Goal: Task Accomplishment & Management: Manage account settings

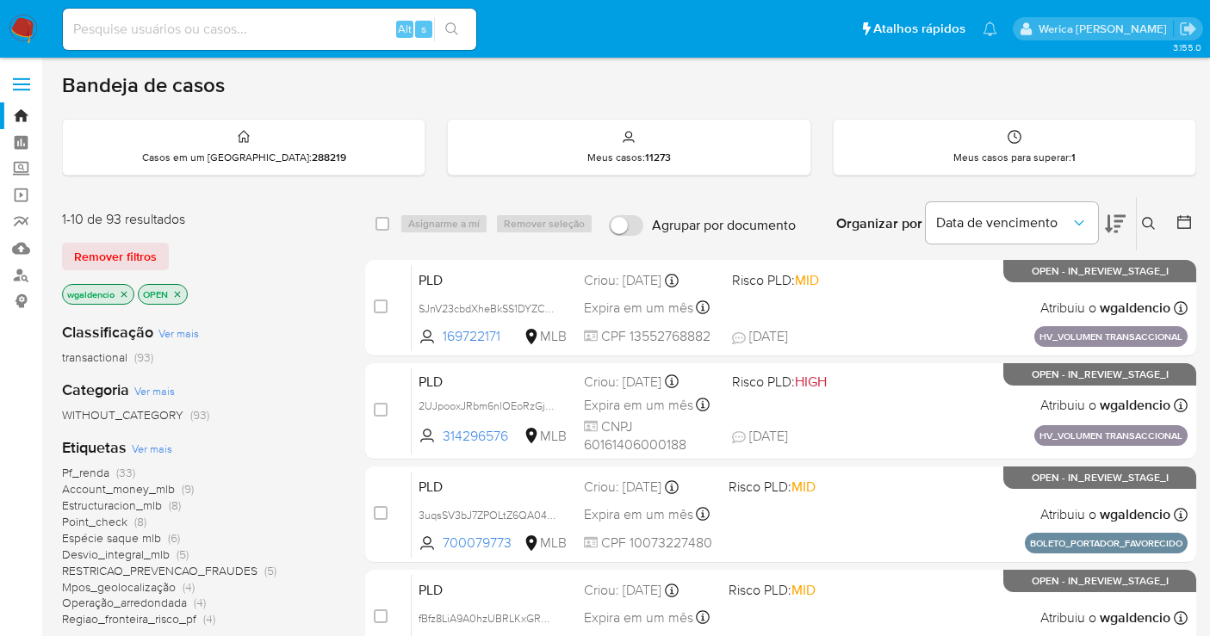
scroll to position [191, 0]
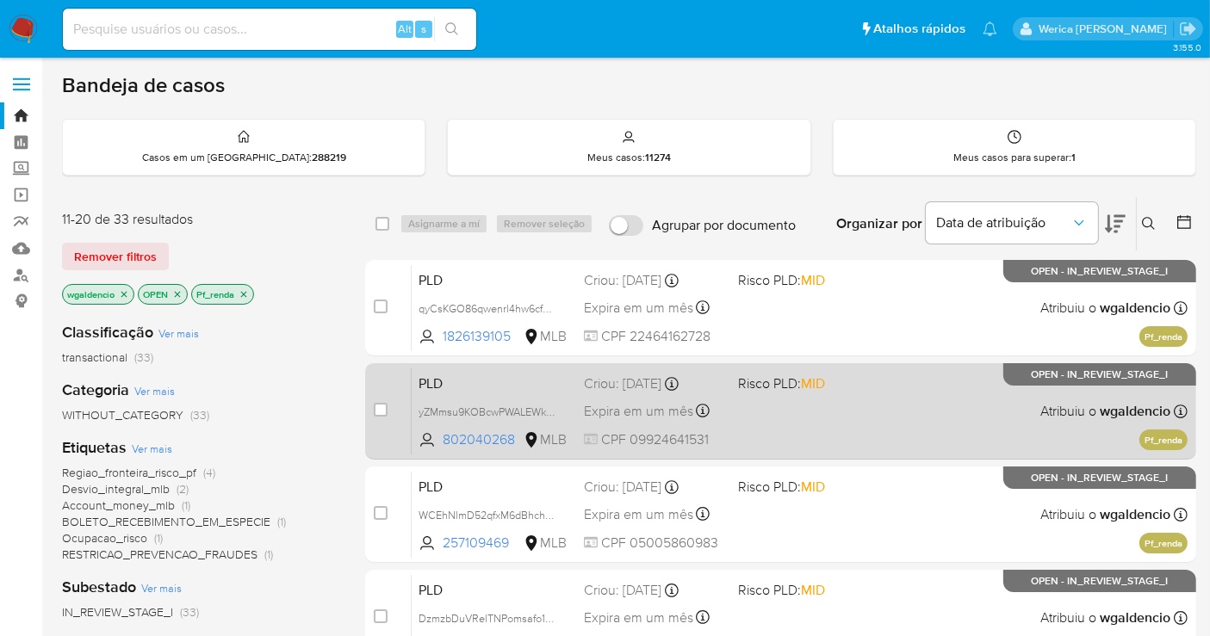
click at [878, 422] on div "PLD yZMmsu9KOBcwPWALEWkZLIxr 802040268 MLB Risco PLD: MID Criou: 12/08/2025 Cri…" at bounding box center [800, 411] width 776 height 87
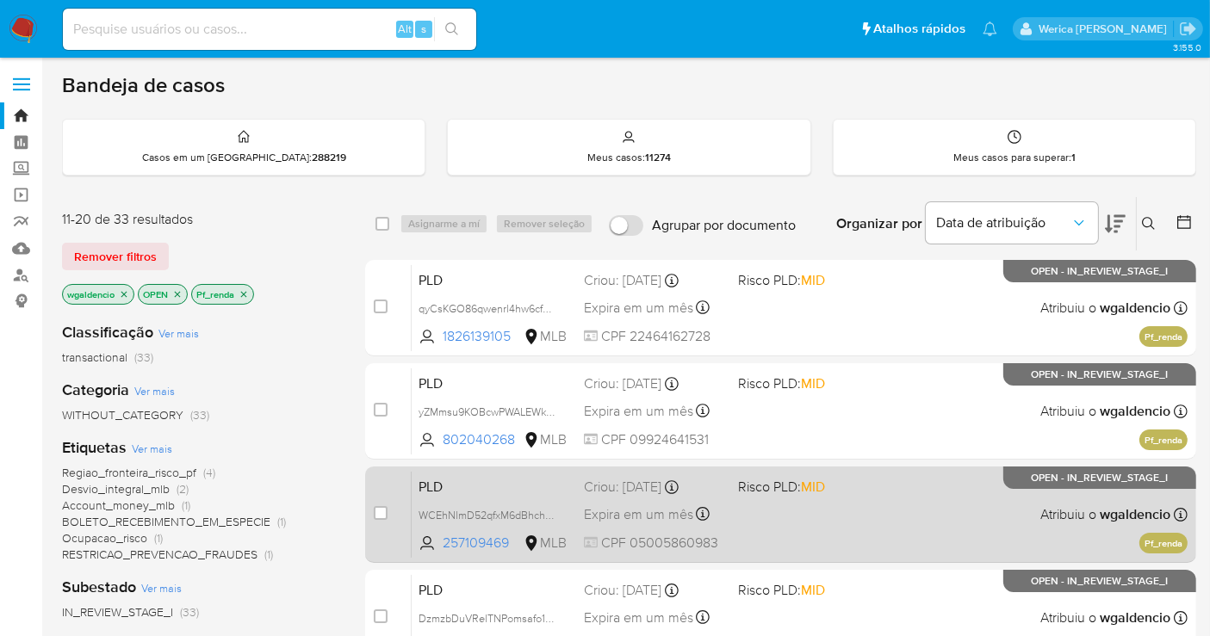
click at [881, 537] on div "PLD WCEhNlmD52qfxM6dBhchXBv9 257109469 MLB Risco PLD: MID Criou: 12/08/2025 Cri…" at bounding box center [800, 514] width 776 height 87
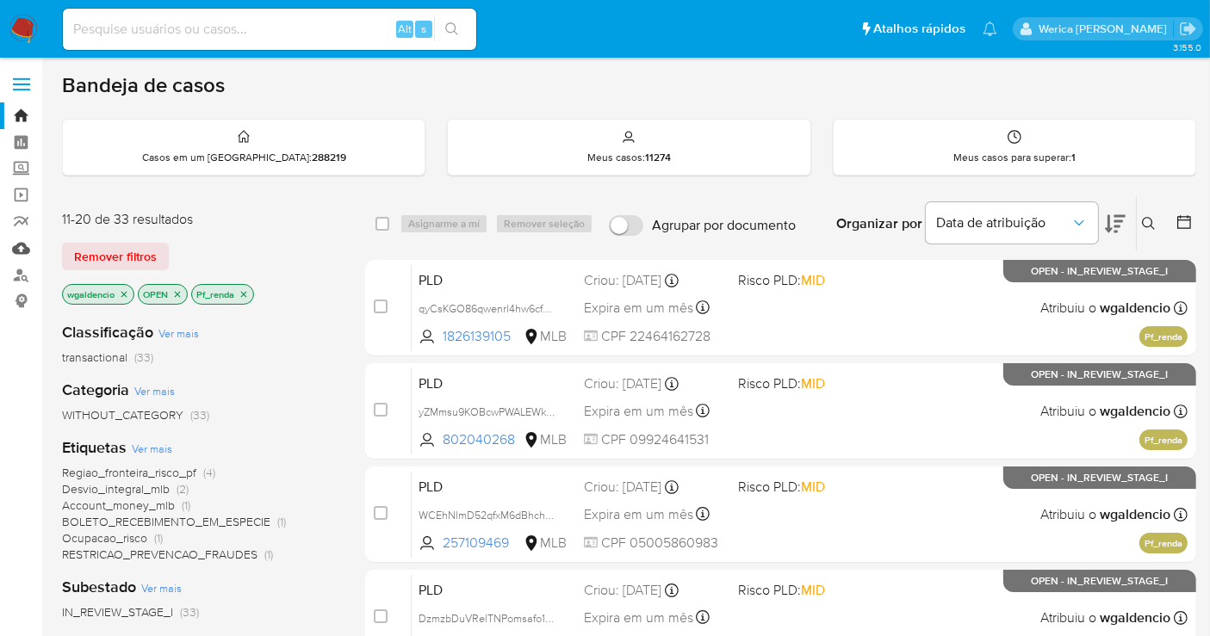
click at [14, 248] on link "Mulan" at bounding box center [102, 248] width 205 height 27
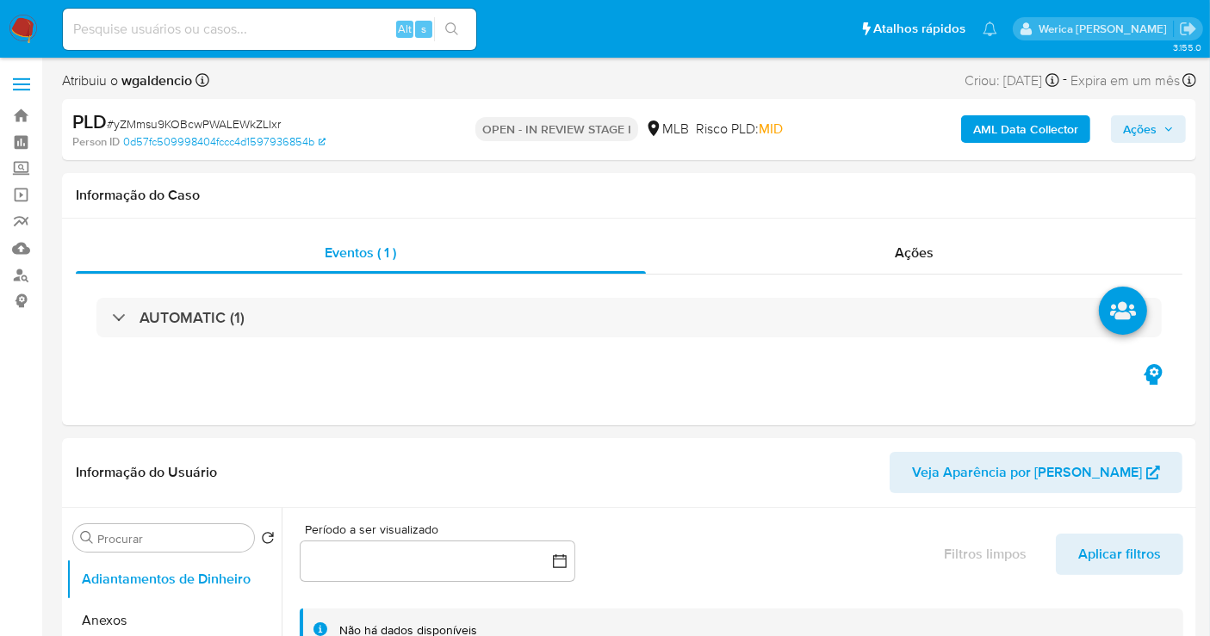
select select "10"
drag, startPoint x: 756, startPoint y: 379, endPoint x: 745, endPoint y: 379, distance: 11.2
click at [750, 379] on div "Eventos ( 1 ) Ações AUTOMATIC (1)" at bounding box center [629, 322] width 1134 height 207
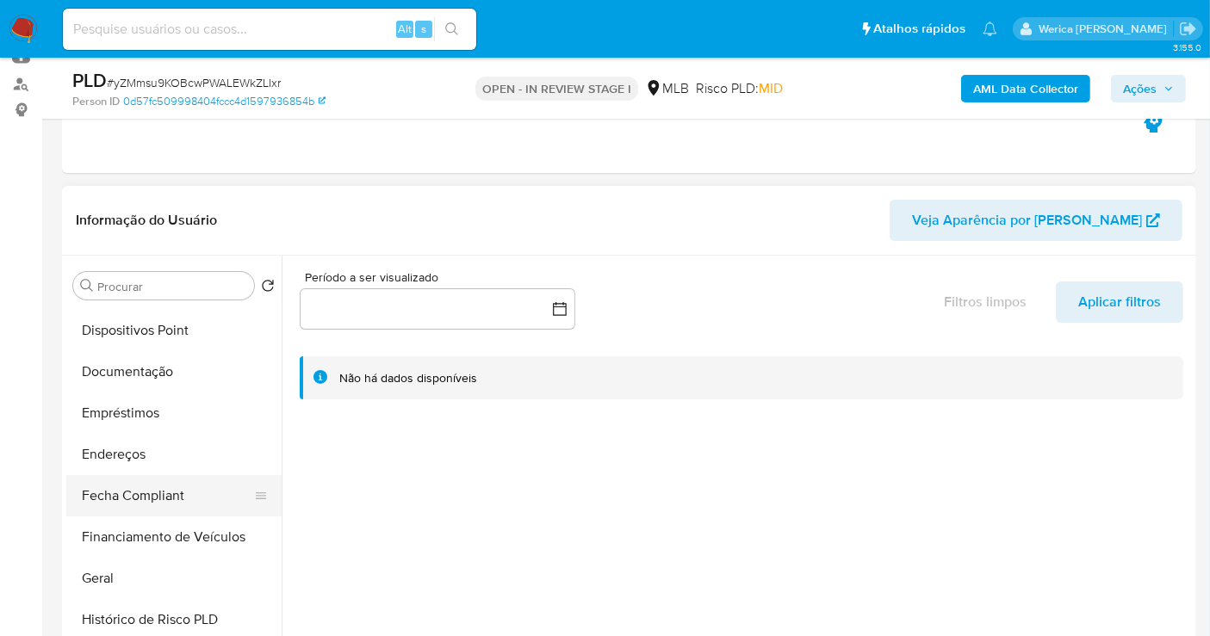
scroll to position [287, 0]
drag, startPoint x: 138, startPoint y: 579, endPoint x: 130, endPoint y: 573, distance: 9.8
click at [130, 573] on button "Geral" at bounding box center [166, 577] width 201 height 41
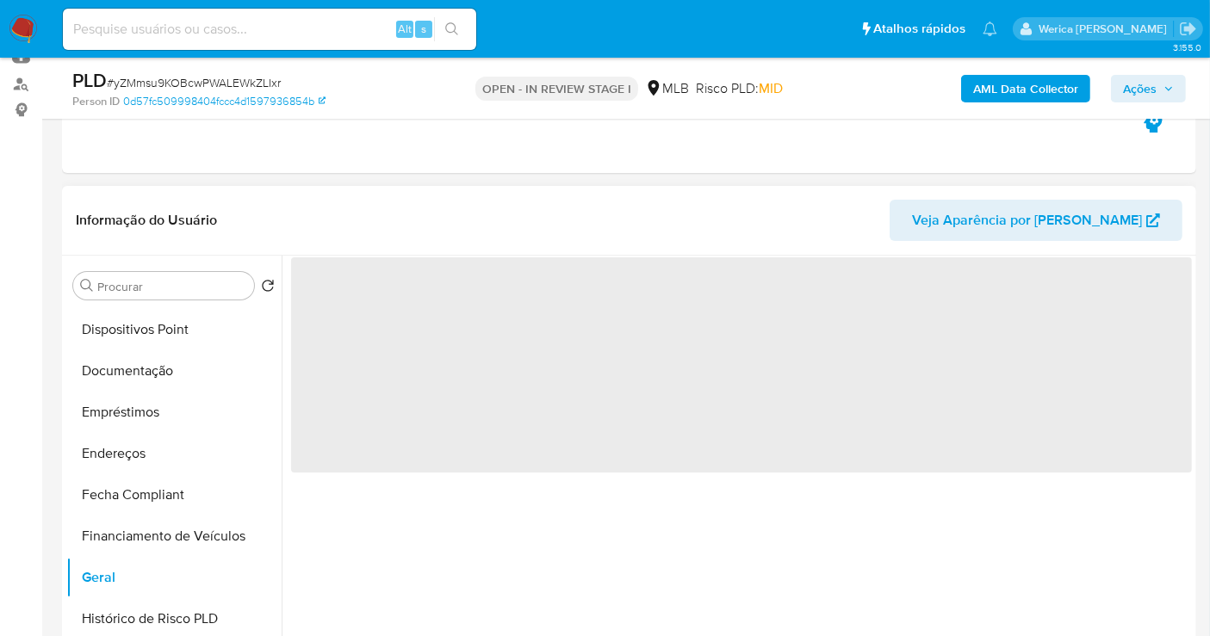
drag, startPoint x: 463, startPoint y: 369, endPoint x: 446, endPoint y: 375, distance: 18.2
click at [446, 375] on span "‌" at bounding box center [741, 364] width 901 height 215
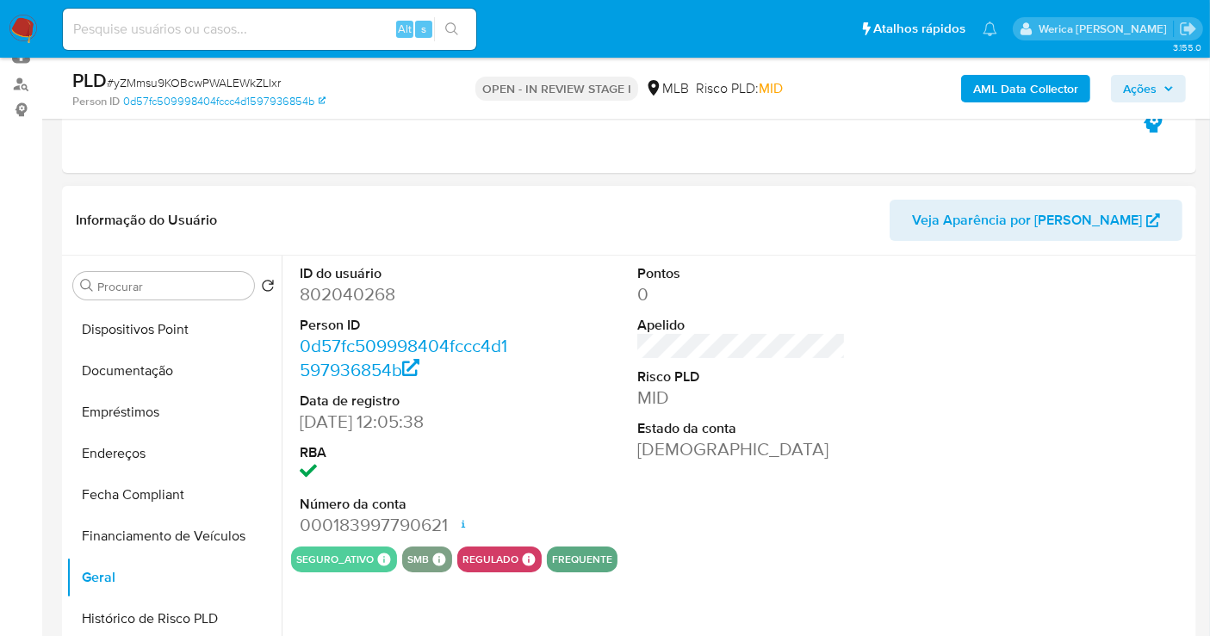
click at [323, 288] on dd "802040268" at bounding box center [404, 294] width 208 height 24
copy dd "802040268"
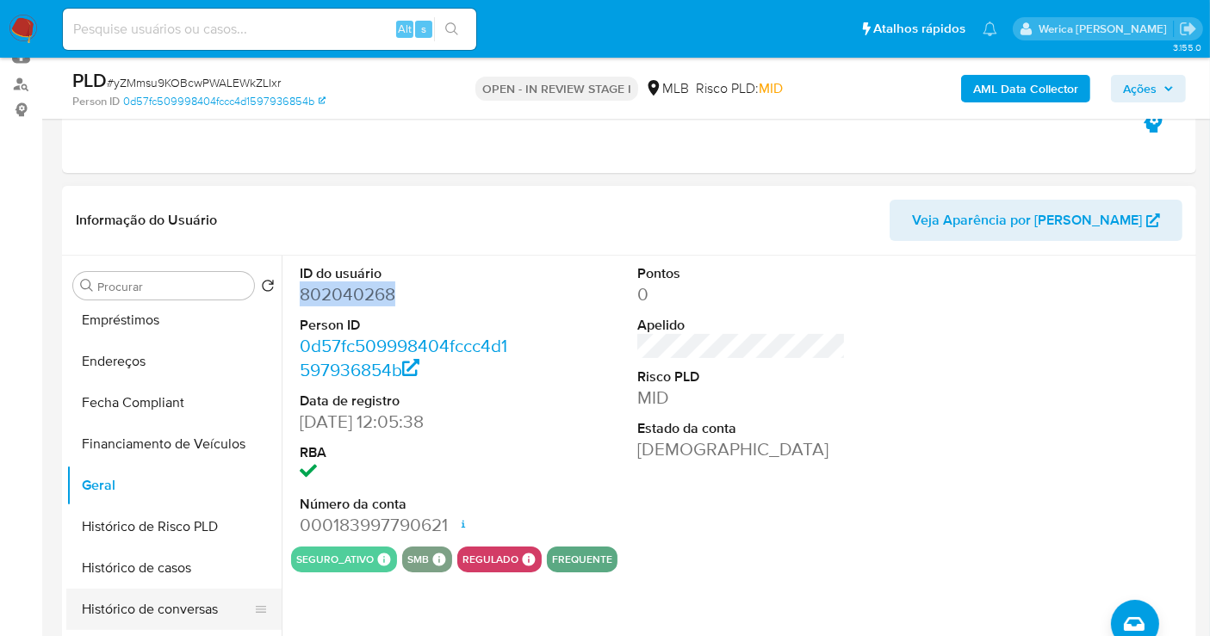
scroll to position [478, 0]
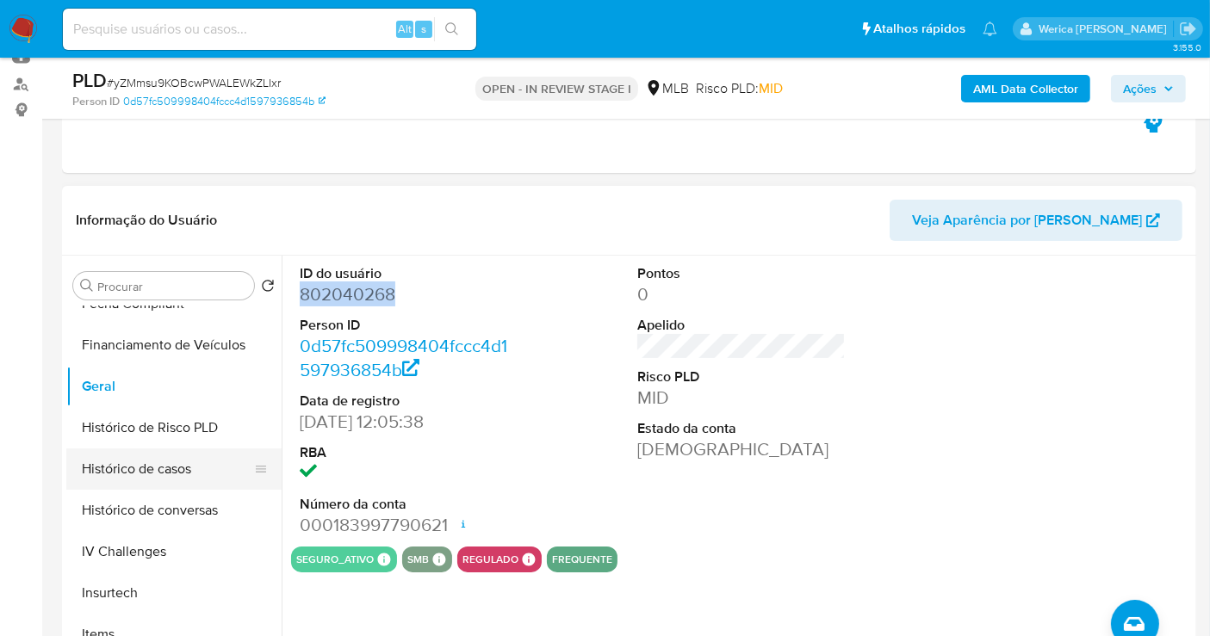
drag, startPoint x: 170, startPoint y: 469, endPoint x: 175, endPoint y: 478, distance: 9.6
click at [170, 474] on button "Histórico de casos" at bounding box center [166, 469] width 201 height 41
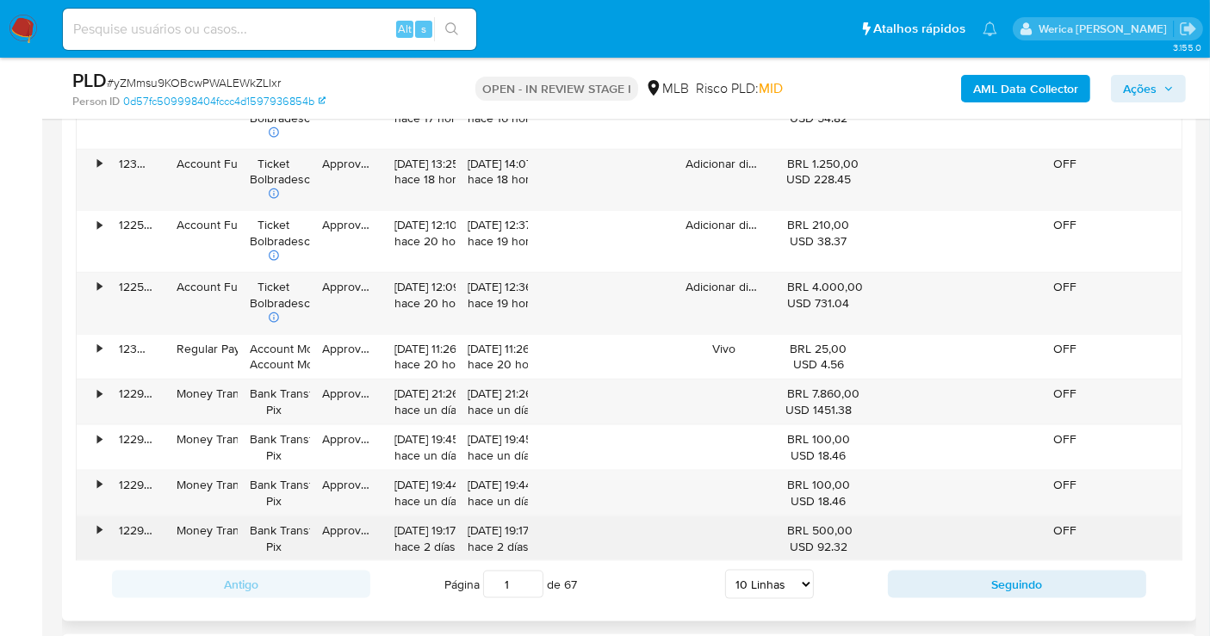
scroll to position [1818, 0]
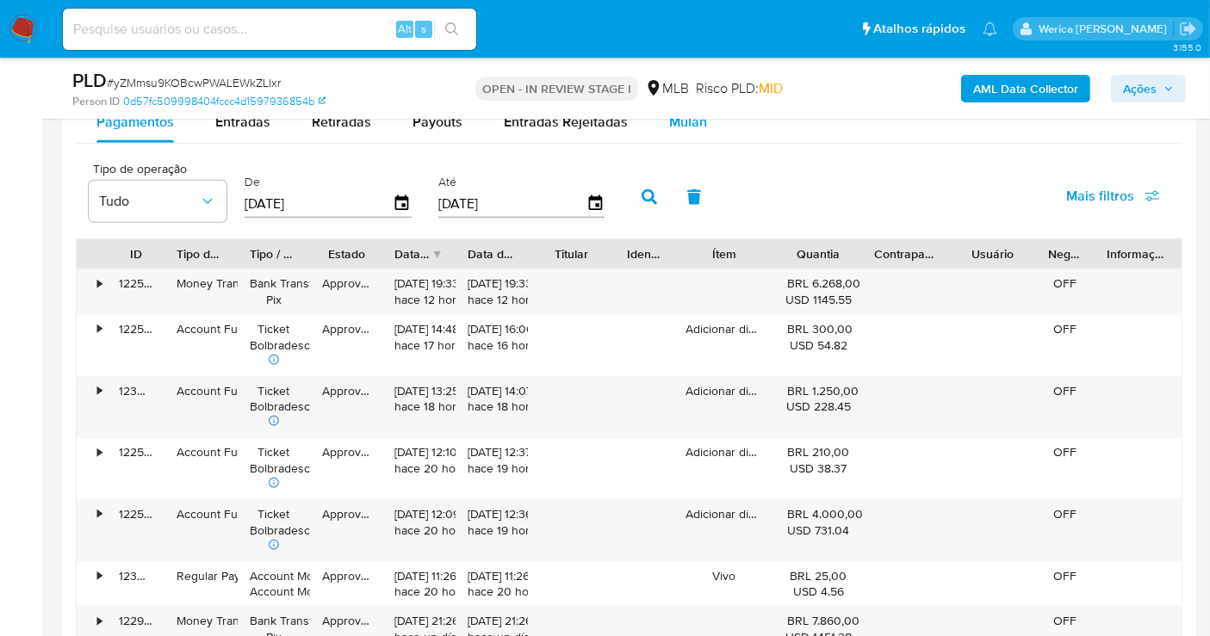
click at [672, 125] on span "Mulan" at bounding box center [688, 122] width 38 height 20
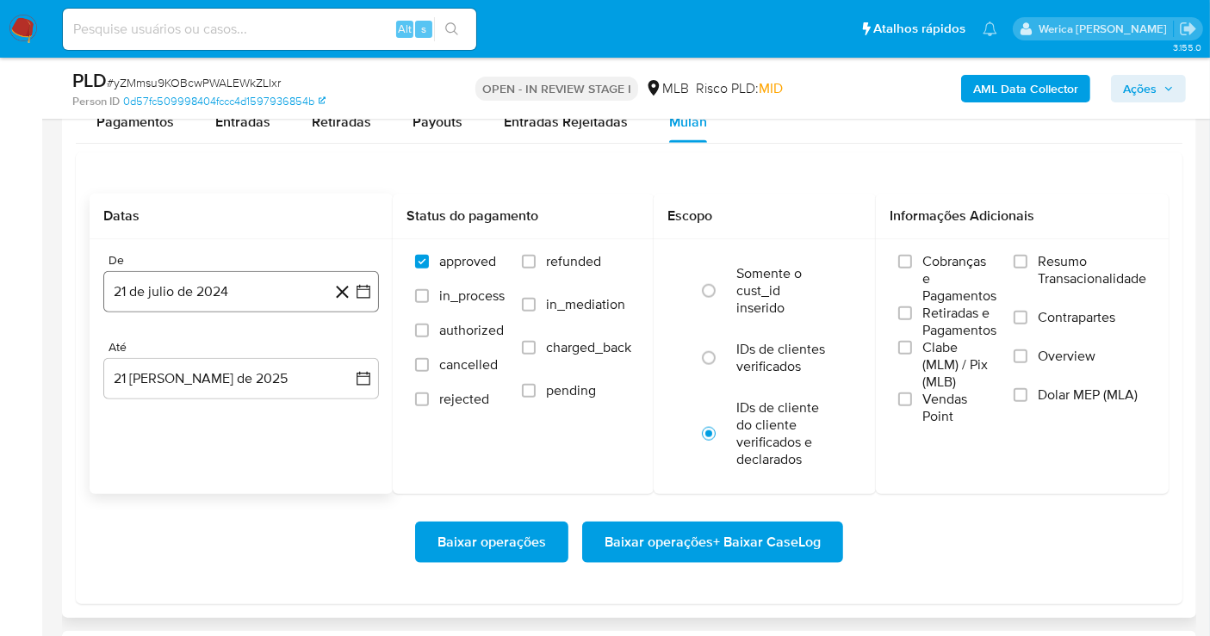
click at [199, 289] on button "21 de julio de 2024" at bounding box center [241, 291] width 276 height 41
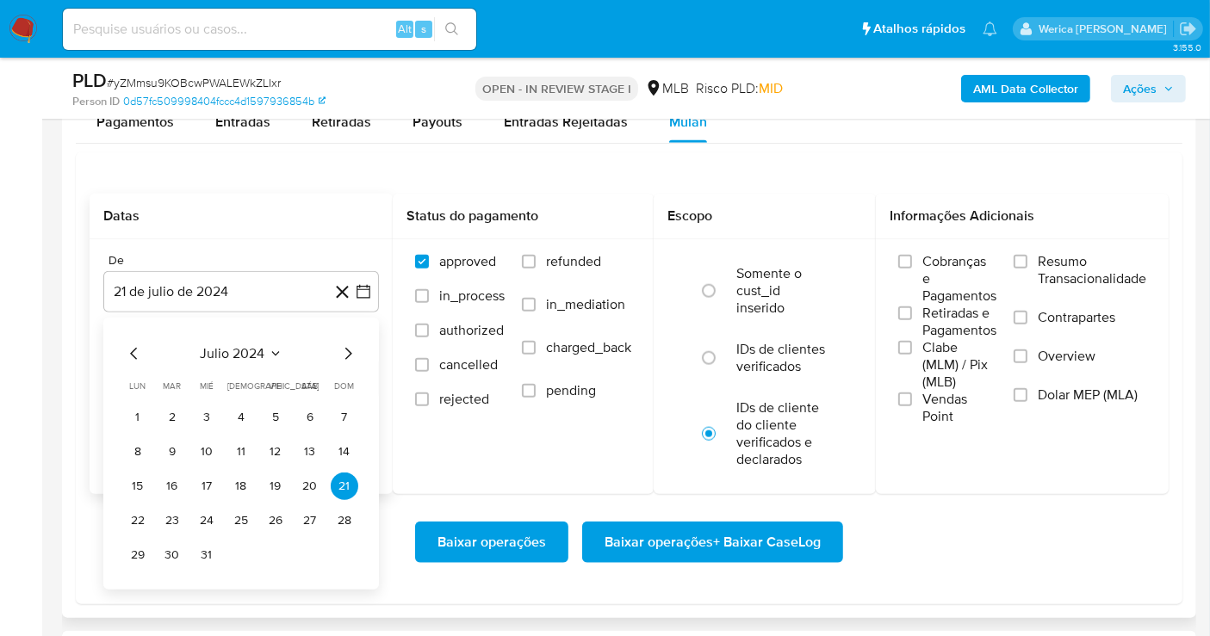
click at [257, 345] on span "julio 2024" at bounding box center [233, 353] width 65 height 17
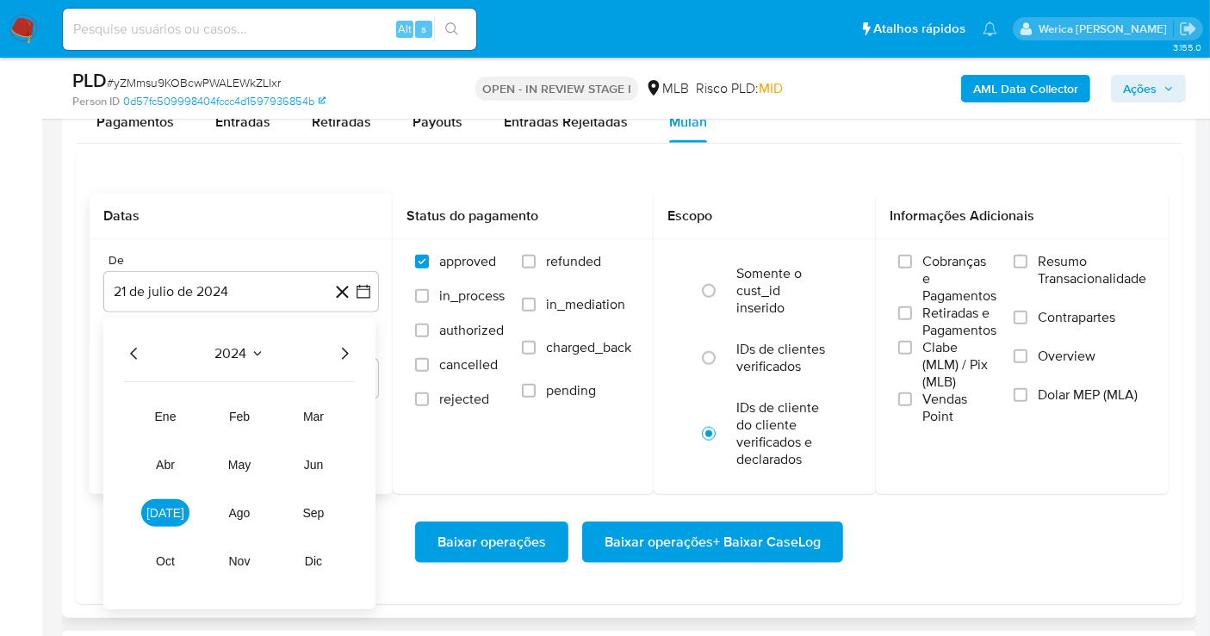
click at [338, 353] on icon "Año siguiente" at bounding box center [344, 354] width 21 height 21
click at [162, 507] on span "jul" at bounding box center [165, 513] width 38 height 14
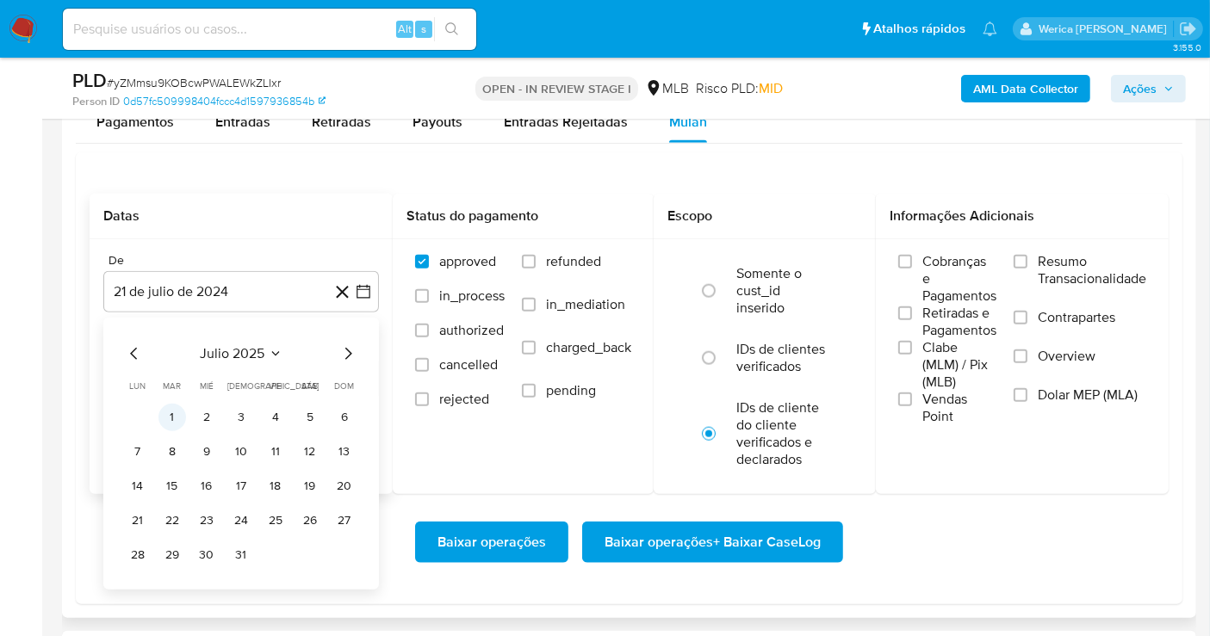
click at [174, 419] on button "1" at bounding box center [172, 418] width 28 height 28
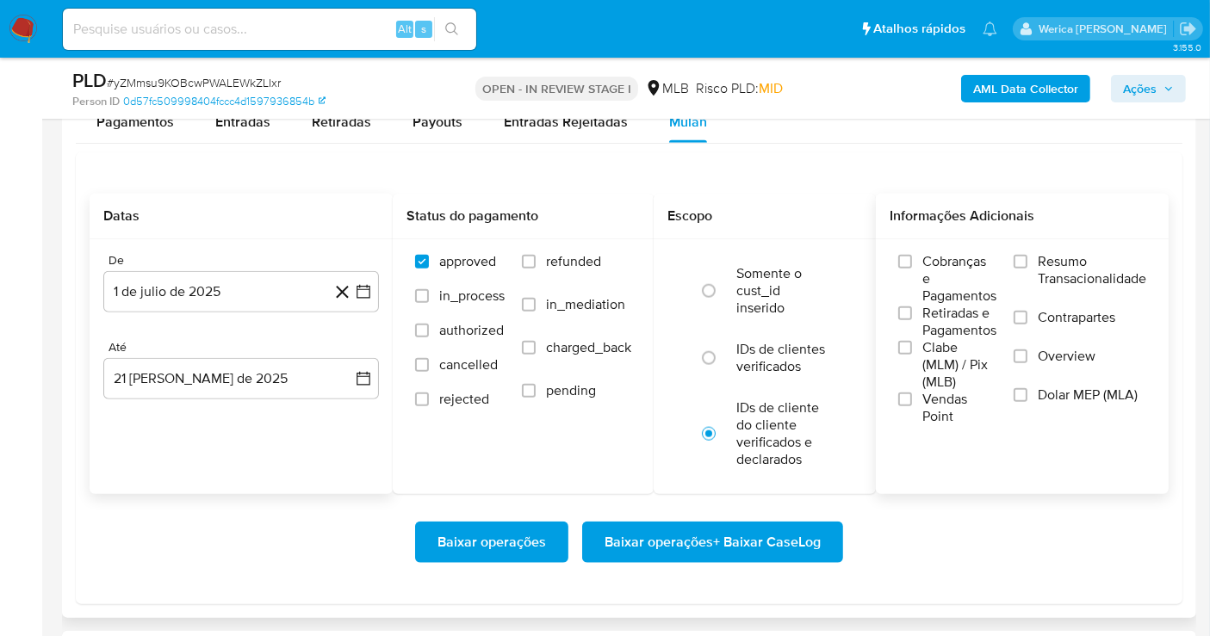
click at [917, 273] on label "Cobranças e Pagamentos" at bounding box center [947, 279] width 98 height 52
click at [912, 269] on input "Cobranças e Pagamentos" at bounding box center [905, 262] width 14 height 14
click at [950, 334] on span "Retiradas e Pagamentos" at bounding box center [959, 322] width 74 height 34
click at [912, 320] on input "Retiradas e Pagamentos" at bounding box center [905, 314] width 14 height 14
click at [953, 380] on span "Clabe (MLM) / Pix (MLB)" at bounding box center [959, 365] width 74 height 52
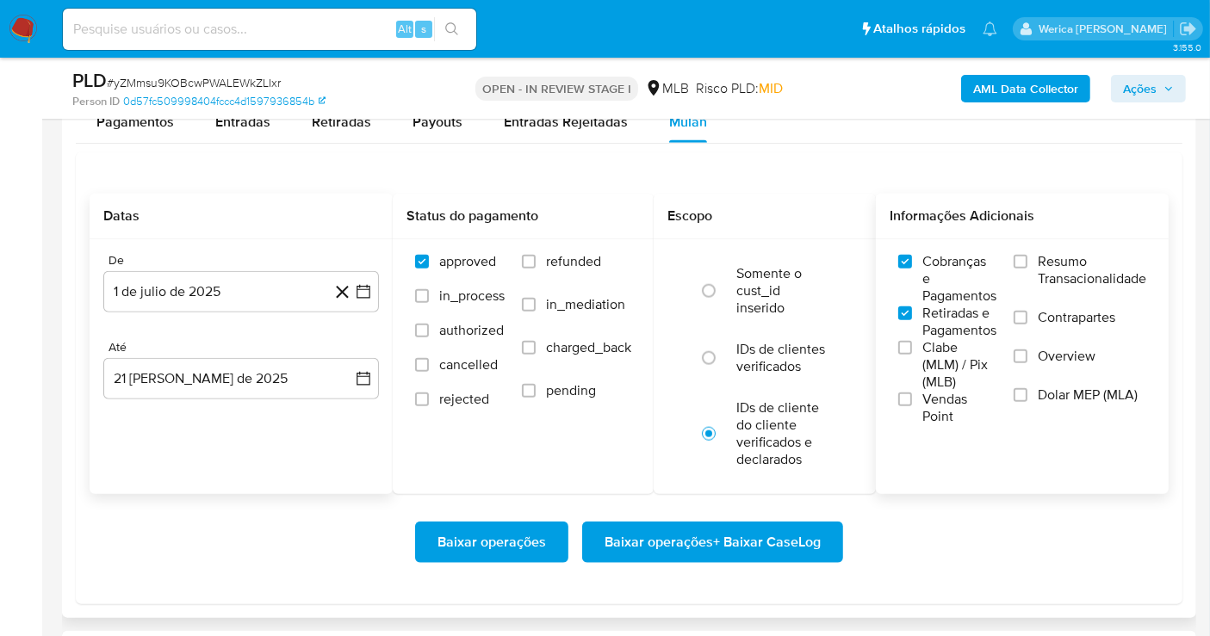
click at [912, 355] on input "Clabe (MLM) / Pix (MLB)" at bounding box center [905, 348] width 14 height 14
click at [951, 422] on label "Vendas Point" at bounding box center [947, 408] width 98 height 34
click at [912, 406] on input "Vendas Point" at bounding box center [905, 400] width 14 height 14
click at [1063, 392] on span "Dolar MEP (MLA)" at bounding box center [1088, 395] width 100 height 17
click at [1057, 358] on span "Overview" at bounding box center [1067, 356] width 58 height 17
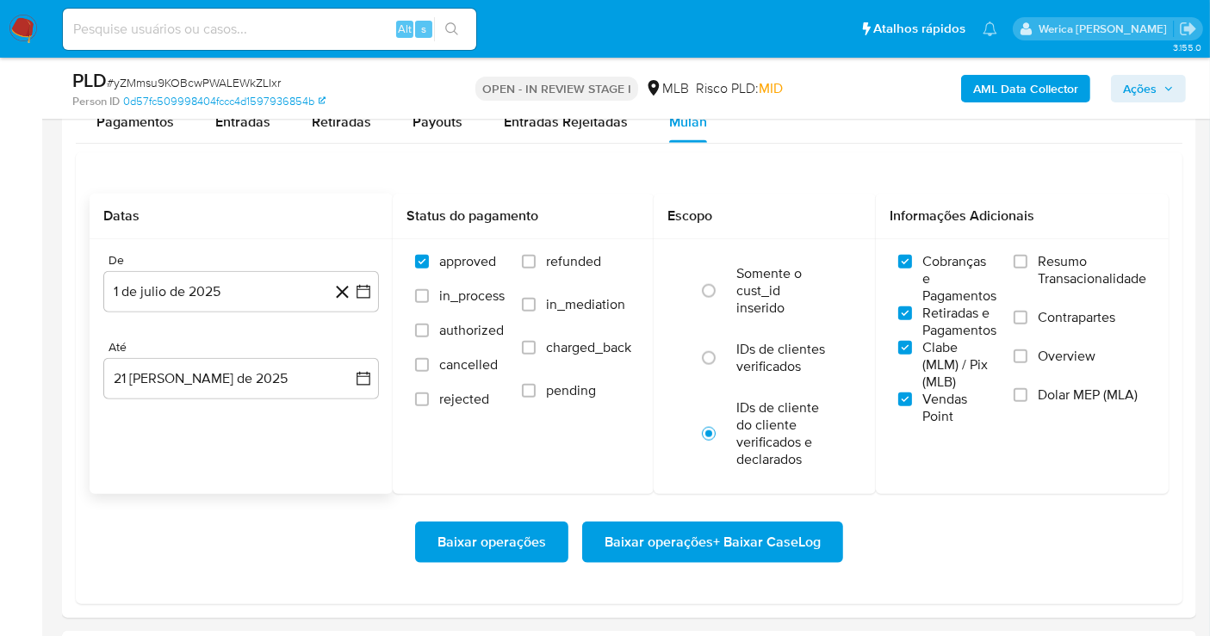
click at [1027, 358] on input "Overview" at bounding box center [1020, 357] width 14 height 14
click at [1060, 289] on label "Resumo Transacionalidade" at bounding box center [1079, 281] width 133 height 56
click at [1027, 269] on input "Resumo Transacionalidade" at bounding box center [1020, 262] width 14 height 14
click at [1063, 330] on label "Contrapartes" at bounding box center [1079, 328] width 133 height 39
click at [1027, 325] on input "Contrapartes" at bounding box center [1020, 318] width 14 height 14
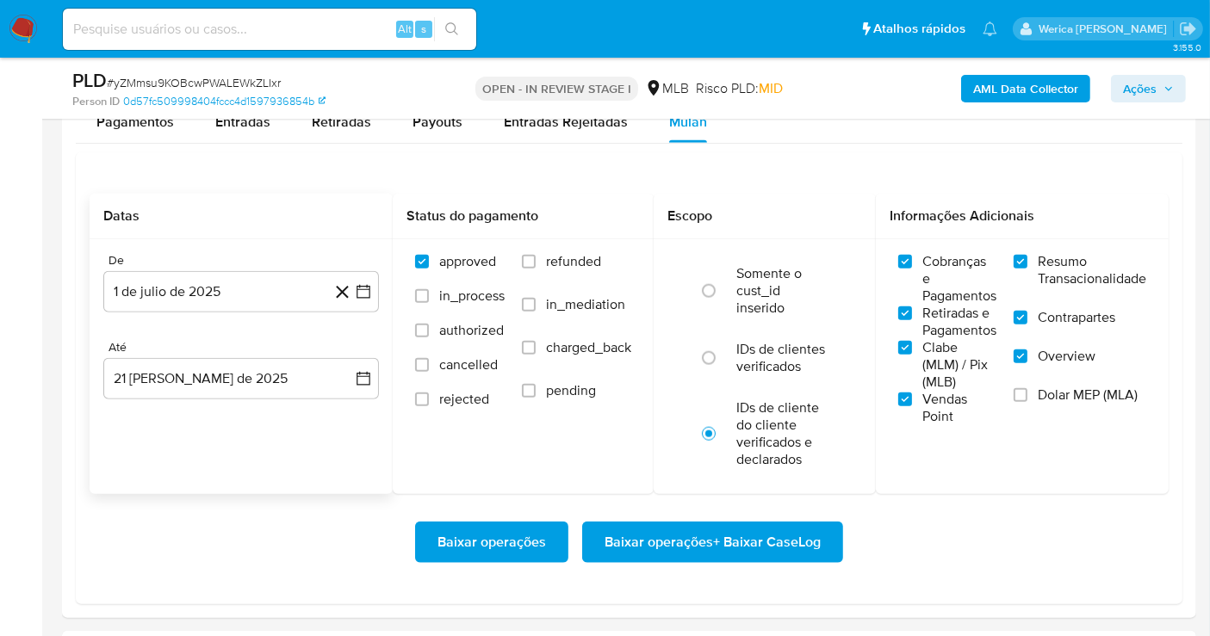
click at [1068, 393] on span "Dolar MEP (MLA)" at bounding box center [1088, 395] width 100 height 17
drag, startPoint x: 758, startPoint y: 534, endPoint x: 1059, endPoint y: 426, distance: 320.0
click at [1055, 431] on form "Datas De 1 de julio de 2025 1-07-2025 Até 21 de agosto de 2025 21-08-2025 Statu…" at bounding box center [629, 392] width 1079 height 397
click at [762, 540] on span "Baixar operações + Baixar CaseLog" at bounding box center [712, 543] width 216 height 38
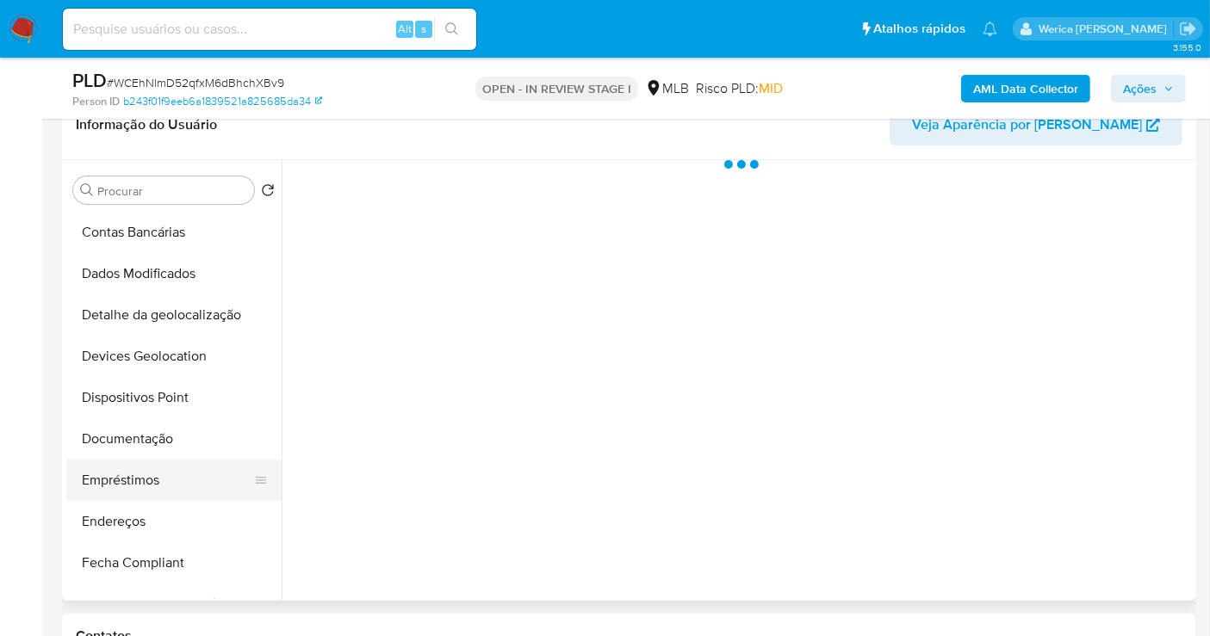
scroll to position [191, 0]
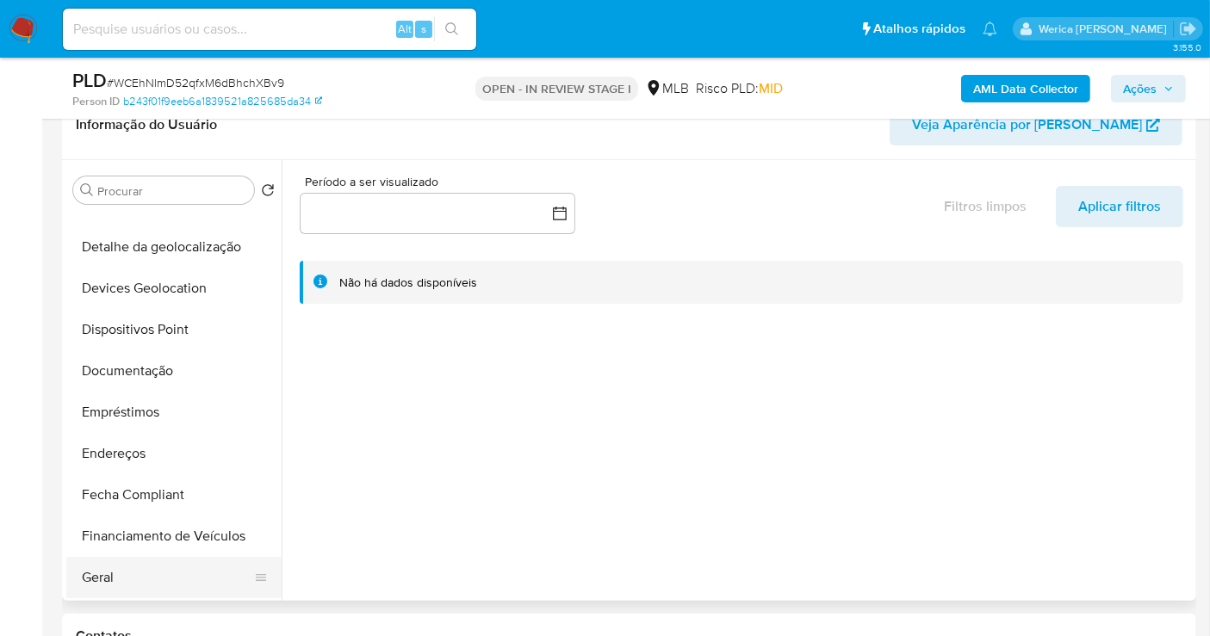
click at [133, 586] on button "Geral" at bounding box center [166, 577] width 201 height 41
select select "10"
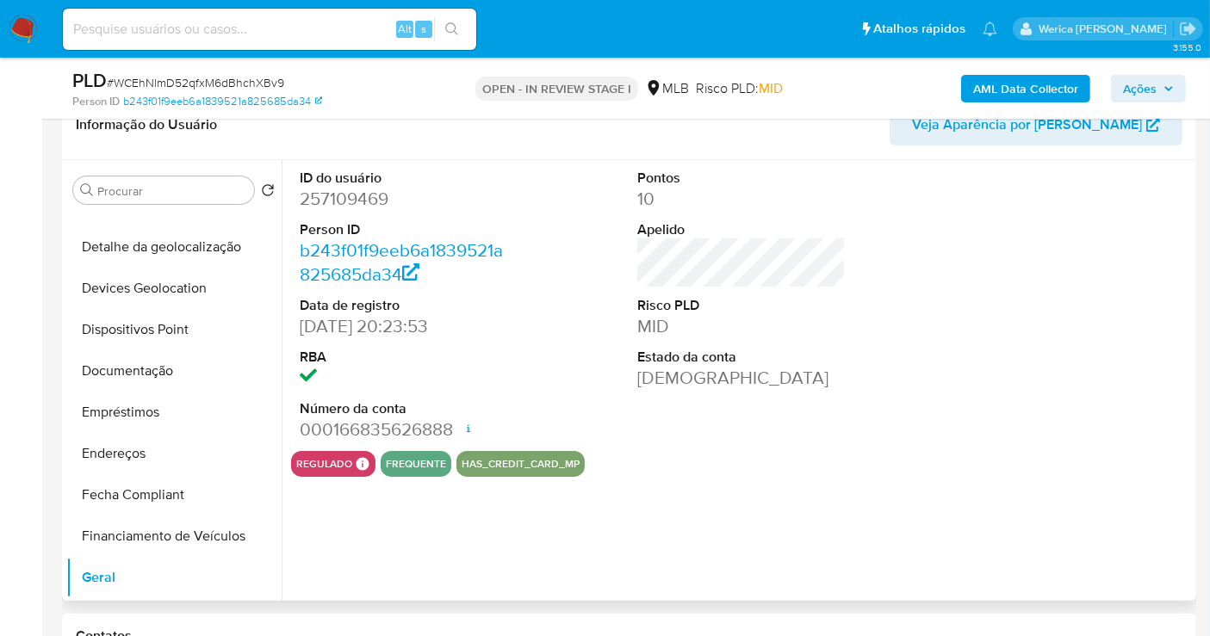
click at [325, 187] on dd "257109469" at bounding box center [404, 199] width 208 height 24
copy dd "257109469"
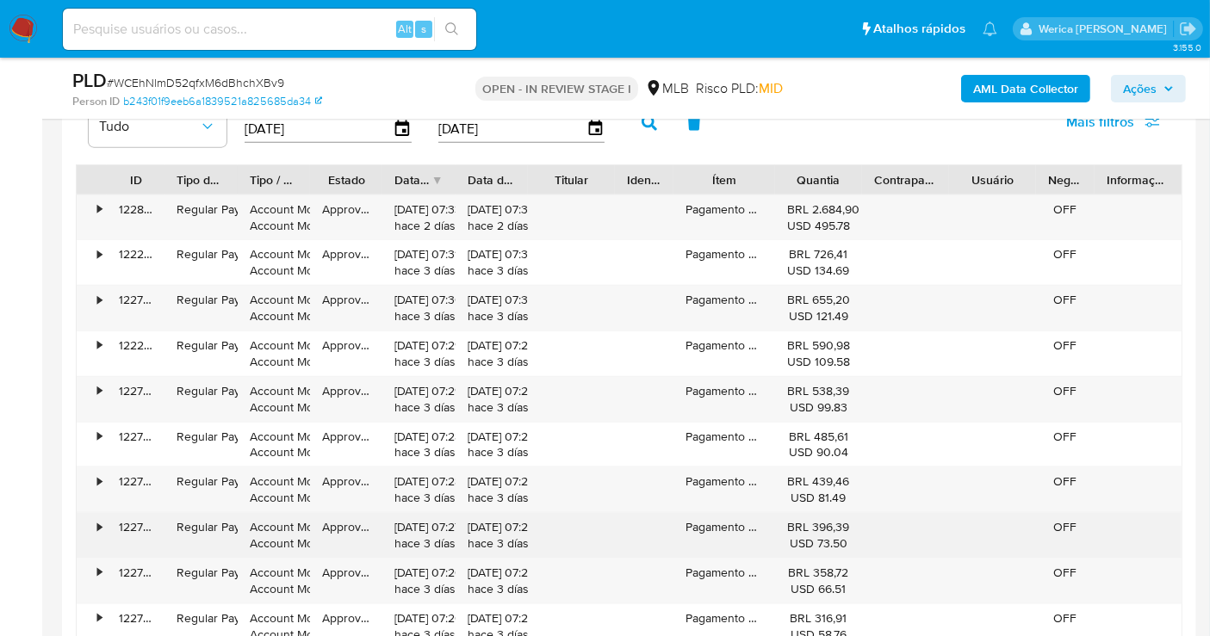
scroll to position [1818, 0]
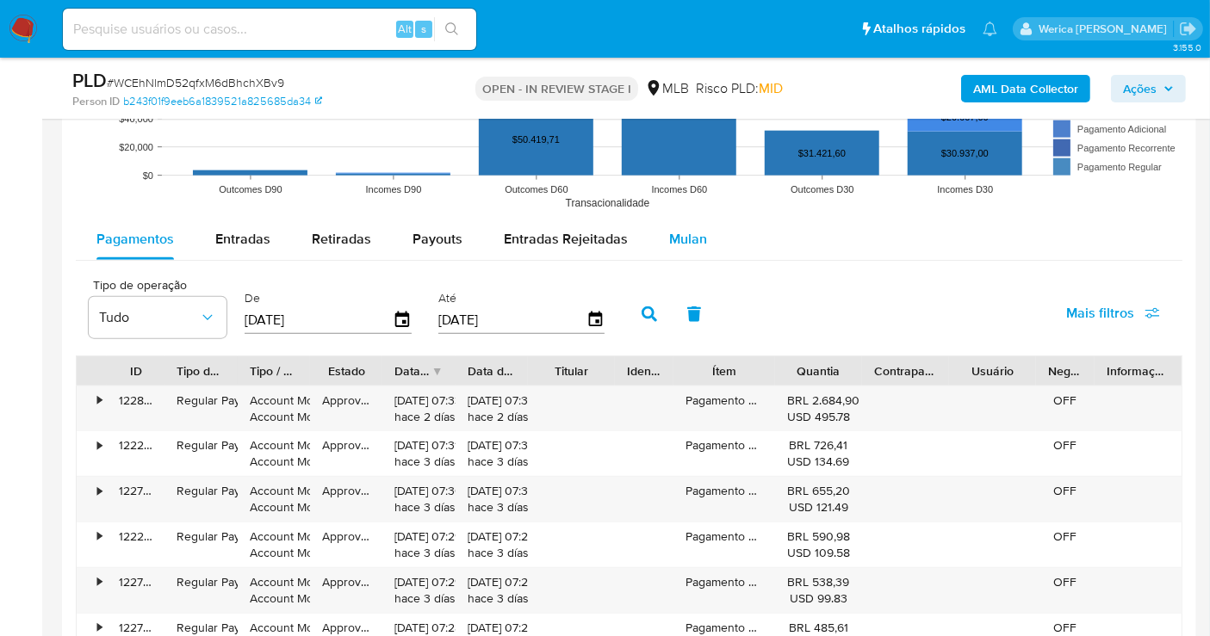
click at [672, 219] on div "Mulan" at bounding box center [688, 239] width 38 height 41
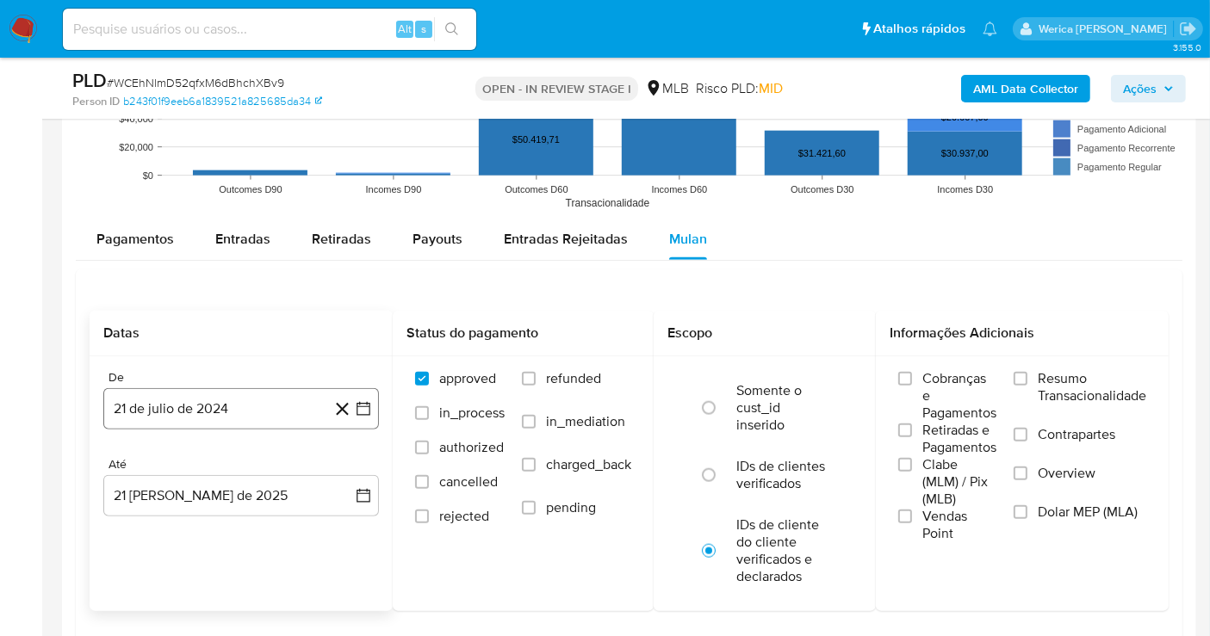
click at [235, 410] on button "21 de julio de 2024" at bounding box center [241, 408] width 276 height 41
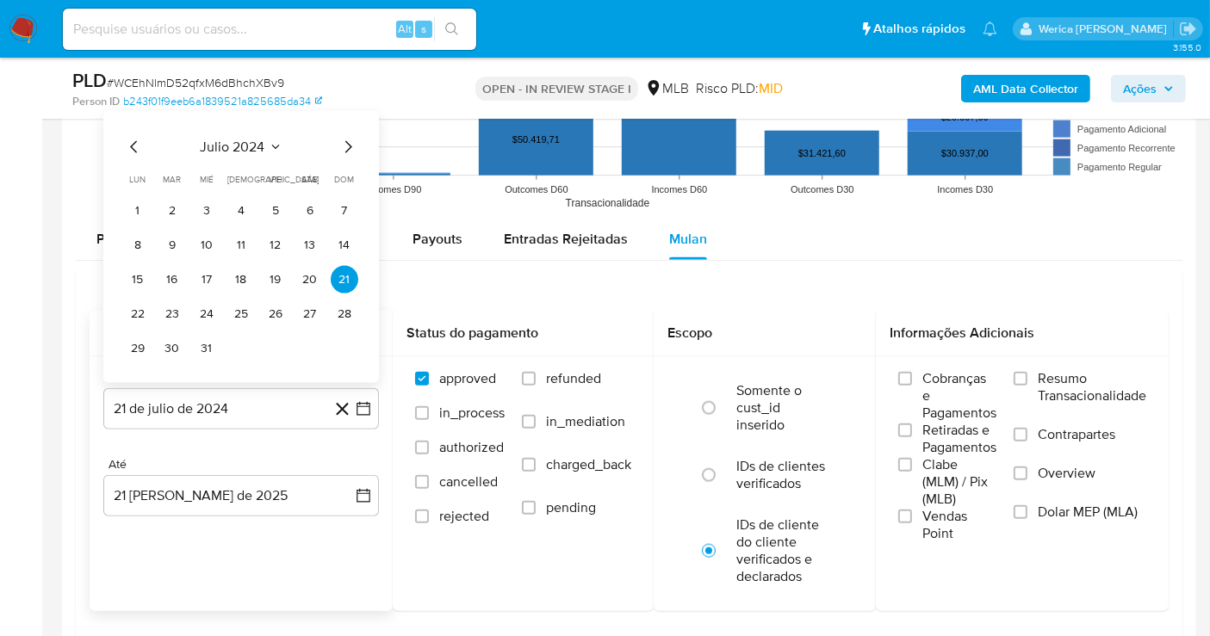
click at [220, 131] on div "julio 2024 julio 2024 lun lunes mar martes mié miércoles jue jueves vie viernes…" at bounding box center [241, 247] width 276 height 272
click at [245, 139] on span "julio 2024" at bounding box center [233, 147] width 65 height 17
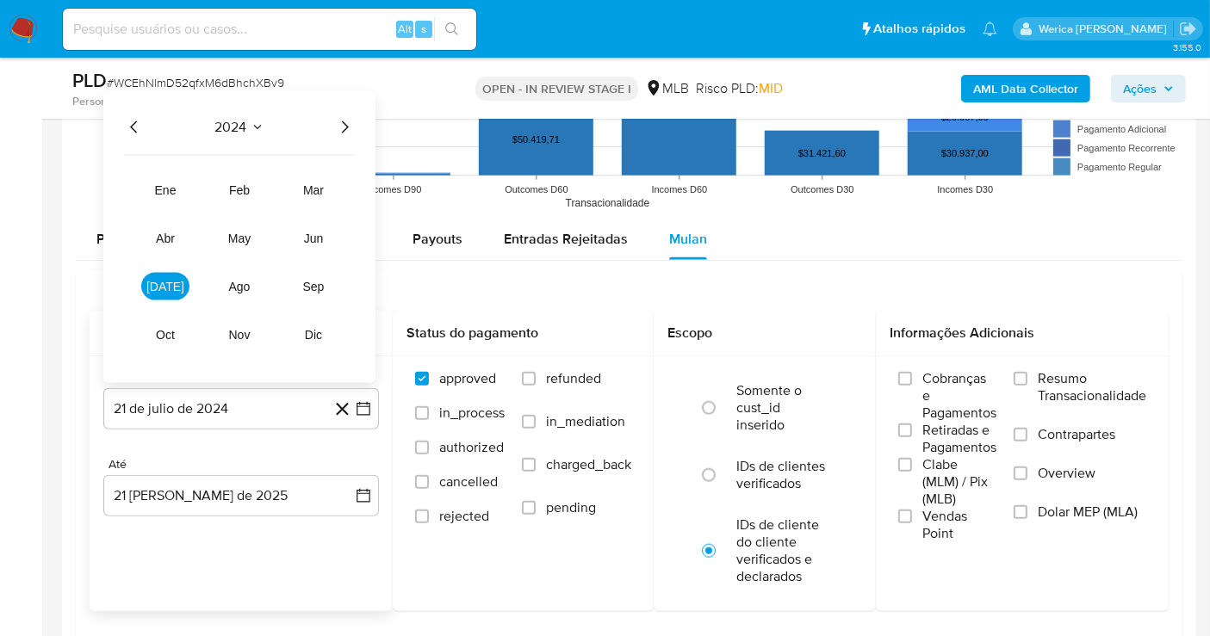
click at [346, 117] on icon "Año siguiente" at bounding box center [344, 127] width 21 height 21
click at [166, 288] on span "jul" at bounding box center [165, 287] width 38 height 14
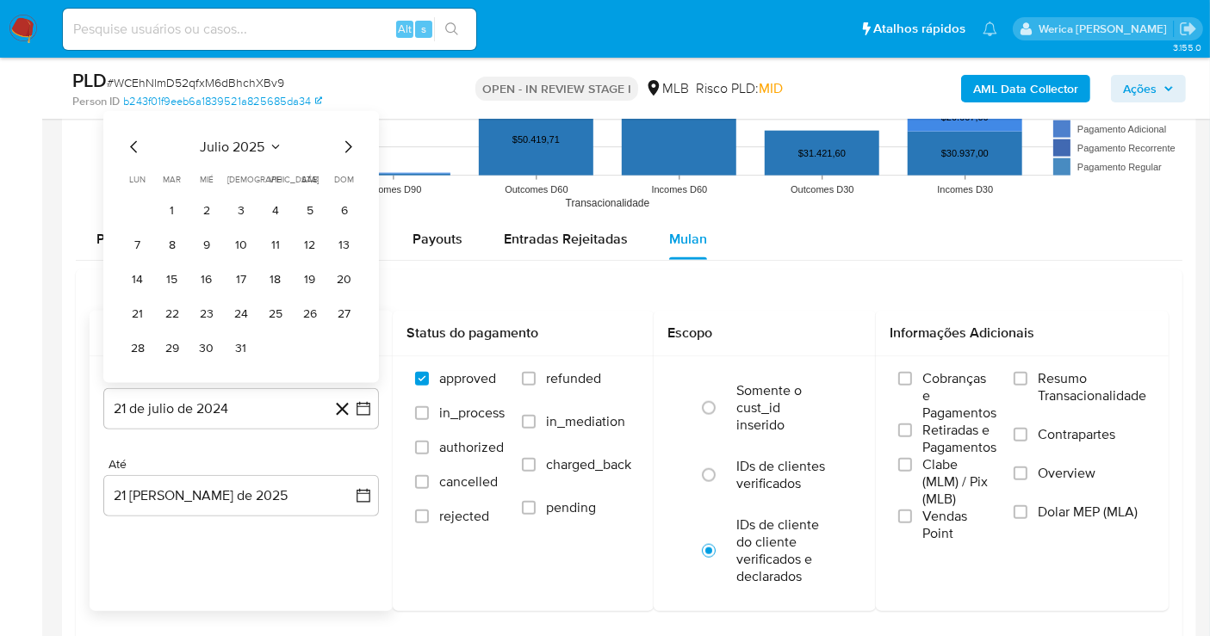
click at [170, 190] on table "lun lunes mar martes mié miércoles jue jueves vie viernes sáb sábado dom doming…" at bounding box center [241, 267] width 234 height 189
click at [172, 197] on button "1" at bounding box center [172, 211] width 28 height 28
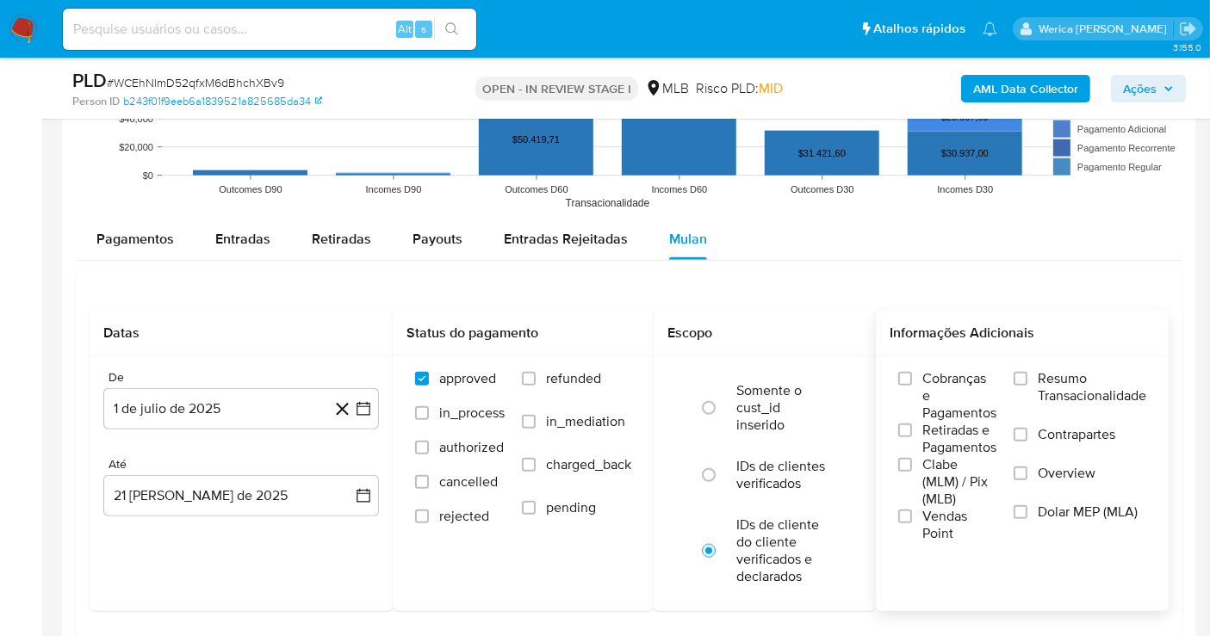
click at [955, 384] on span "Cobranças e Pagamentos" at bounding box center [959, 396] width 74 height 52
click at [912, 384] on input "Cobranças e Pagamentos" at bounding box center [905, 379] width 14 height 14
click at [987, 430] on span "Retiradas e Pagamentos" at bounding box center [959, 439] width 74 height 34
click at [912, 430] on input "Retiradas e Pagamentos" at bounding box center [905, 431] width 14 height 14
click at [959, 508] on span "Vendas Point" at bounding box center [959, 525] width 74 height 34
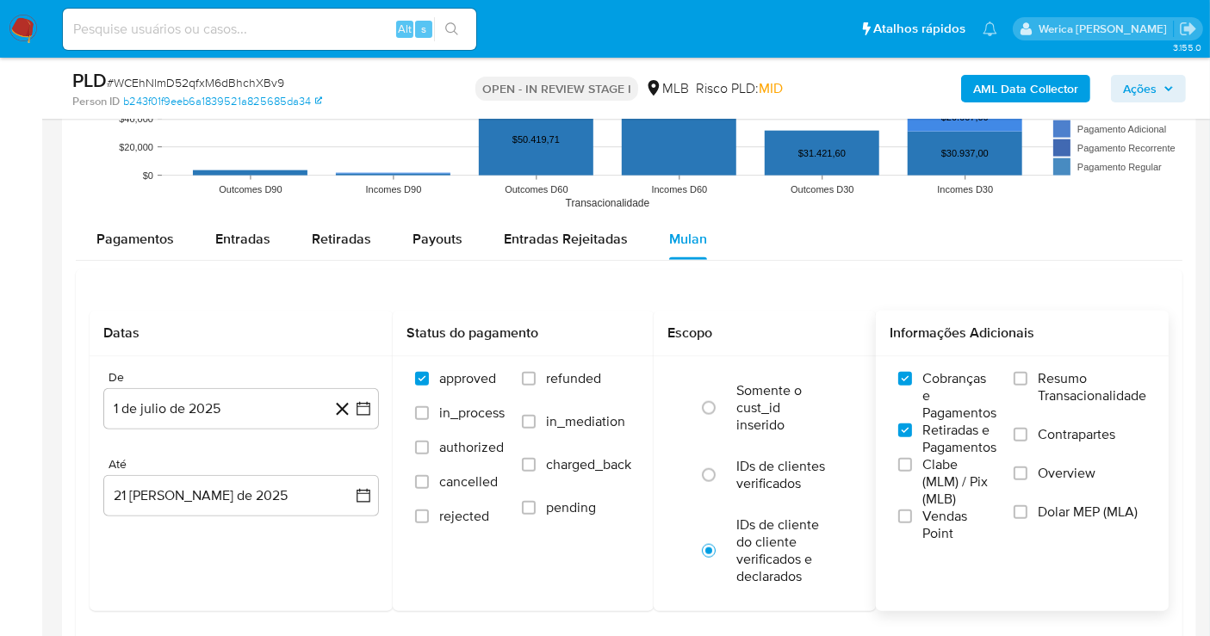
click at [912, 510] on input "Vendas Point" at bounding box center [905, 517] width 14 height 14
click at [952, 468] on span "Clabe (MLM) / Pix (MLB)" at bounding box center [959, 482] width 74 height 52
click at [912, 468] on input "Clabe (MLM) / Pix (MLB)" at bounding box center [905, 465] width 14 height 14
click at [1082, 465] on span "Overview" at bounding box center [1067, 473] width 58 height 17
click at [1027, 467] on input "Overview" at bounding box center [1020, 474] width 14 height 14
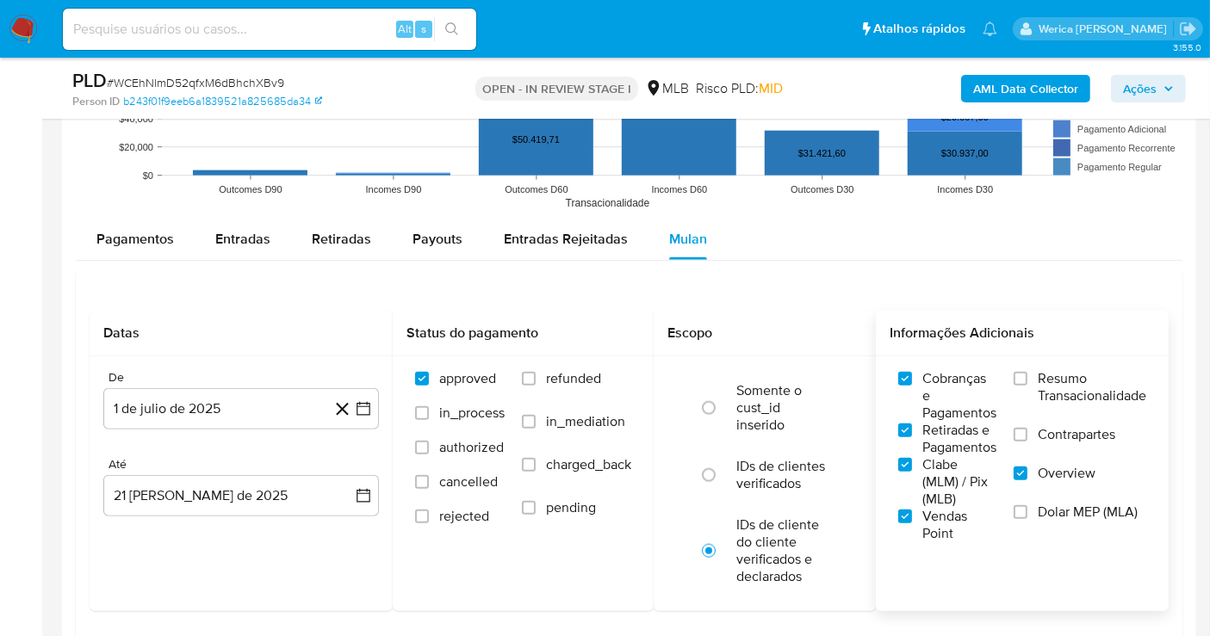
click at [1073, 518] on label "Dolar MEP (MLA)" at bounding box center [1079, 523] width 133 height 39
click at [1027, 518] on input "Dolar MEP (MLA)" at bounding box center [1020, 512] width 14 height 14
click at [1065, 414] on label "Resumo Transacionalidade" at bounding box center [1079, 398] width 133 height 56
click at [1027, 386] on input "Resumo Transacionalidade" at bounding box center [1020, 379] width 14 height 14
click at [1051, 432] on span "Contrapartes" at bounding box center [1076, 434] width 77 height 17
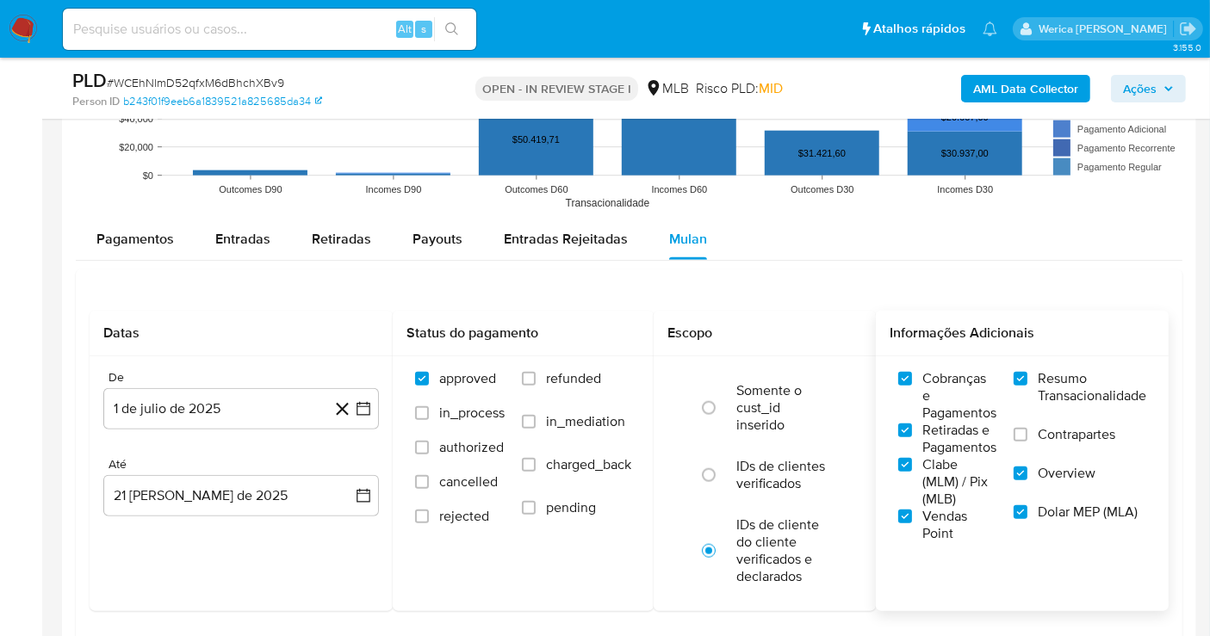
click at [1027, 432] on input "Contrapartes" at bounding box center [1020, 435] width 14 height 14
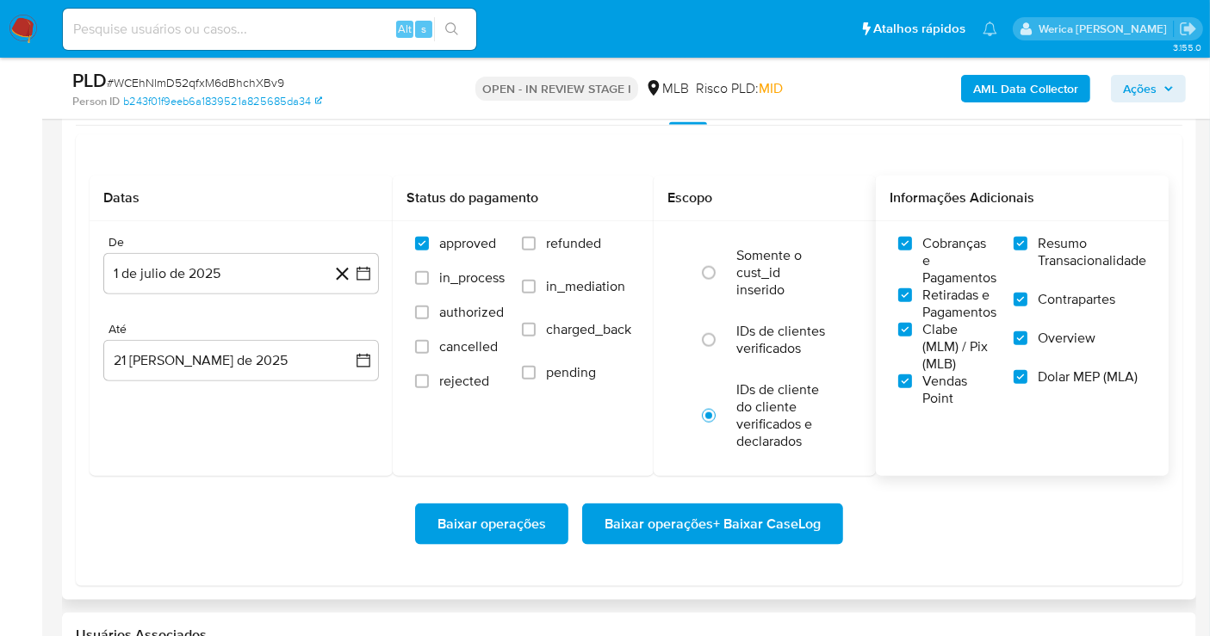
scroll to position [2200, 0]
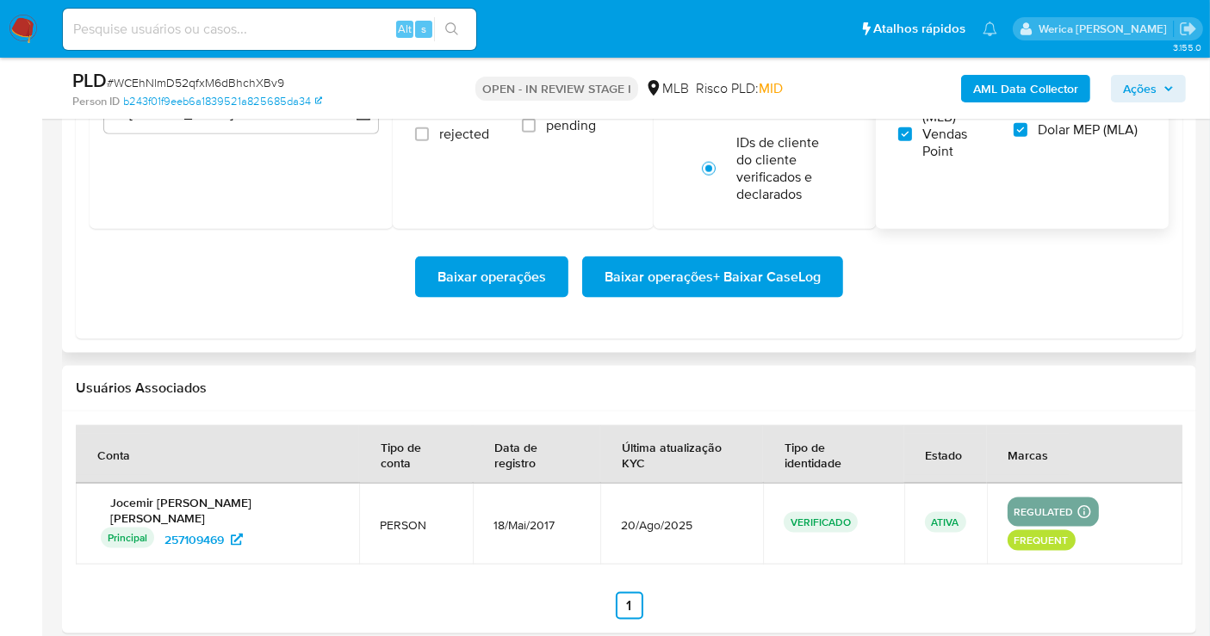
click at [746, 270] on span "Baixar operações + Baixar CaseLog" at bounding box center [712, 277] width 216 height 38
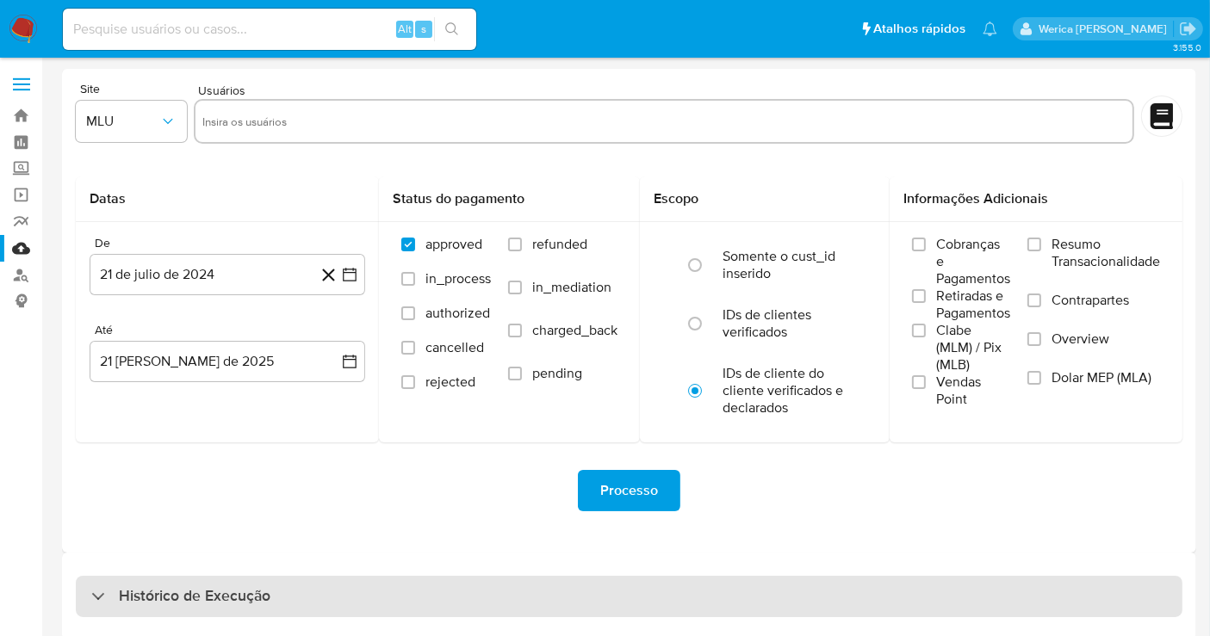
click at [323, 601] on div "Histórico de Execução" at bounding box center [629, 596] width 1106 height 41
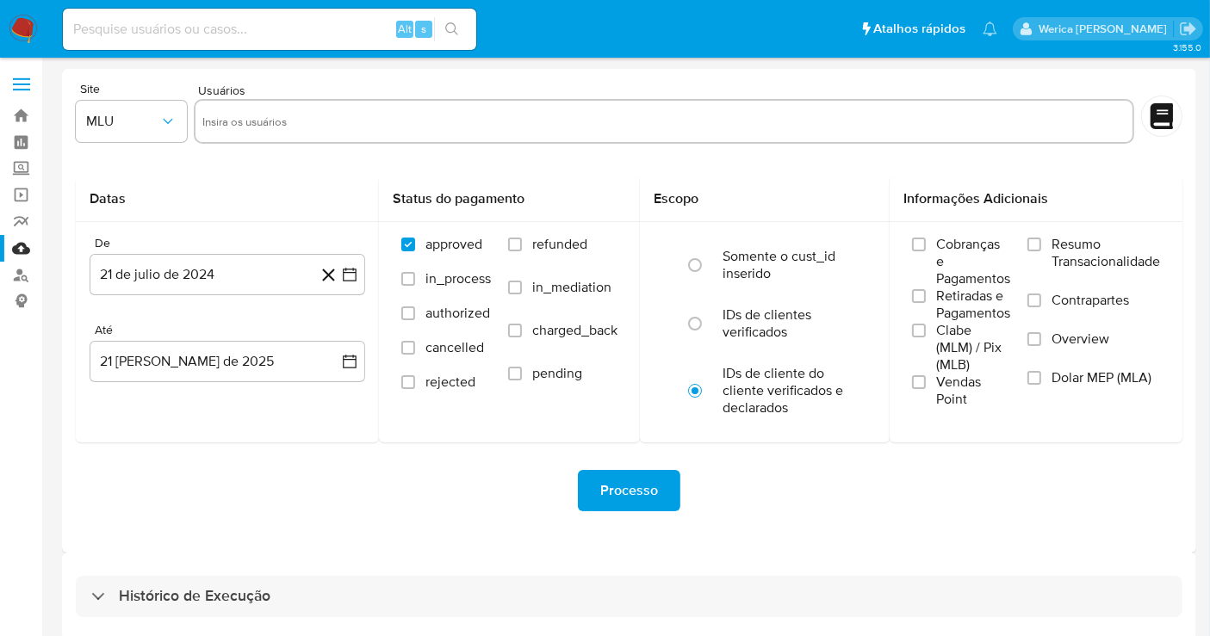
select select "10"
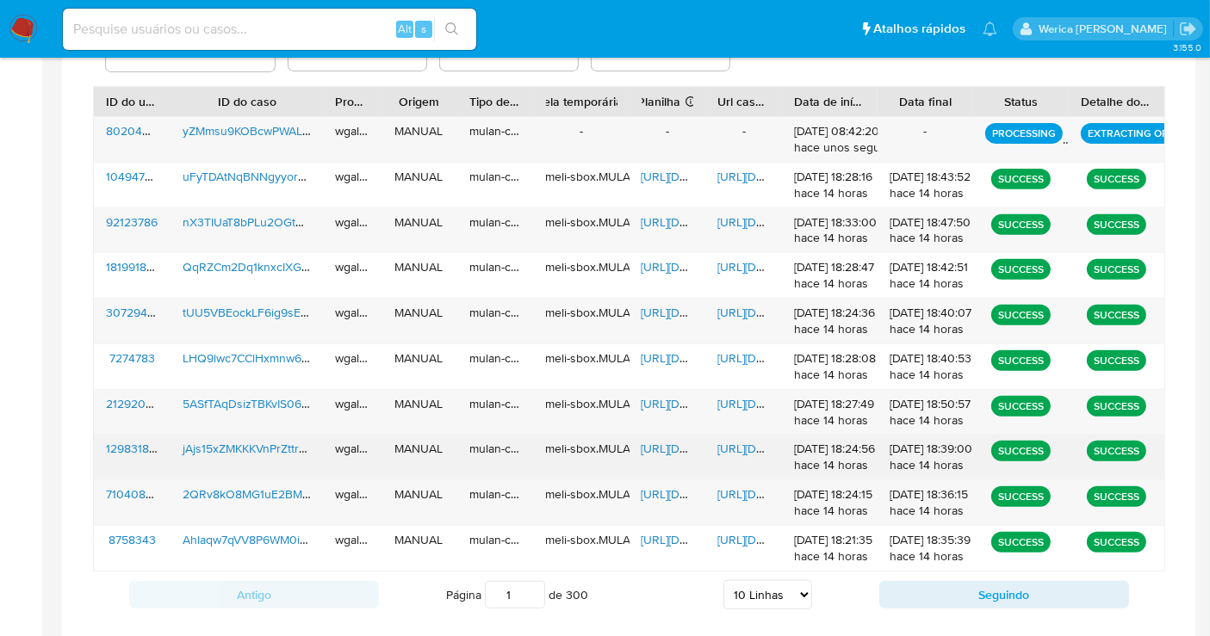
scroll to position [661, 0]
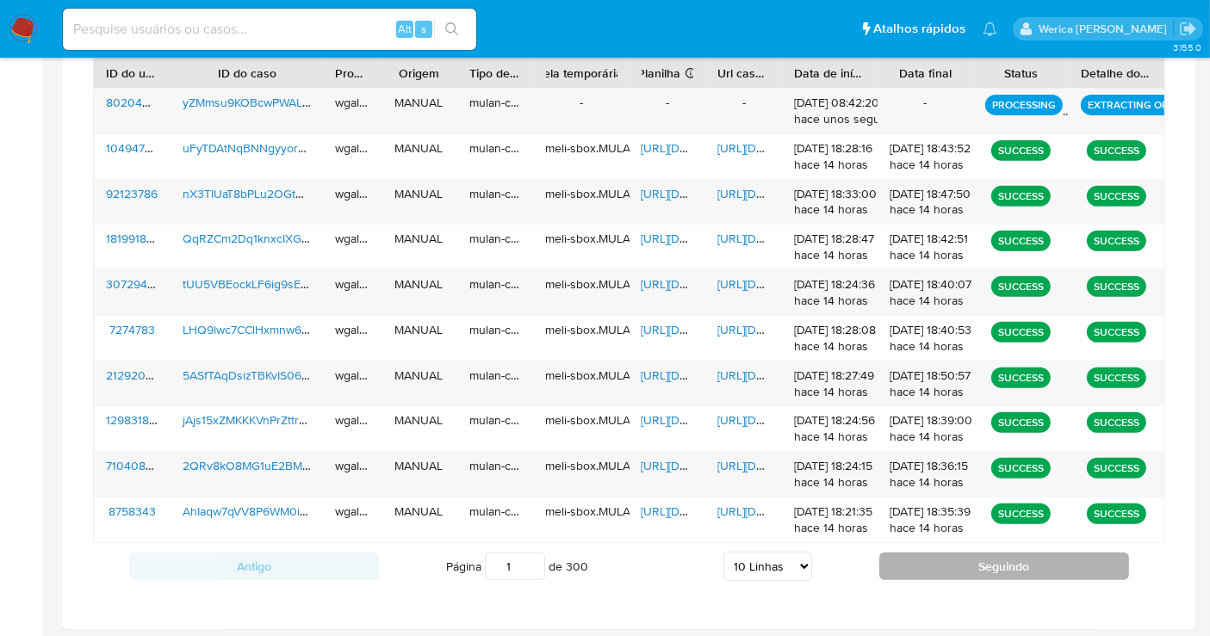
click at [945, 548] on div "Antigo Página 1 de 300 5 Linhas 10 Linhas 20 Linhas 25 Linhas 50 Linhas 100 Lin…" at bounding box center [629, 566] width 1072 height 46
click at [945, 581] on div "Antigo Página 1 de 300 5 Linhas 10 Linhas 20 Linhas 25 Linhas 50 Linhas 100 Lin…" at bounding box center [629, 566] width 1072 height 46
click at [958, 561] on button "Seguindo" at bounding box center [1004, 567] width 250 height 28
type input "2"
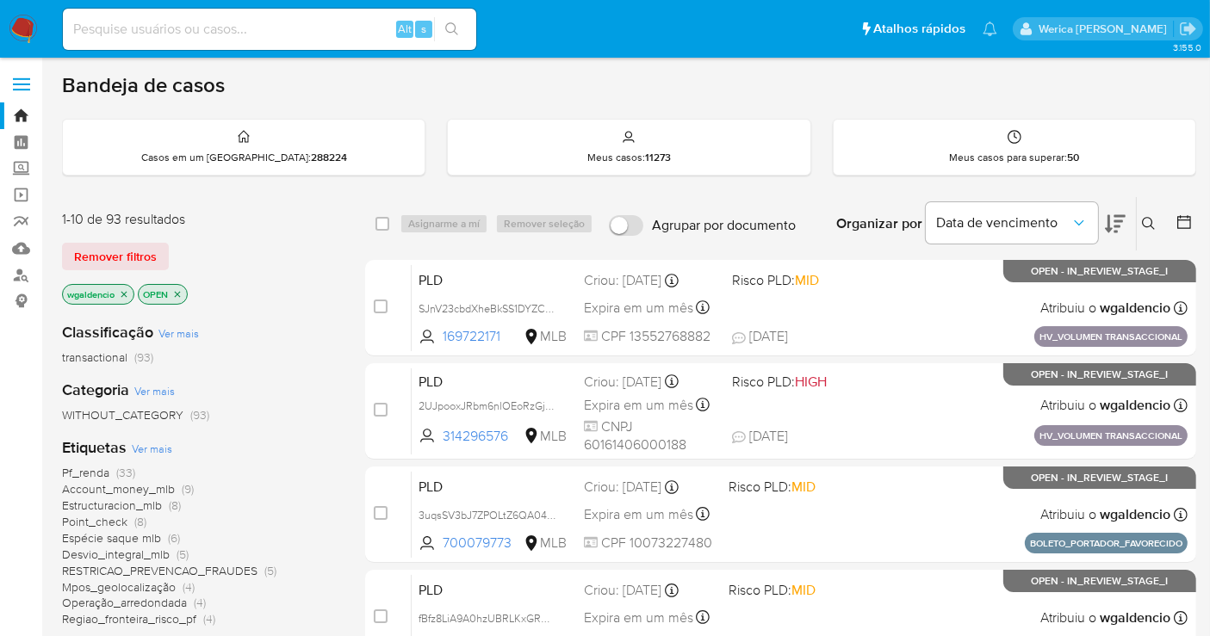
click at [101, 466] on span "Pf_renda" at bounding box center [85, 472] width 47 height 17
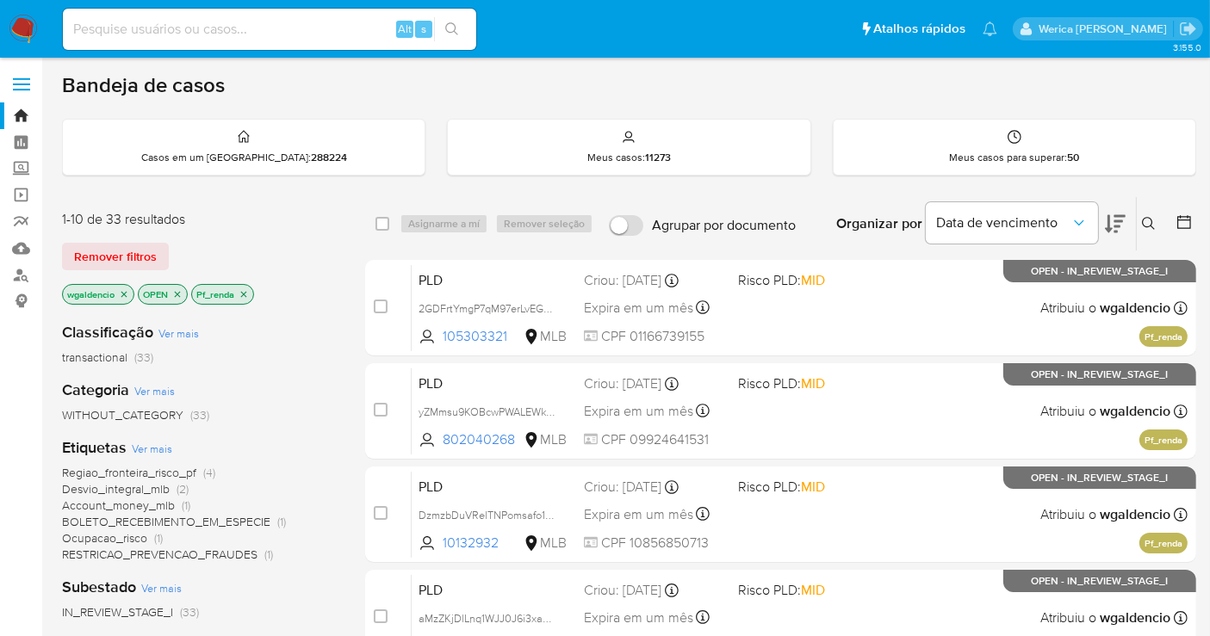
click at [1127, 218] on div "Organizar por Data de vencimento" at bounding box center [978, 223] width 313 height 53
click at [1097, 220] on div "Data de vencimento" at bounding box center [1026, 223] width 200 height 53
click at [1124, 220] on icon at bounding box center [1115, 224] width 21 height 21
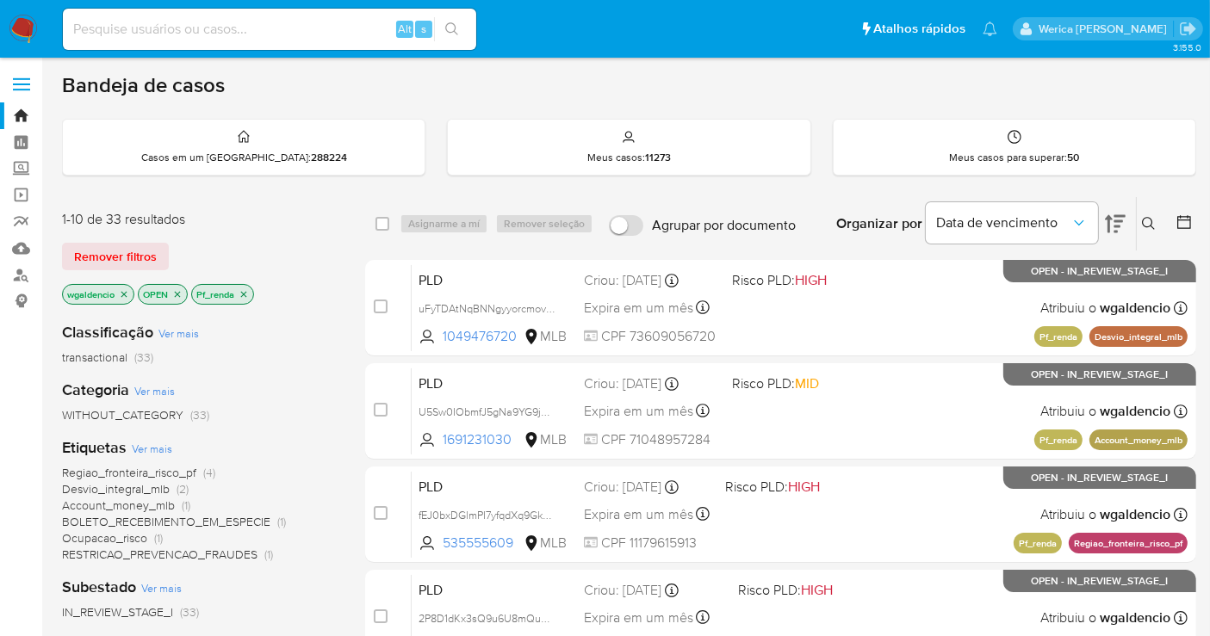
click at [1118, 220] on icon at bounding box center [1115, 224] width 21 height 18
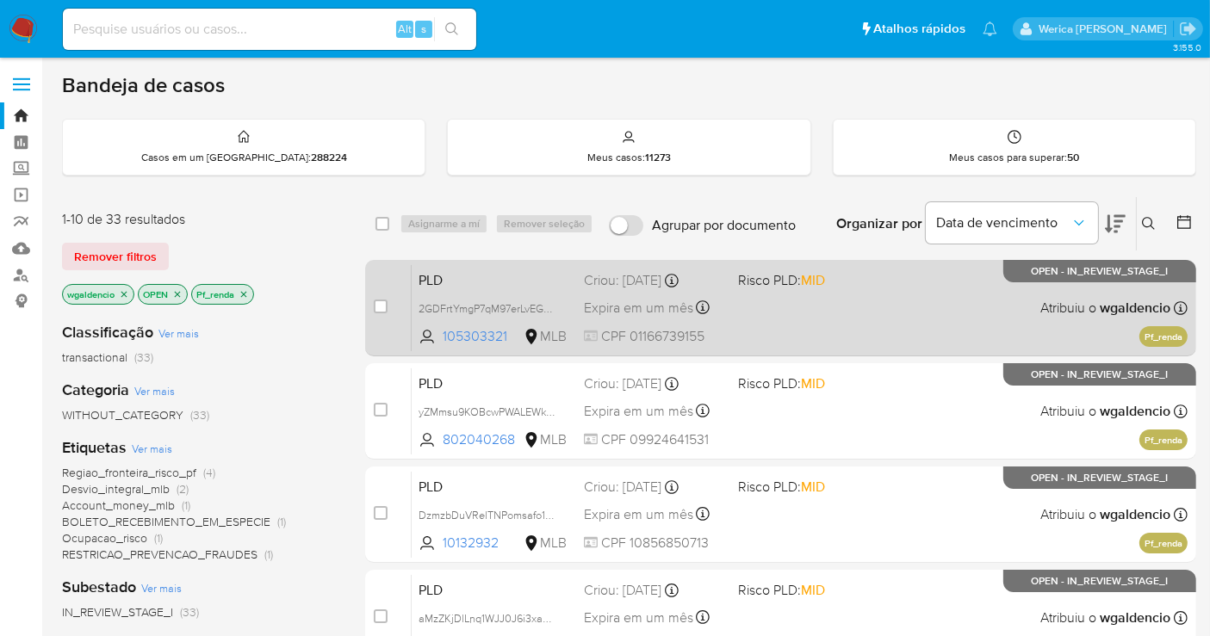
click at [905, 327] on div "PLD 2GDFrtYmgP7qM97erLvEGNLb 105303321 MLB Risco PLD: MID Criou: 12/08/2025 Cri…" at bounding box center [800, 307] width 776 height 87
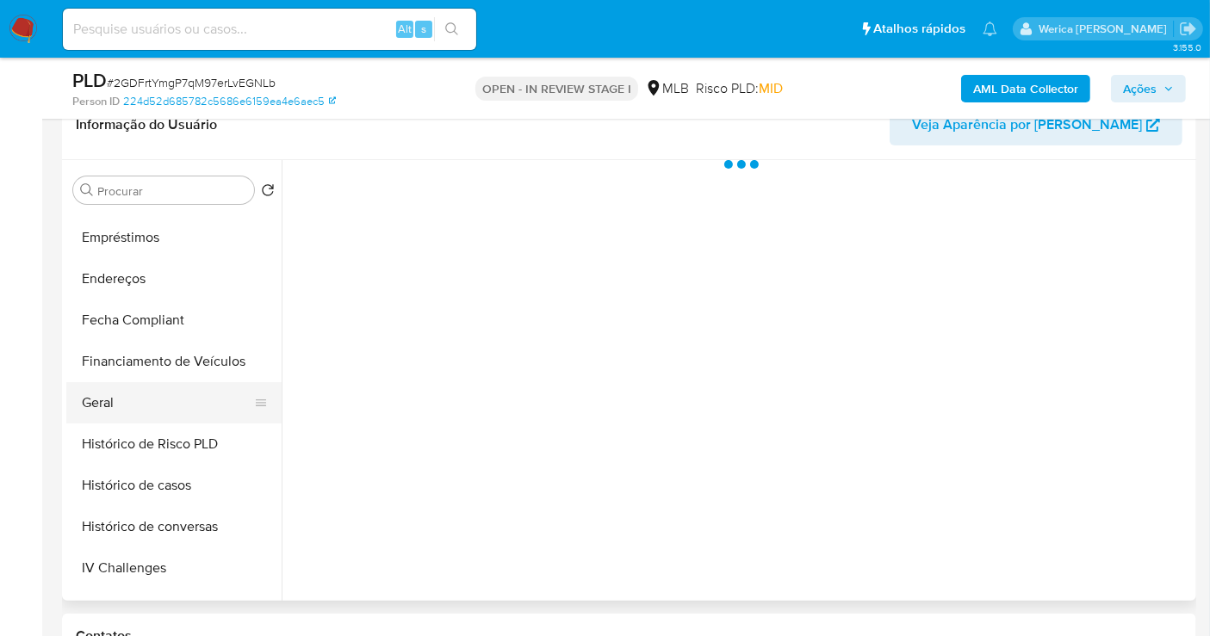
scroll to position [382, 0]
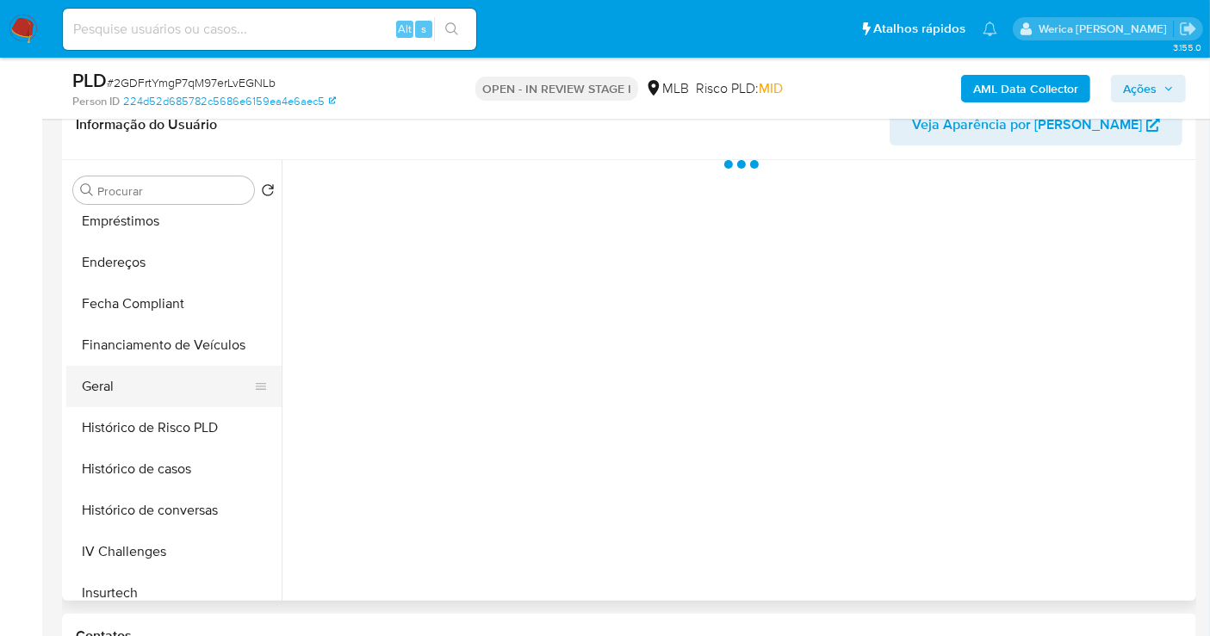
drag, startPoint x: 147, startPoint y: 382, endPoint x: 157, endPoint y: 390, distance: 12.2
click at [152, 387] on button "Geral" at bounding box center [166, 386] width 201 height 41
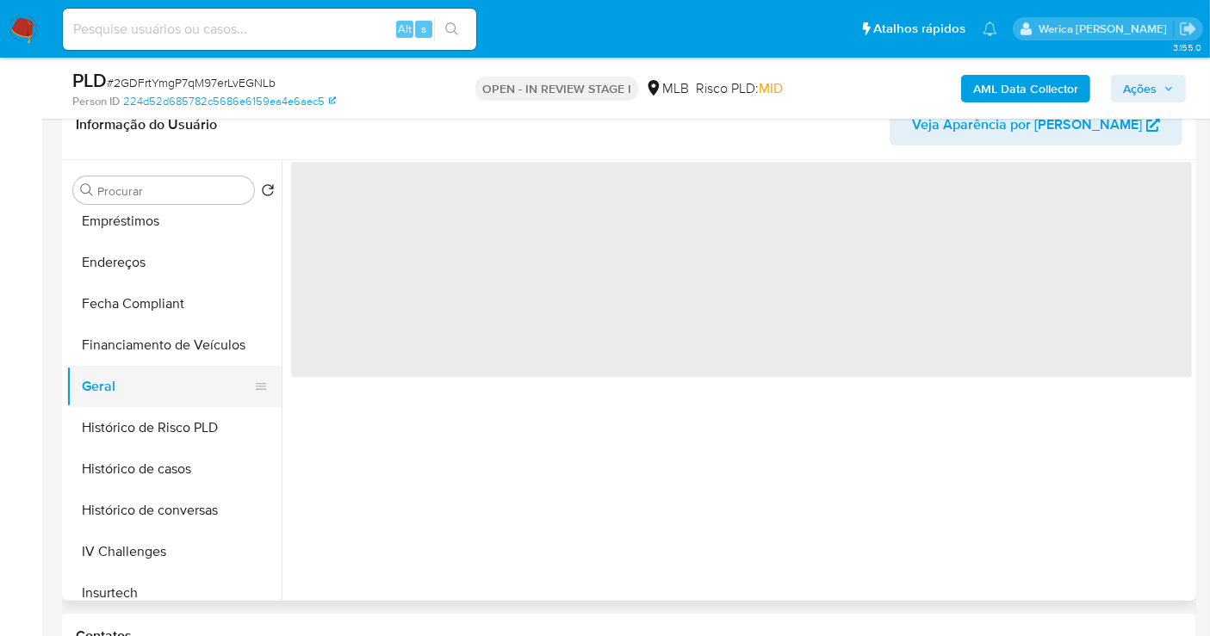
select select "10"
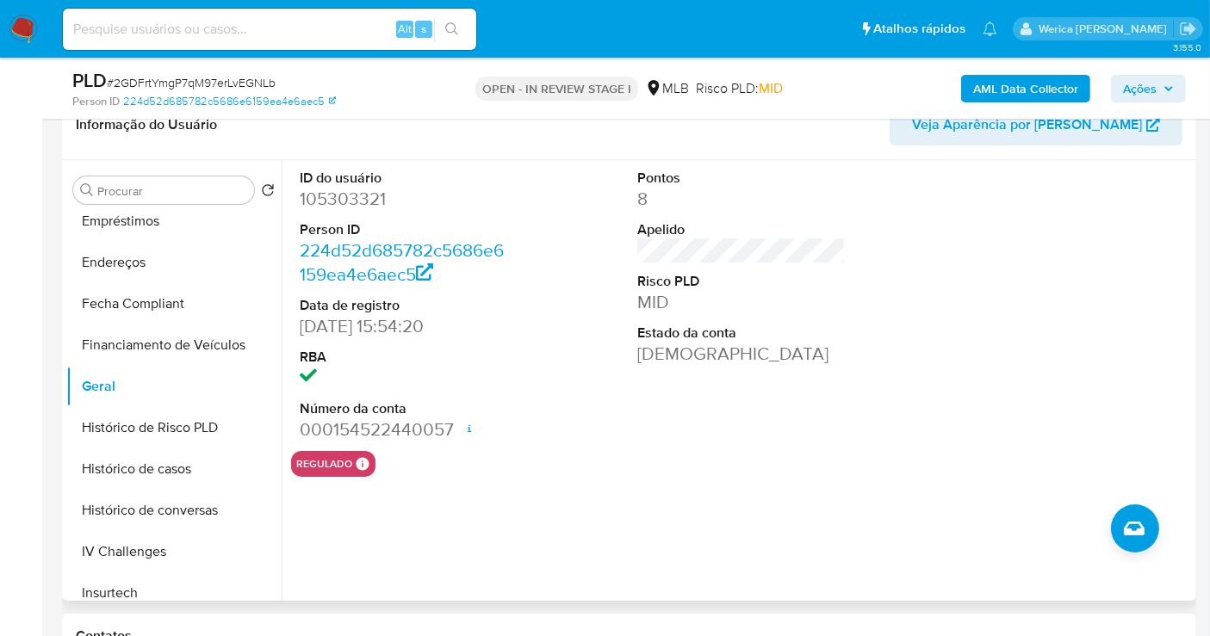
click at [346, 196] on dd "105303321" at bounding box center [404, 199] width 208 height 24
click at [347, 198] on dd "105303321" at bounding box center [404, 199] width 208 height 24
drag, startPoint x: 349, startPoint y: 199, endPoint x: 359, endPoint y: 204, distance: 11.6
copy dd "105303321"
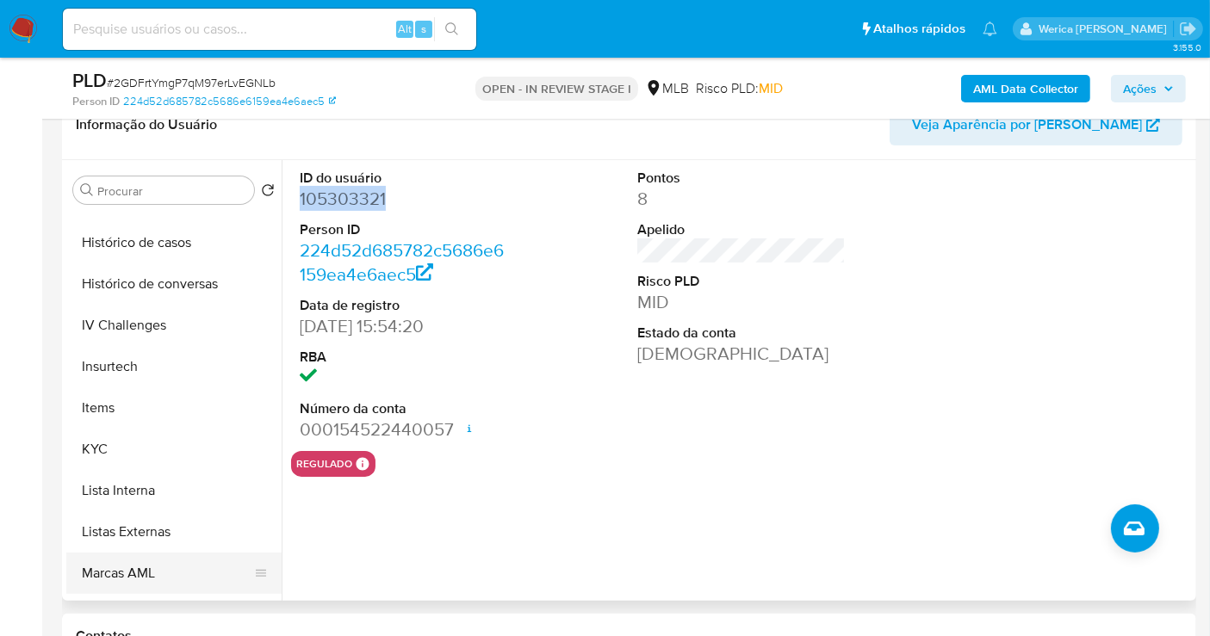
scroll to position [669, 0]
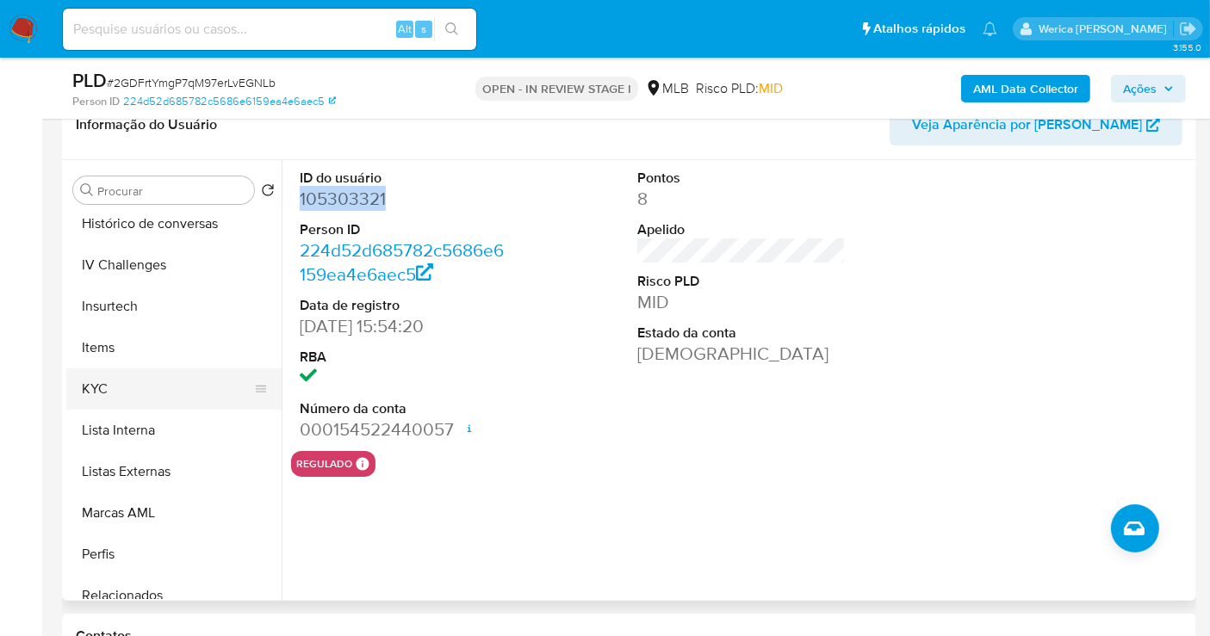
click at [139, 385] on button "KYC" at bounding box center [166, 389] width 201 height 41
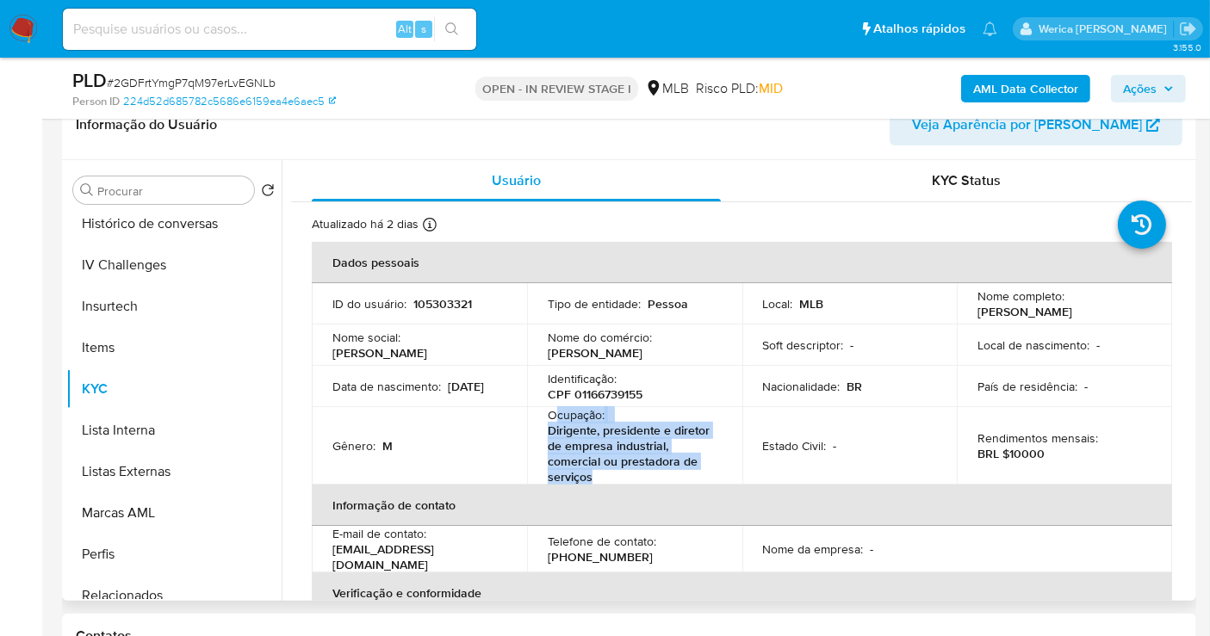
drag, startPoint x: 554, startPoint y: 410, endPoint x: 622, endPoint y: 475, distance: 94.4
click at [622, 475] on div "Ocupação : Dirigente, presidente e diretor de empresa industrial, comercial ou …" at bounding box center [635, 445] width 174 height 77
copy div "cupação : Dirigente, presidente e diretor de empresa industrial, comercial ou p…"
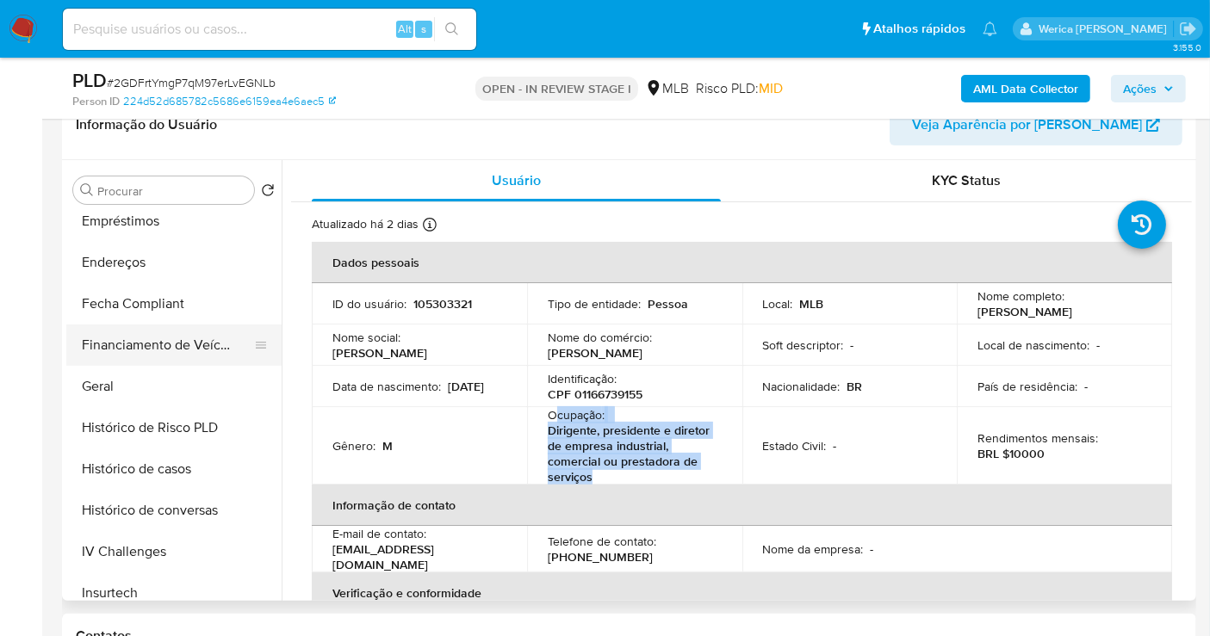
scroll to position [191, 0]
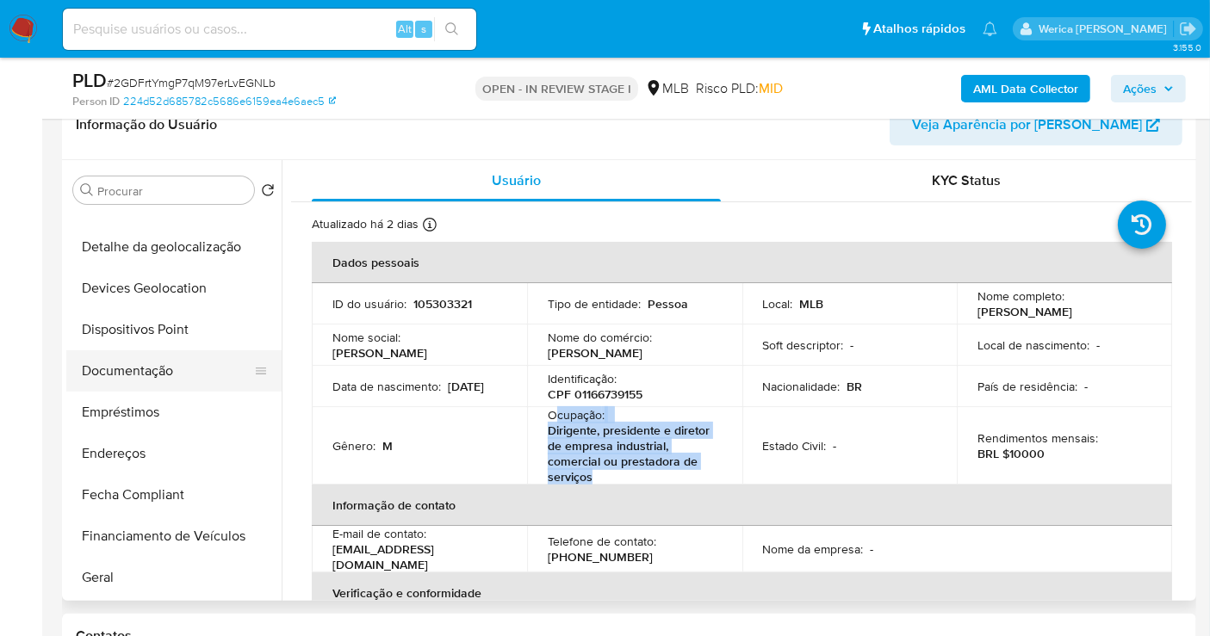
click at [196, 363] on button "Documentação" at bounding box center [166, 370] width 201 height 41
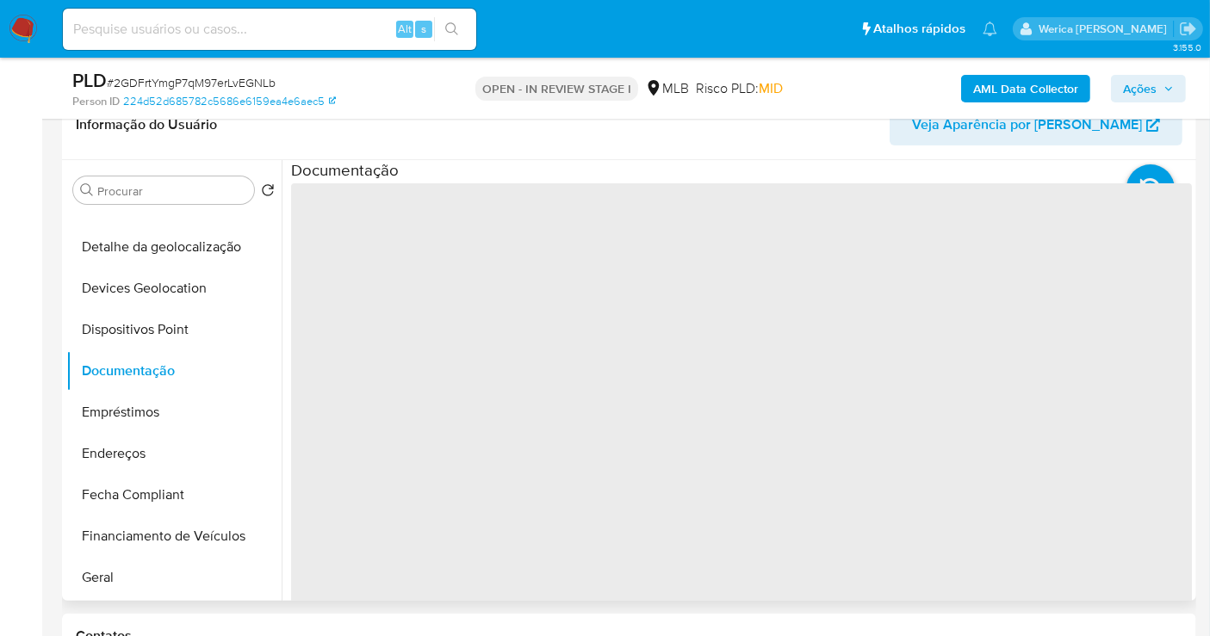
click at [424, 264] on span "‌" at bounding box center [741, 458] width 901 height 551
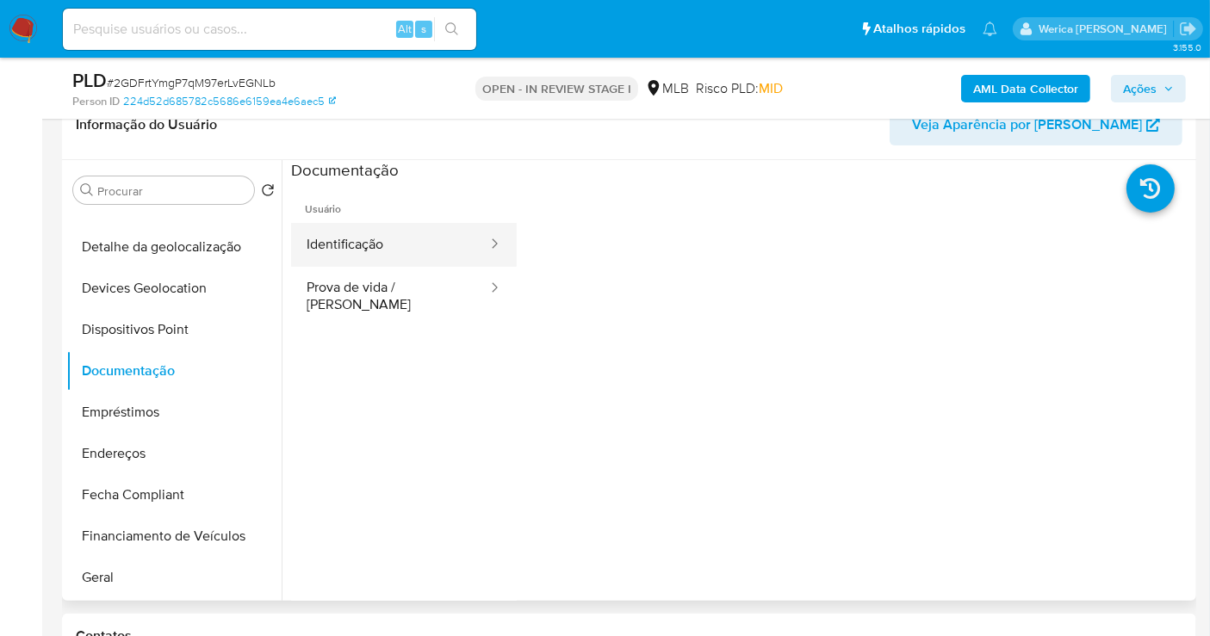
click at [414, 246] on button "Identificação" at bounding box center [390, 245] width 198 height 44
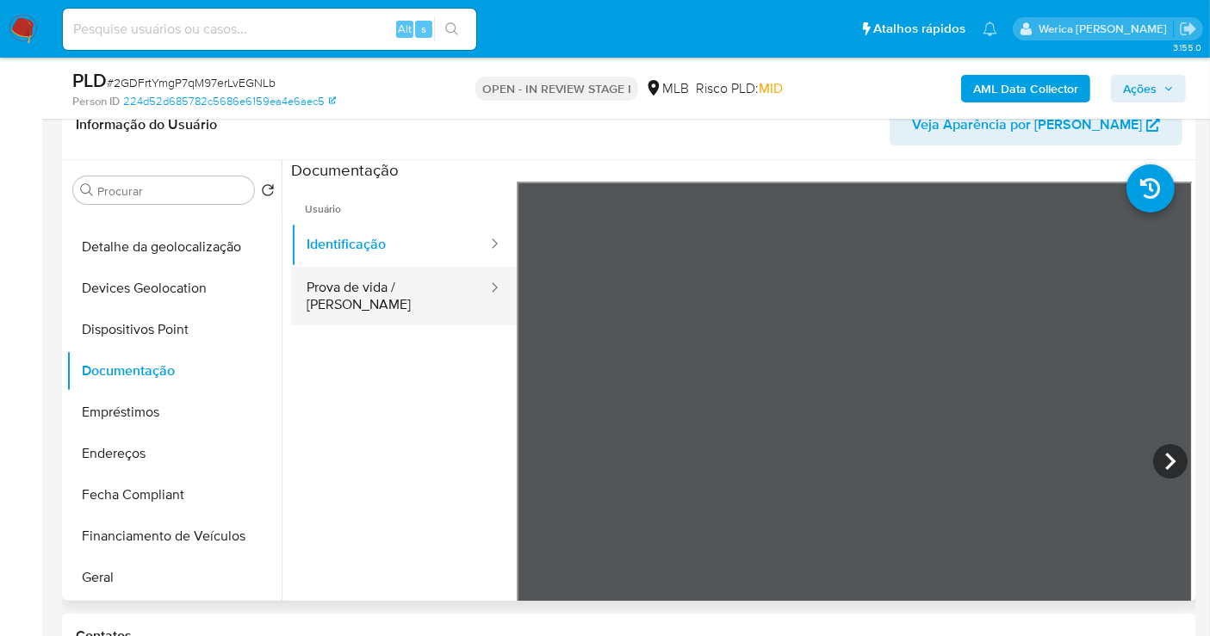
click at [380, 279] on button "Prova de vida / Selfie" at bounding box center [390, 296] width 198 height 59
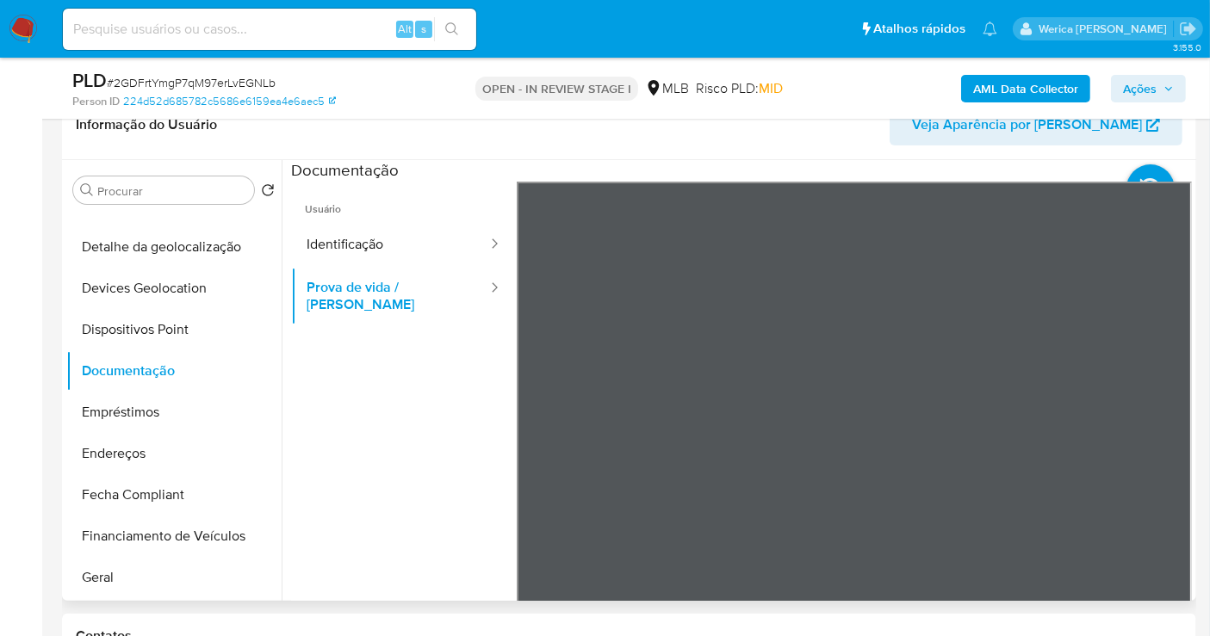
click at [701, 164] on section at bounding box center [741, 446] width 901 height 573
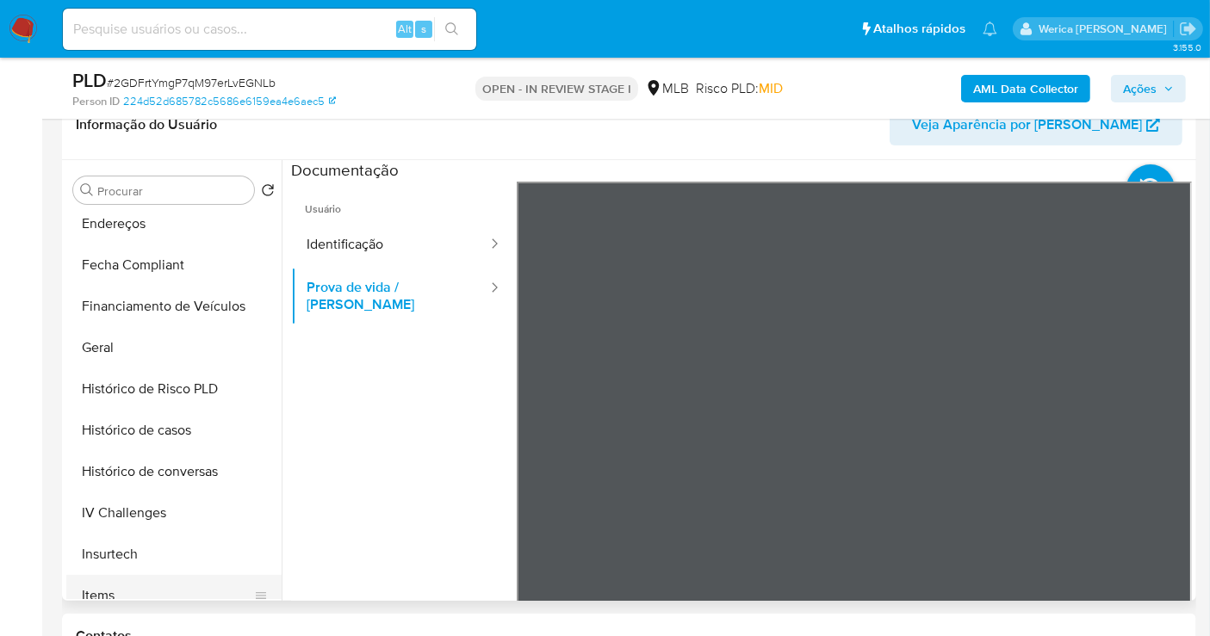
scroll to position [478, 0]
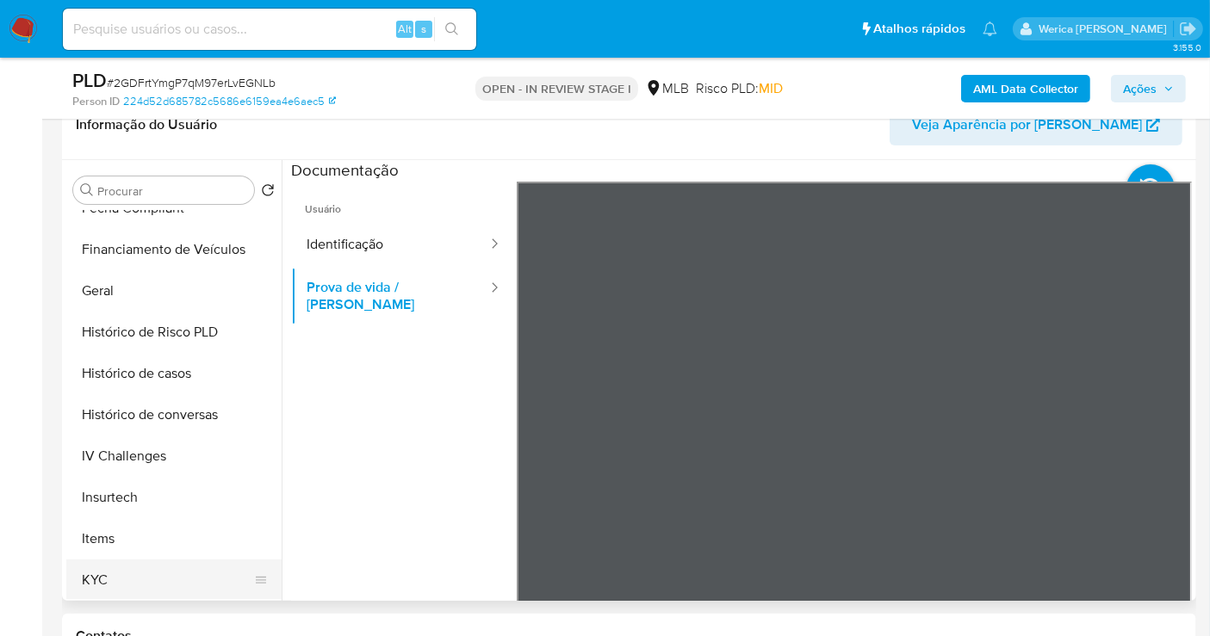
click at [152, 586] on button "KYC" at bounding box center [166, 580] width 201 height 41
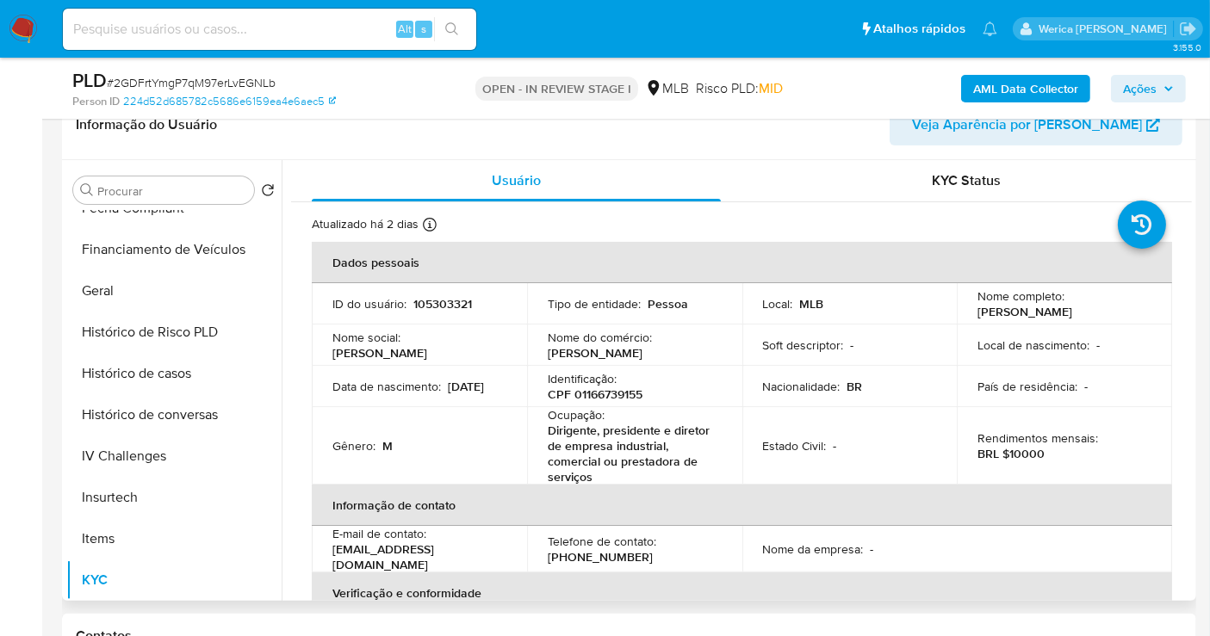
click at [600, 397] on p "CPF 01166739155" at bounding box center [595, 394] width 95 height 15
copy p "01166739155"
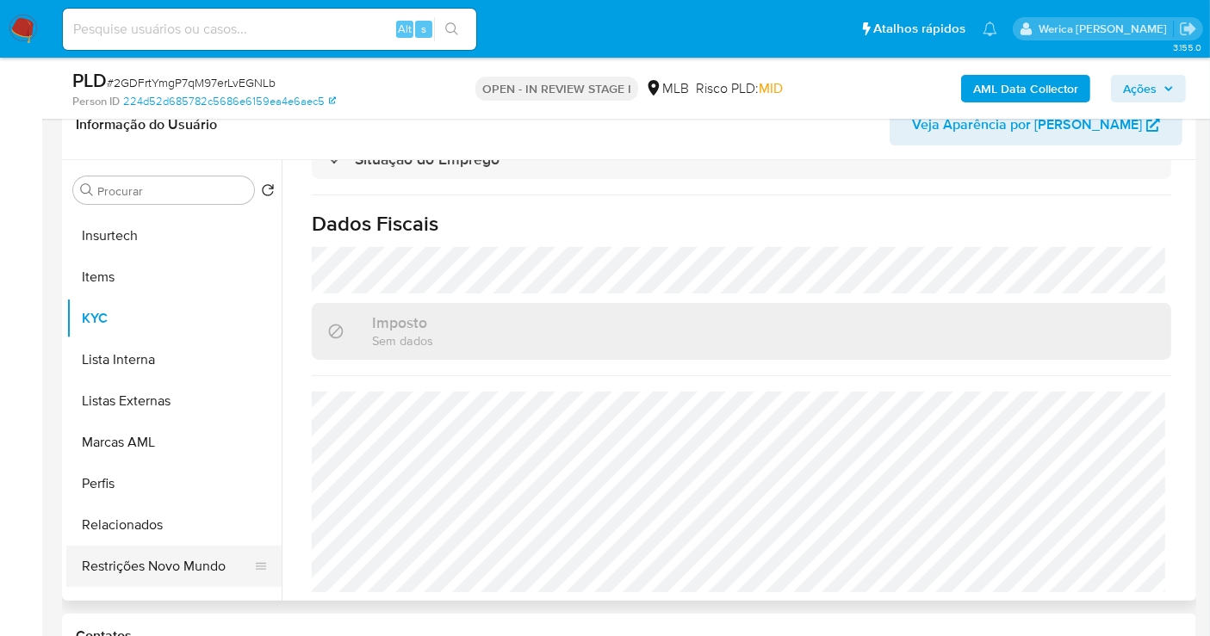
scroll to position [768, 0]
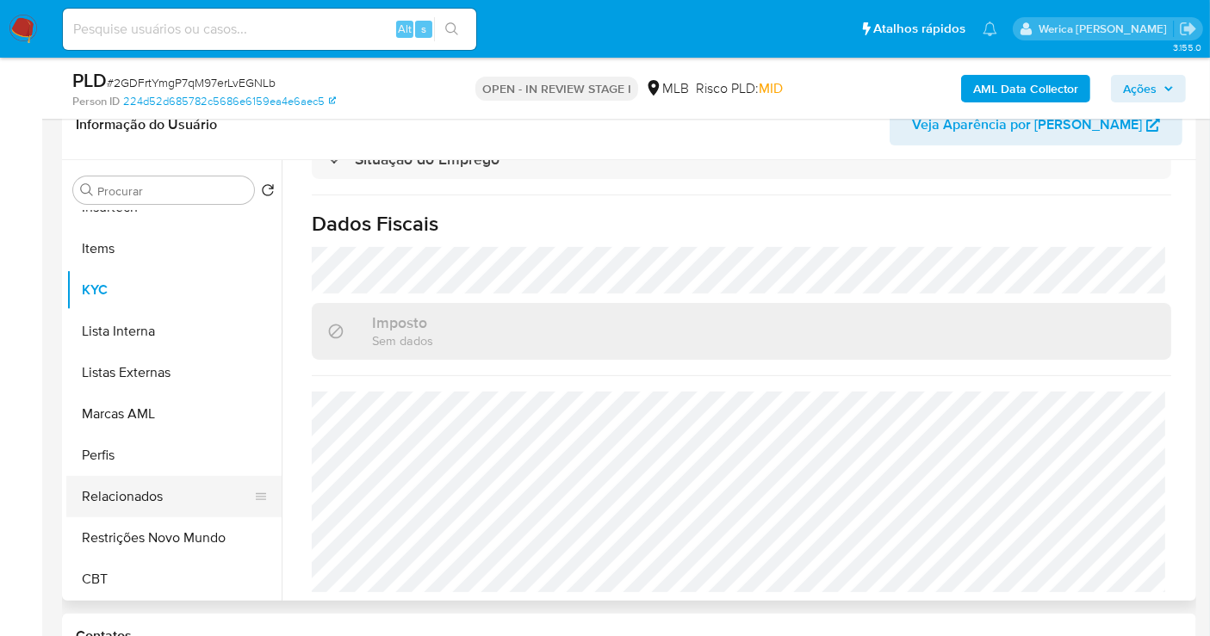
click at [162, 484] on button "Relacionados" at bounding box center [166, 496] width 201 height 41
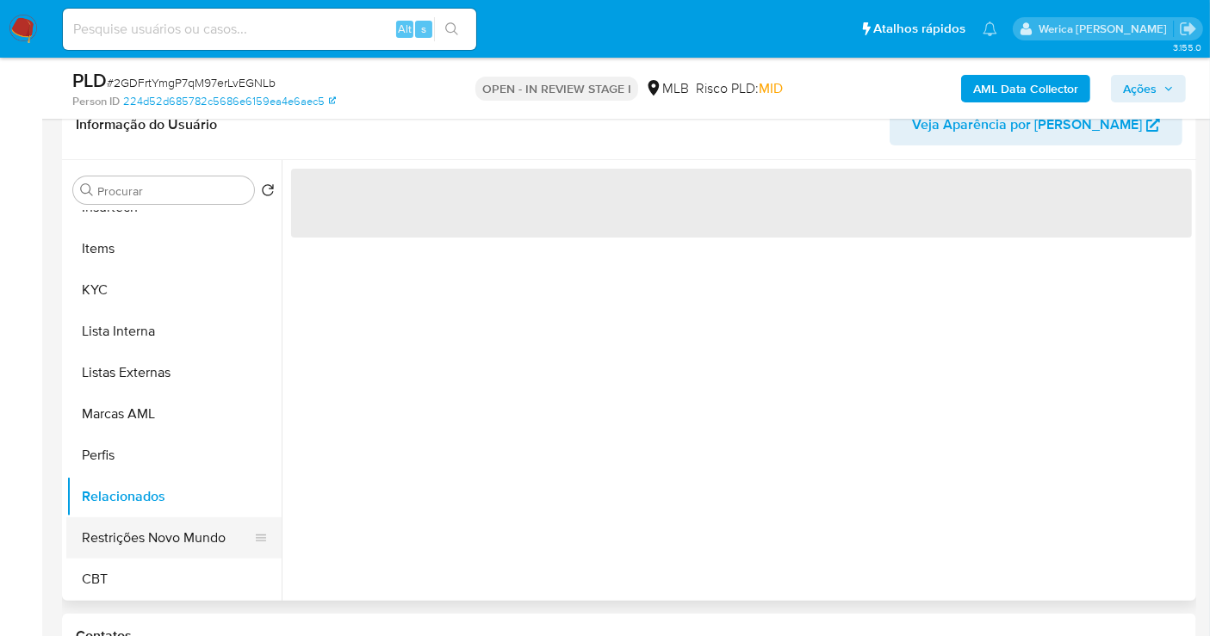
scroll to position [0, 0]
click at [159, 535] on button "Restrições Novo Mundo" at bounding box center [166, 537] width 201 height 41
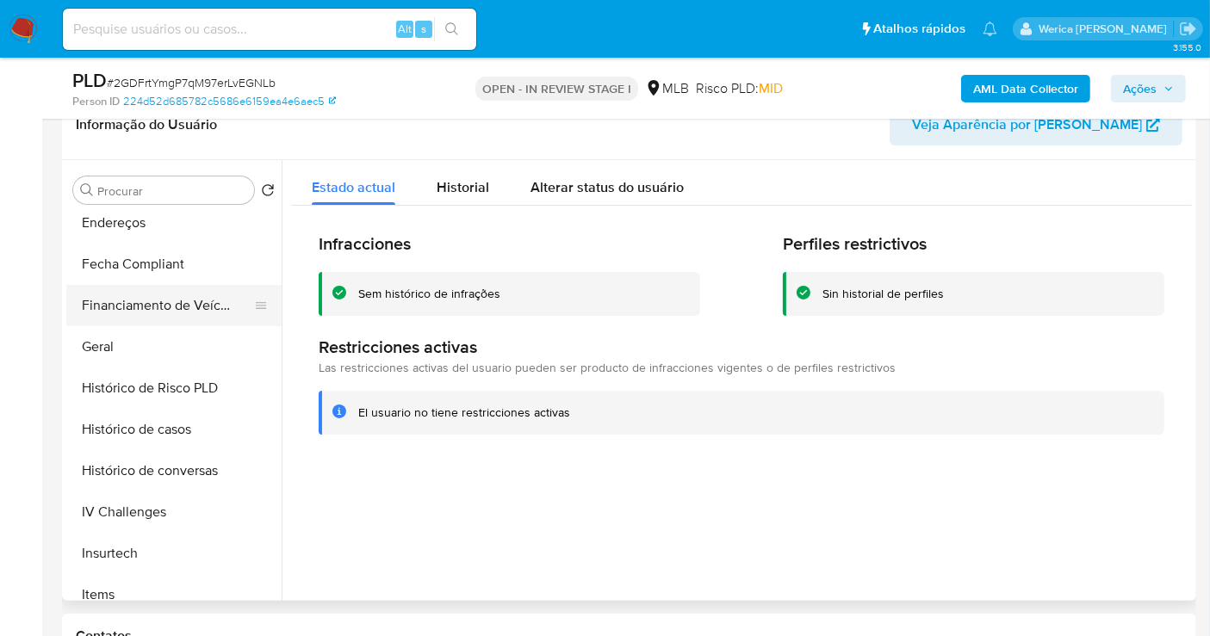
scroll to position [290, 0]
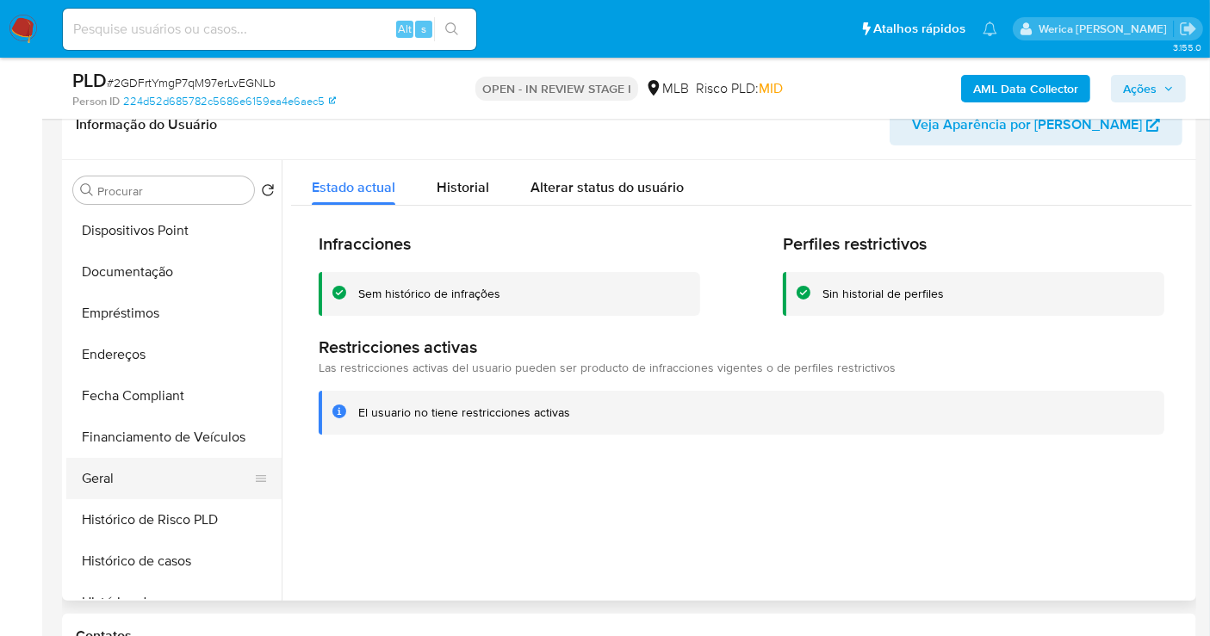
click at [124, 480] on button "Geral" at bounding box center [166, 478] width 201 height 41
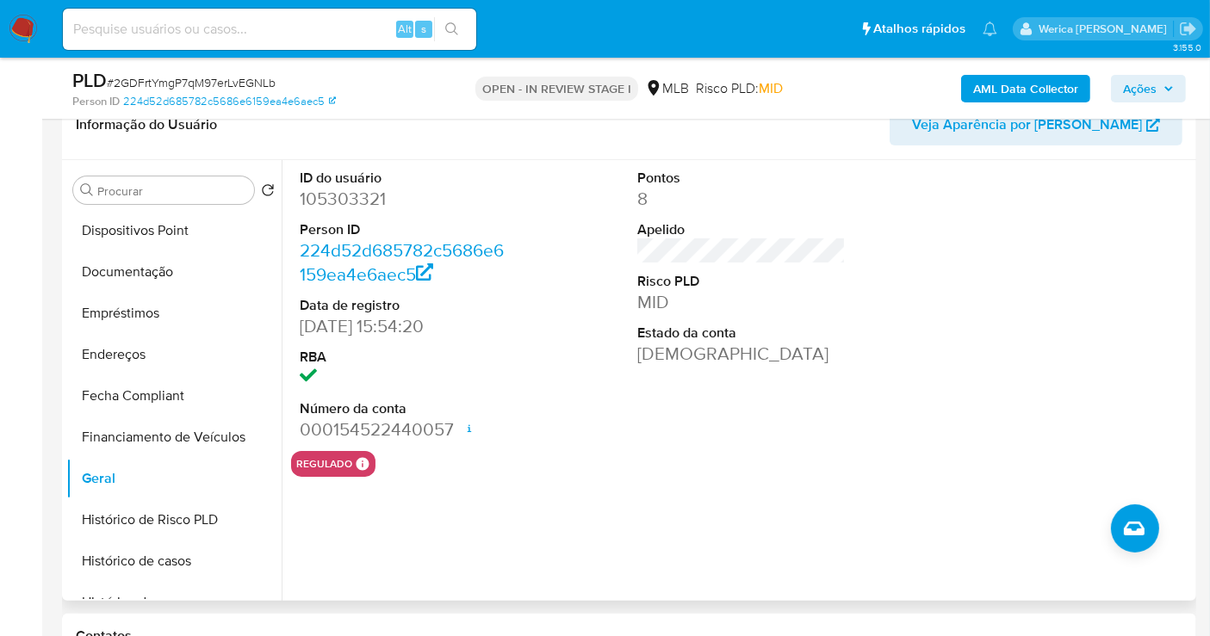
click at [880, 474] on div "regulado Regulado MLB BACEN COMPLIES LEGACY Mark Id MLB_BACEN Compliant is_comp…" at bounding box center [741, 464] width 901 height 26
click at [913, 421] on div "ID do usuário 105303321 Person ID 224d52d685782c5686e6159ea4e6aec5 Data de regi…" at bounding box center [741, 305] width 901 height 291
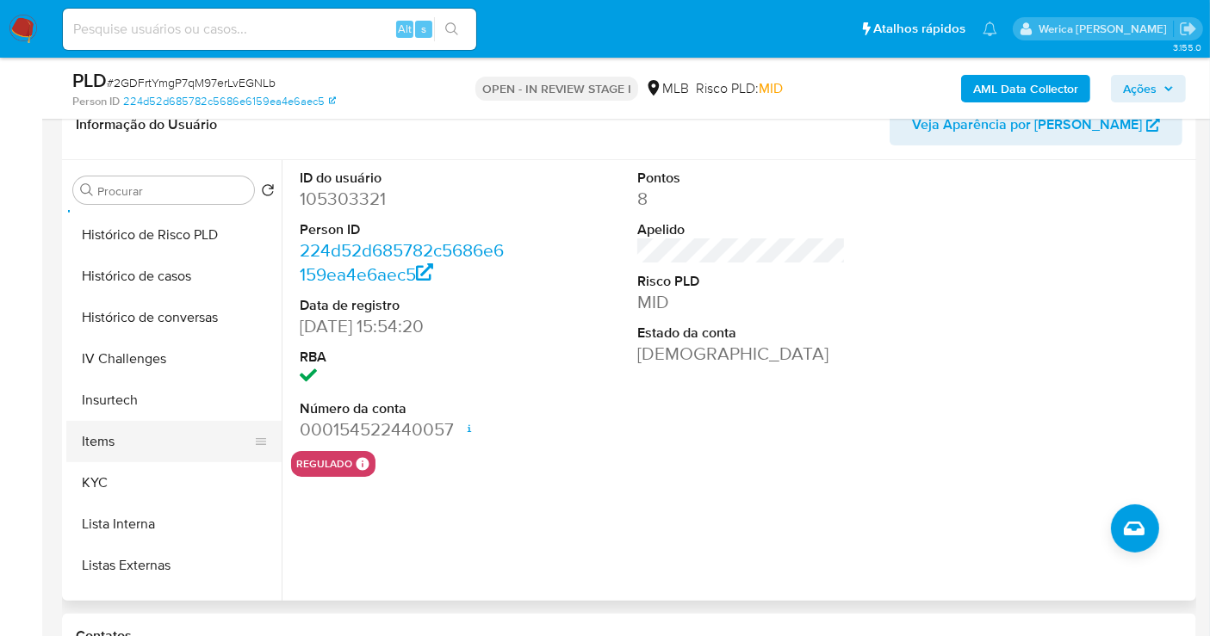
scroll to position [577, 0]
drag, startPoint x: 118, startPoint y: 502, endPoint x: 123, endPoint y: 490, distance: 13.1
click at [121, 498] on ul "Adiantamentos de Dinheiro Anexos Cartões Contas Bancárias Dados Modificados Det…" at bounding box center [173, 405] width 215 height 388
click at [153, 486] on button "KYC" at bounding box center [166, 481] width 201 height 41
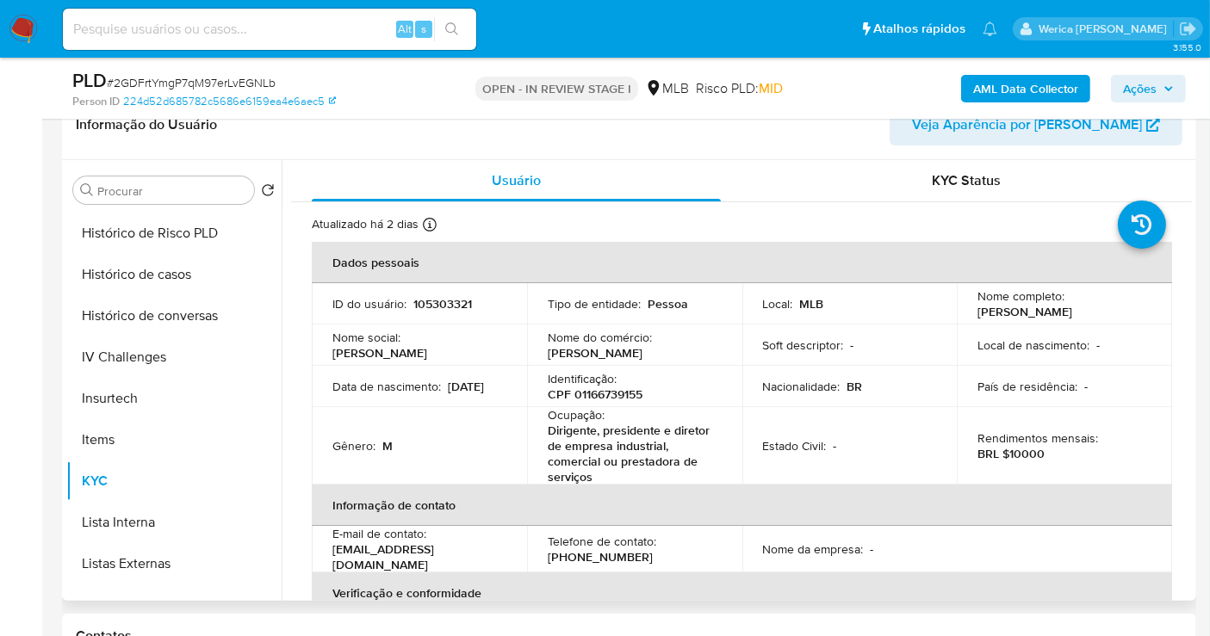
click at [1044, 388] on p "País de residência :" at bounding box center [1027, 386] width 100 height 15
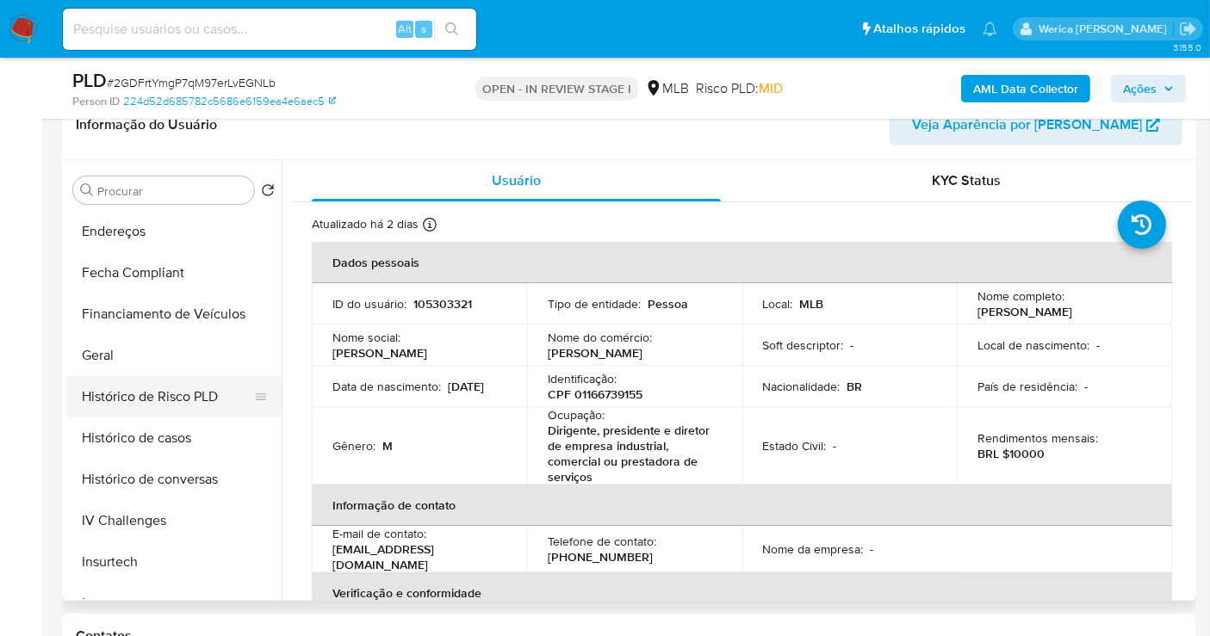
scroll to position [386, 0]
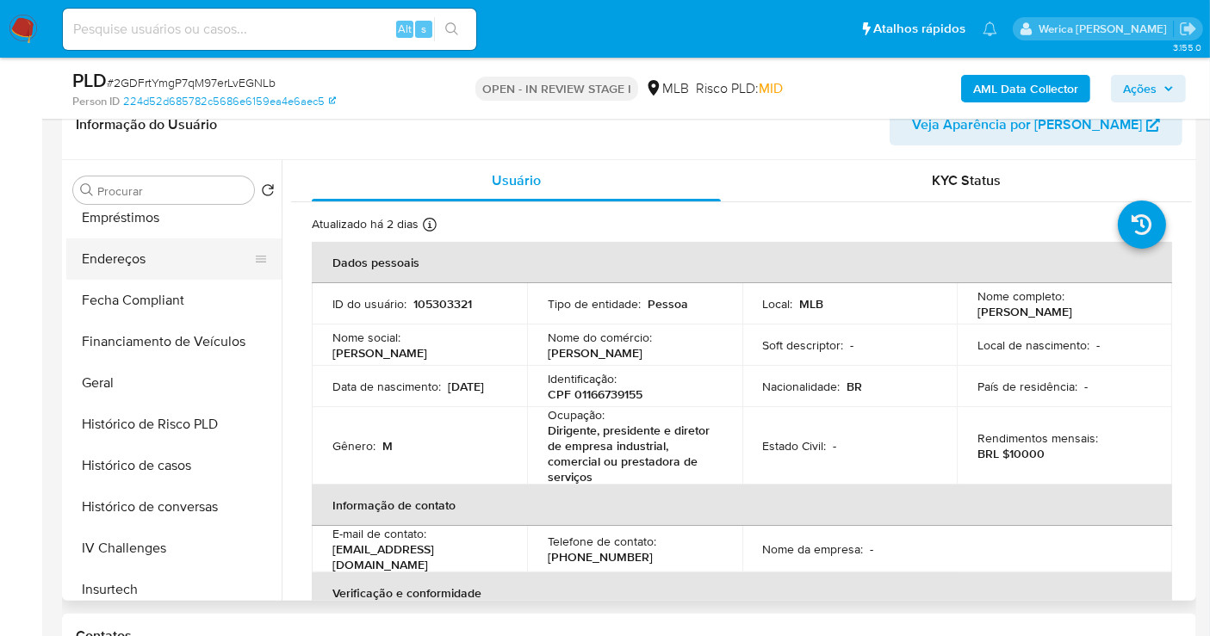
click at [191, 261] on button "Endereços" at bounding box center [166, 259] width 201 height 41
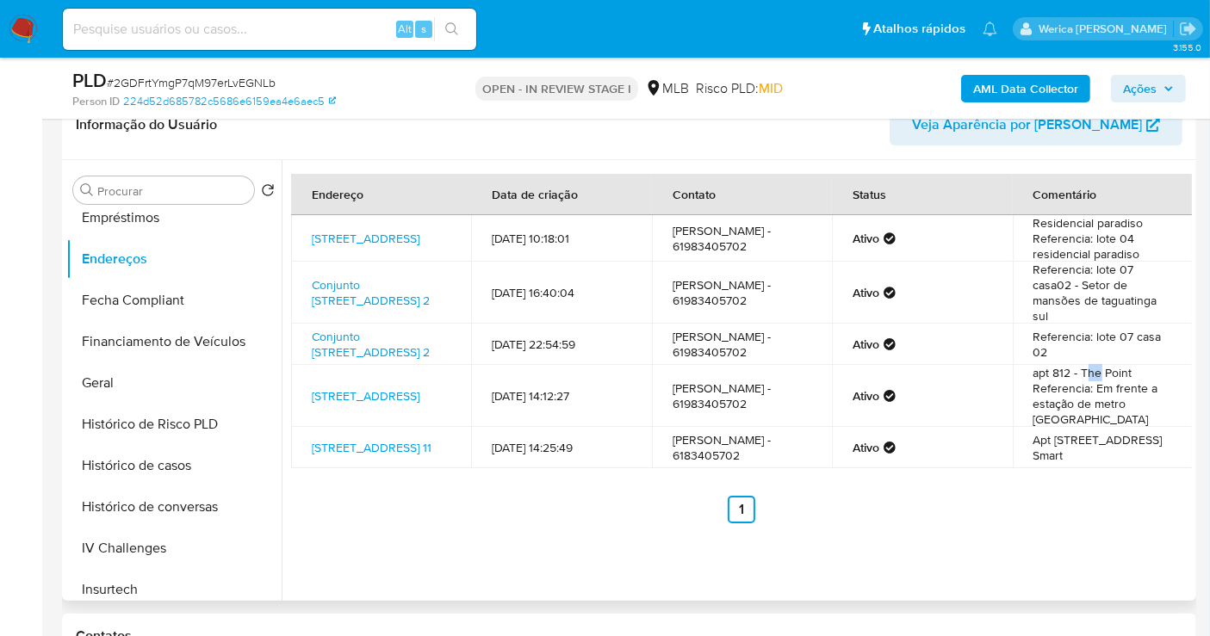
drag, startPoint x: 1084, startPoint y: 397, endPoint x: 1083, endPoint y: 370, distance: 26.7
click at [1094, 395] on td "apt 812 - The Point Referencia: Em frente a estação de metro Arniqueiras" at bounding box center [1103, 396] width 180 height 62
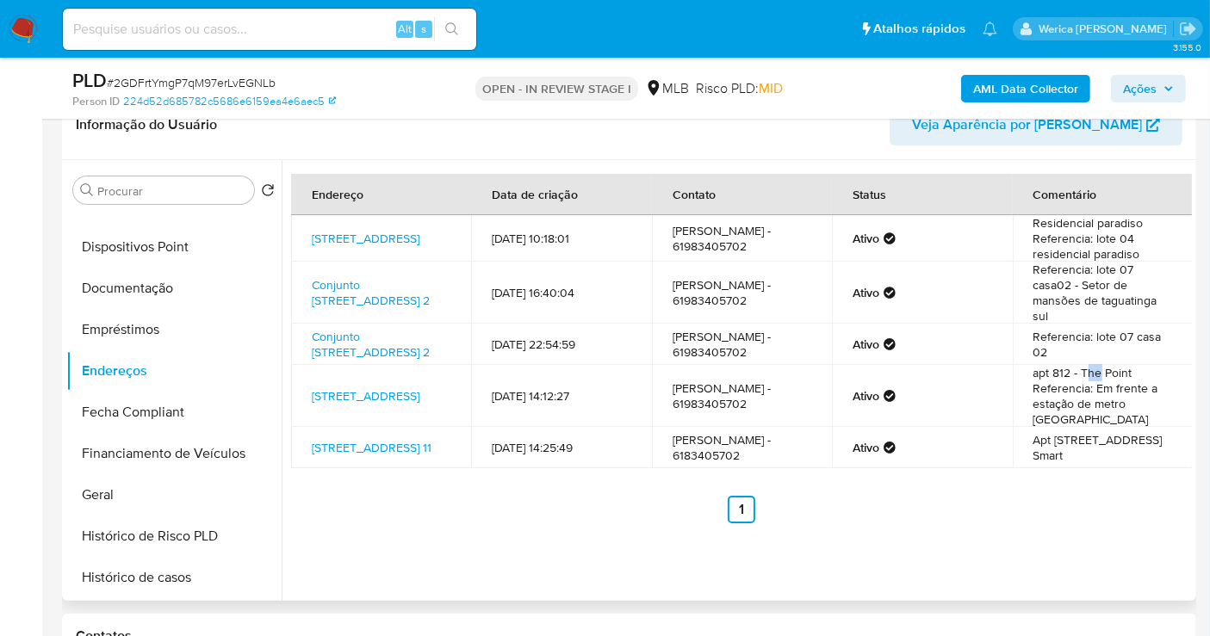
scroll to position [98, 0]
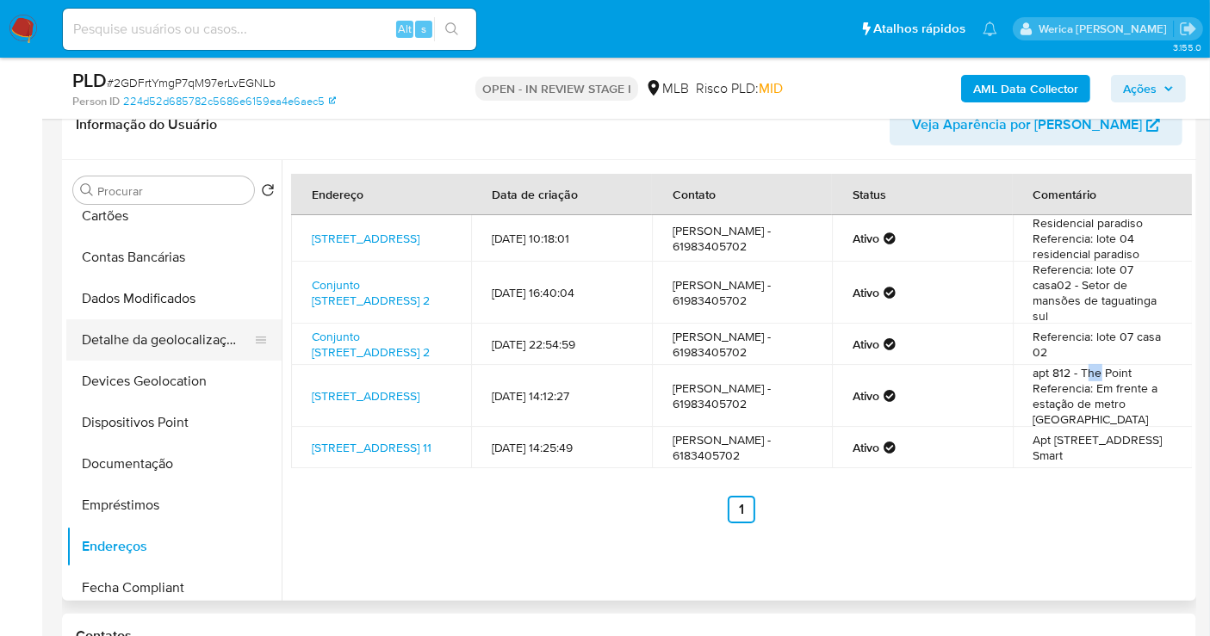
click at [149, 325] on button "Detalhe da geolocalização" at bounding box center [166, 339] width 201 height 41
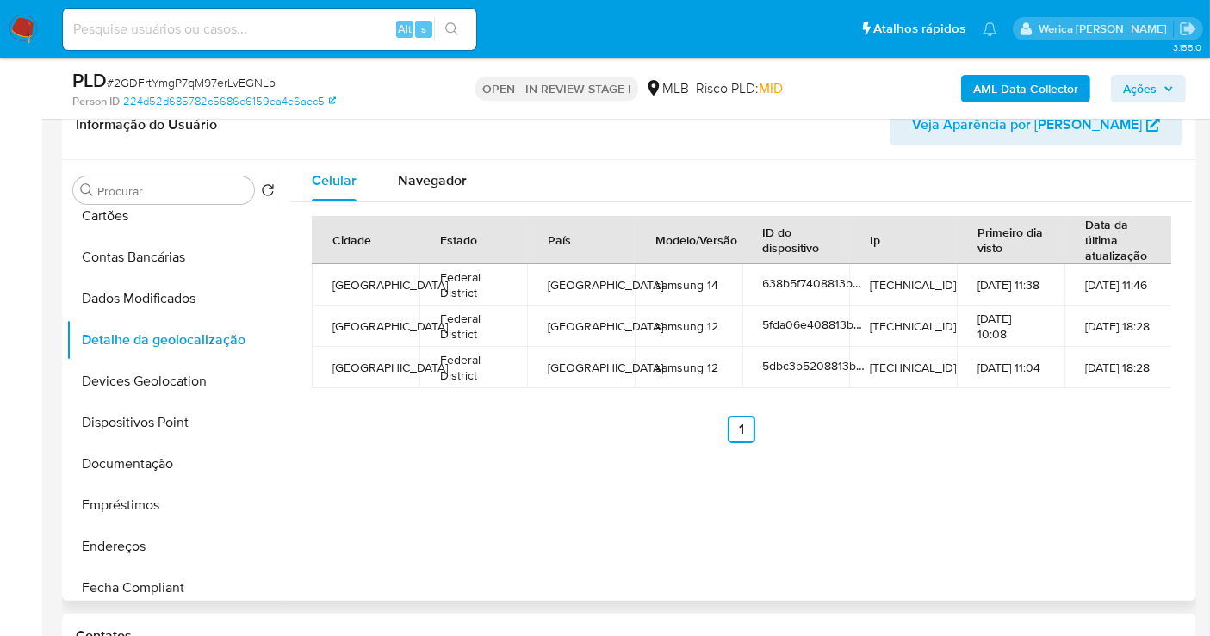
click at [1141, 474] on div "Celular Navegador Cidade Estado País Modelo/Versão ID do dispositivo Ip Primeir…" at bounding box center [737, 380] width 910 height 441
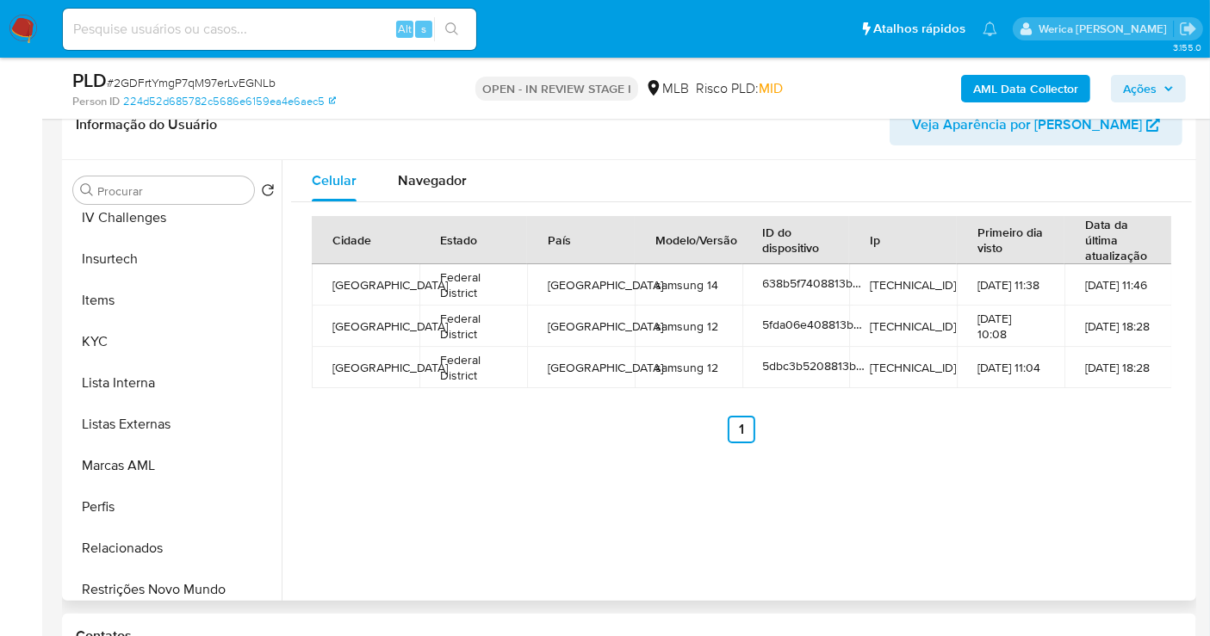
scroll to position [768, 0]
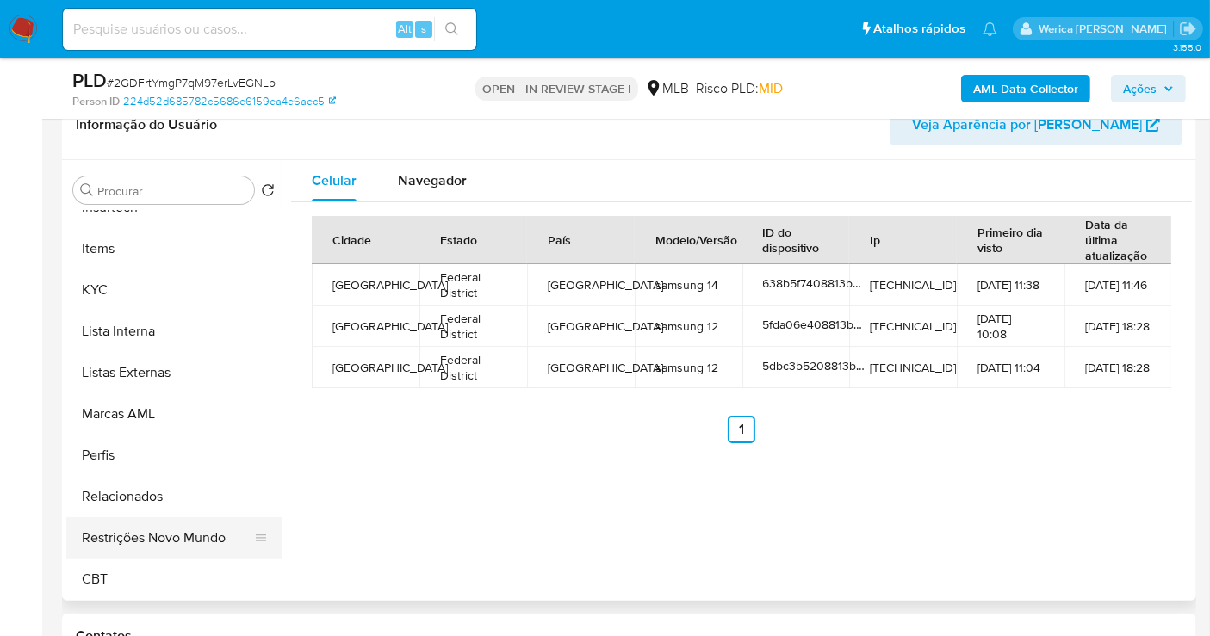
click at [170, 517] on button "Restrições Novo Mundo" at bounding box center [166, 537] width 201 height 41
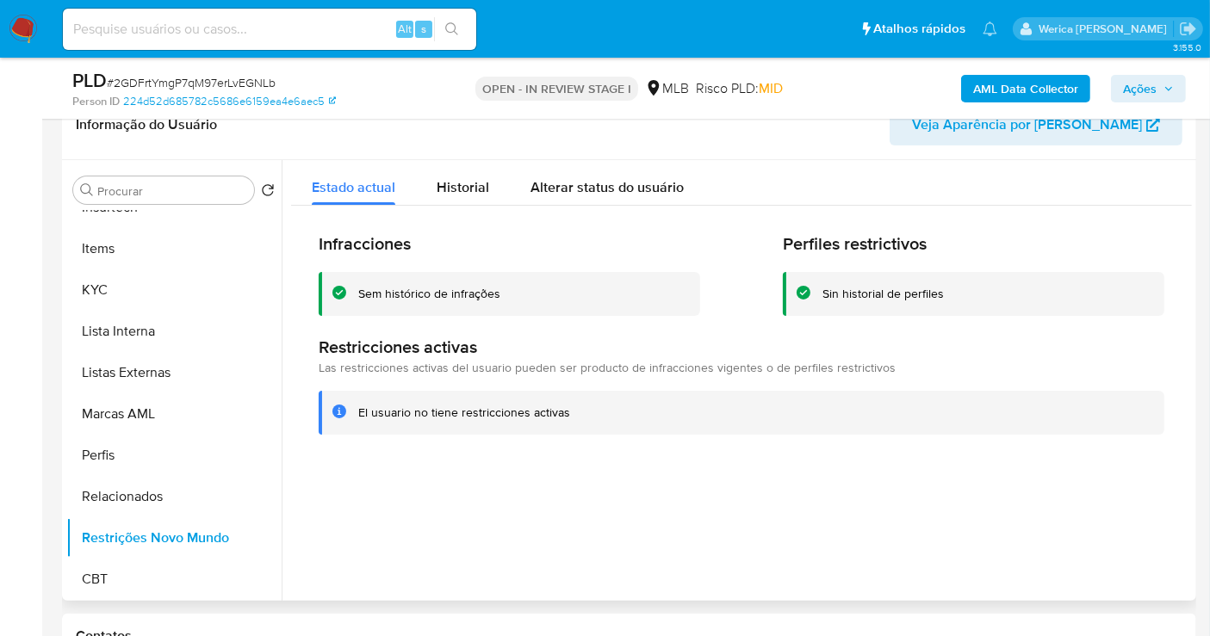
click at [474, 206] on div "Infracciones Sem histórico de infrações Perfiles restrictivos Sin historial de …" at bounding box center [741, 334] width 901 height 256
click at [1092, 402] on div "El usuario no tiene restricciones activas" at bounding box center [742, 413] width 846 height 44
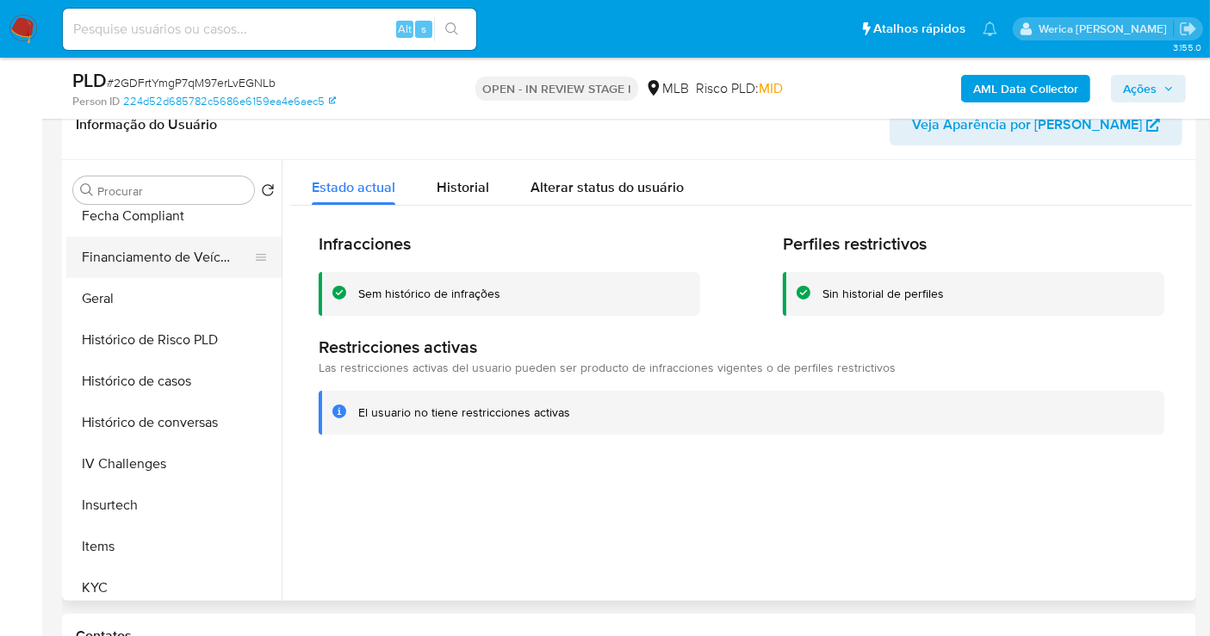
scroll to position [290, 0]
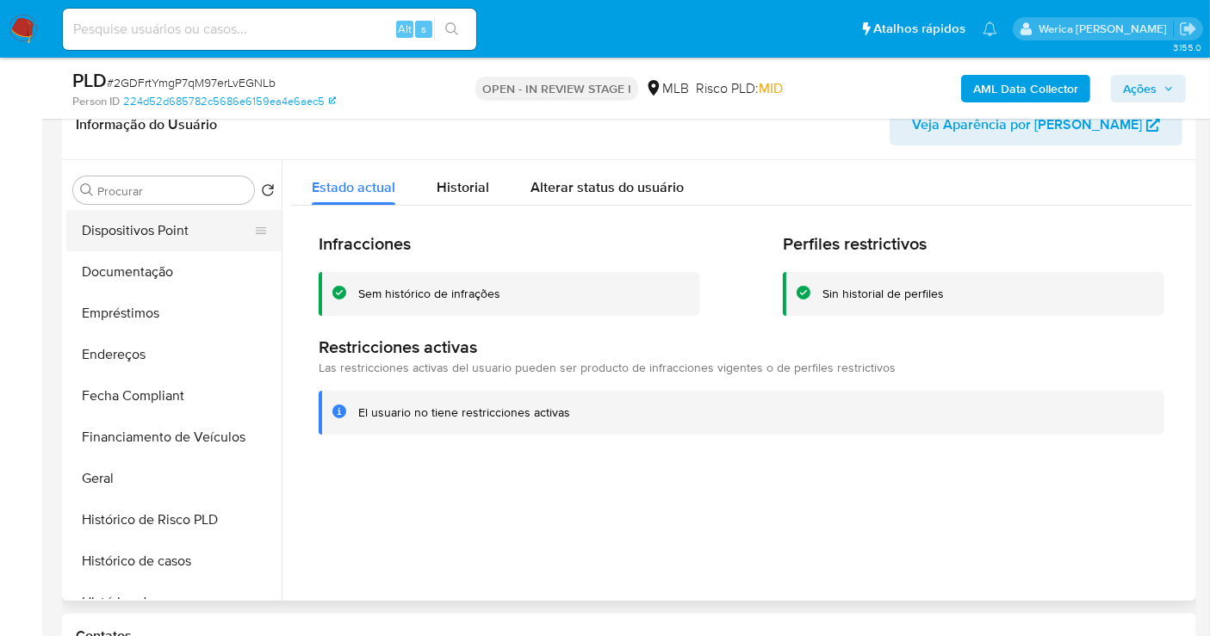
click at [172, 214] on button "Dispositivos Point" at bounding box center [166, 230] width 201 height 41
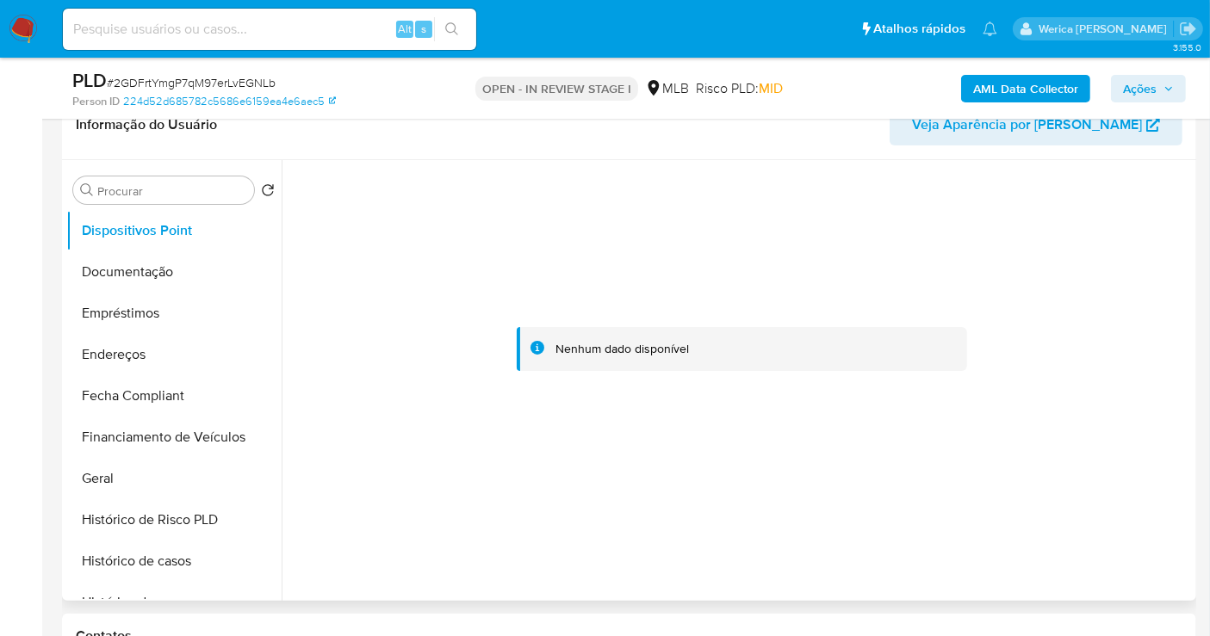
click at [1052, 495] on div at bounding box center [741, 349] width 901 height 379
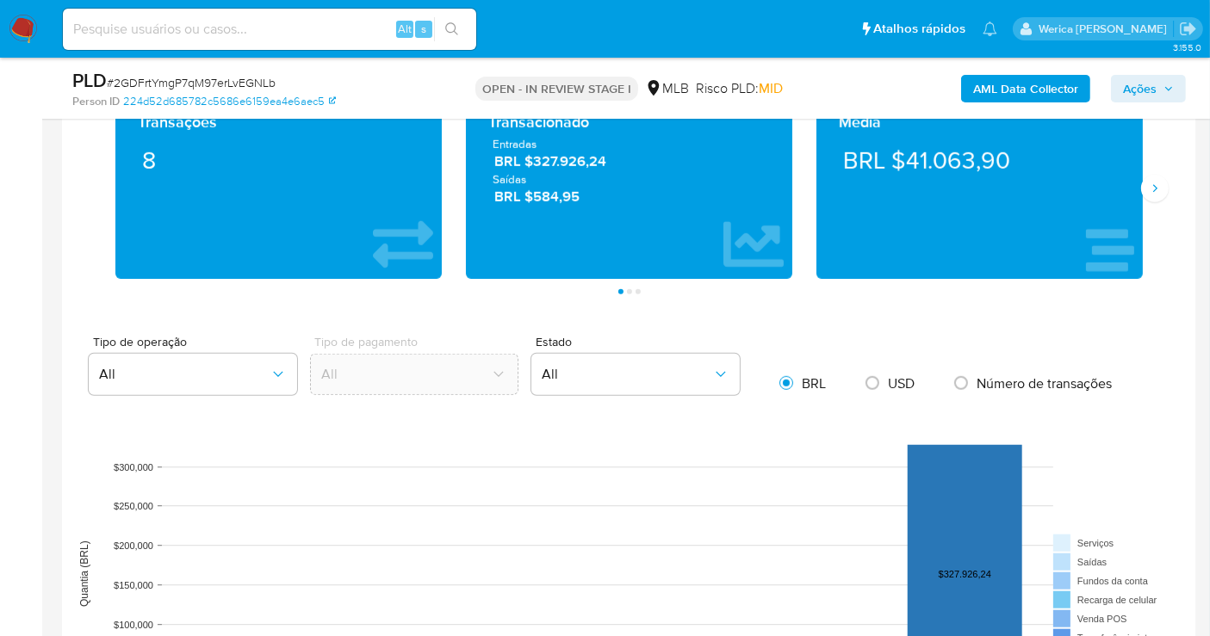
scroll to position [1010, 0]
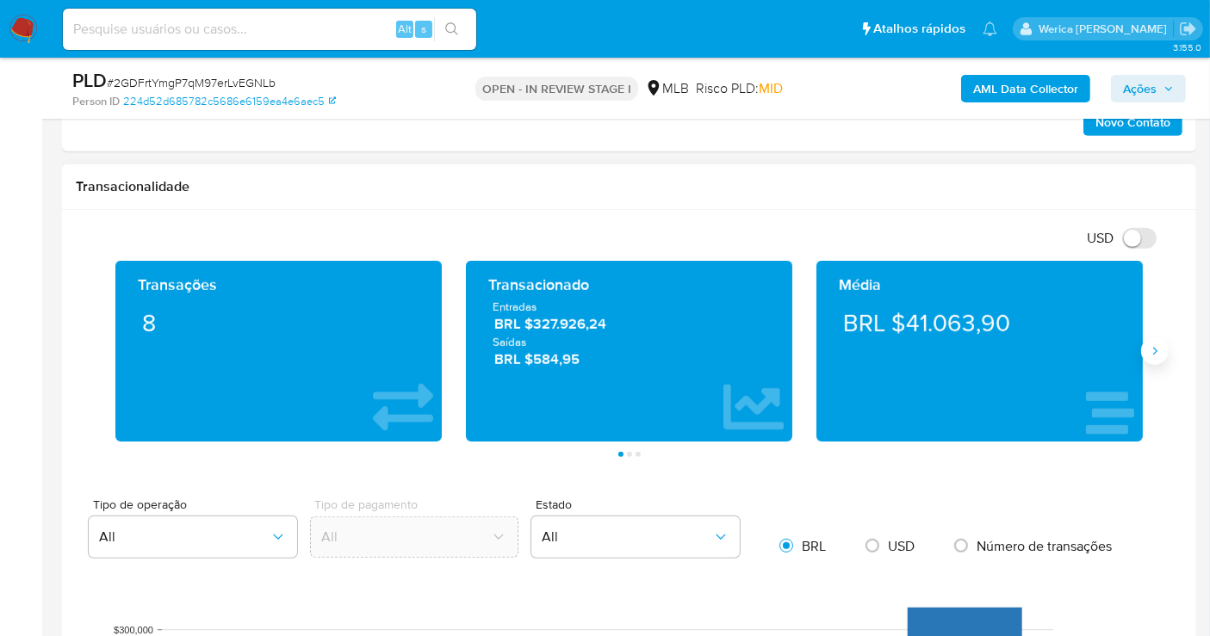
click at [1162, 352] on button "Siguiente" at bounding box center [1155, 352] width 28 height 28
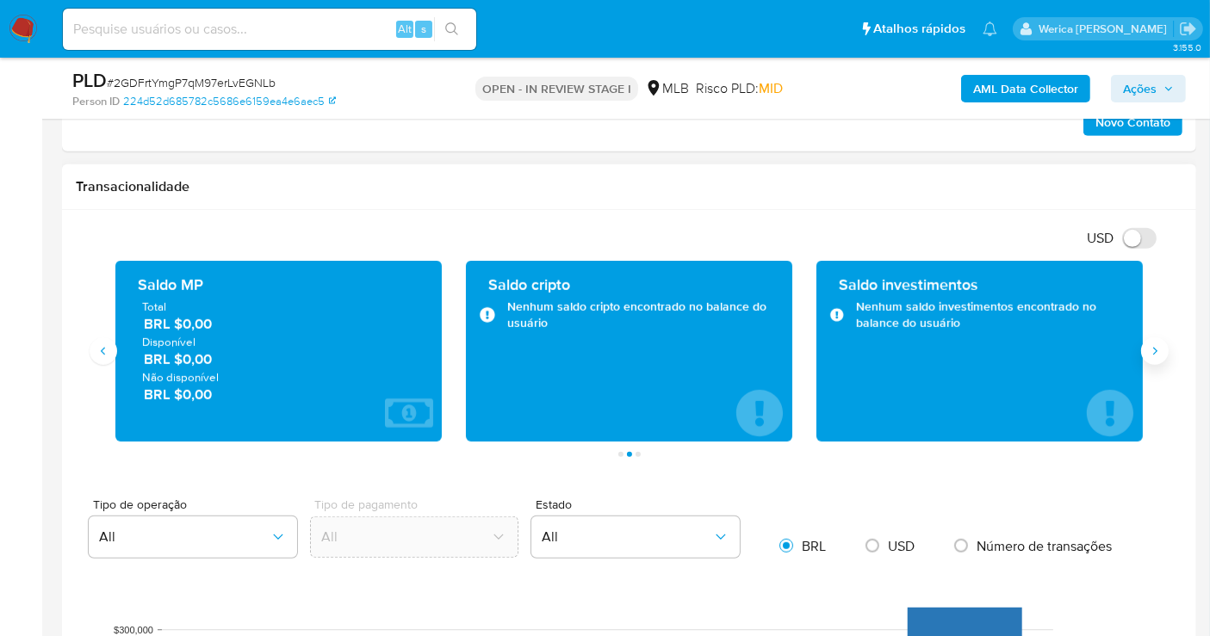
click at [1155, 350] on icon "Siguiente" at bounding box center [1155, 351] width 14 height 14
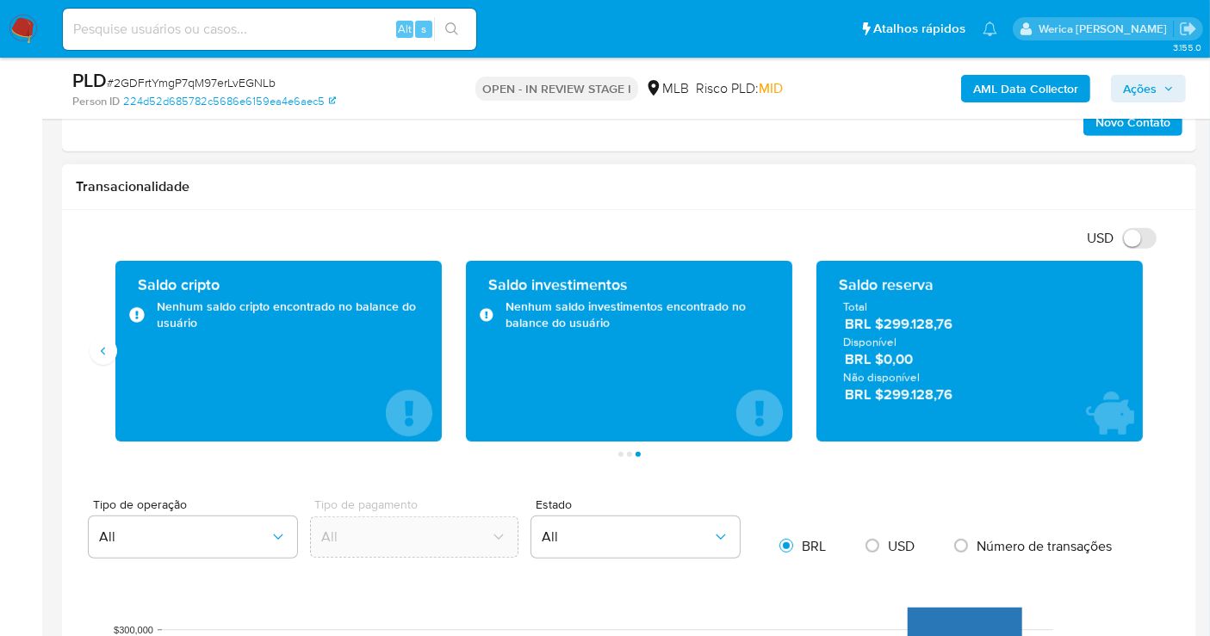
drag, startPoint x: 881, startPoint y: 325, endPoint x: 958, endPoint y: 324, distance: 77.5
click at [958, 324] on span "BRL $299.128,76" at bounding box center [980, 325] width 271 height 20
drag, startPoint x: 932, startPoint y: 325, endPoint x: 964, endPoint y: 348, distance: 39.6
click at [964, 348] on div "Disponível BRL $0,00" at bounding box center [979, 351] width 273 height 35
drag, startPoint x: 883, startPoint y: 325, endPoint x: 959, endPoint y: 319, distance: 76.9
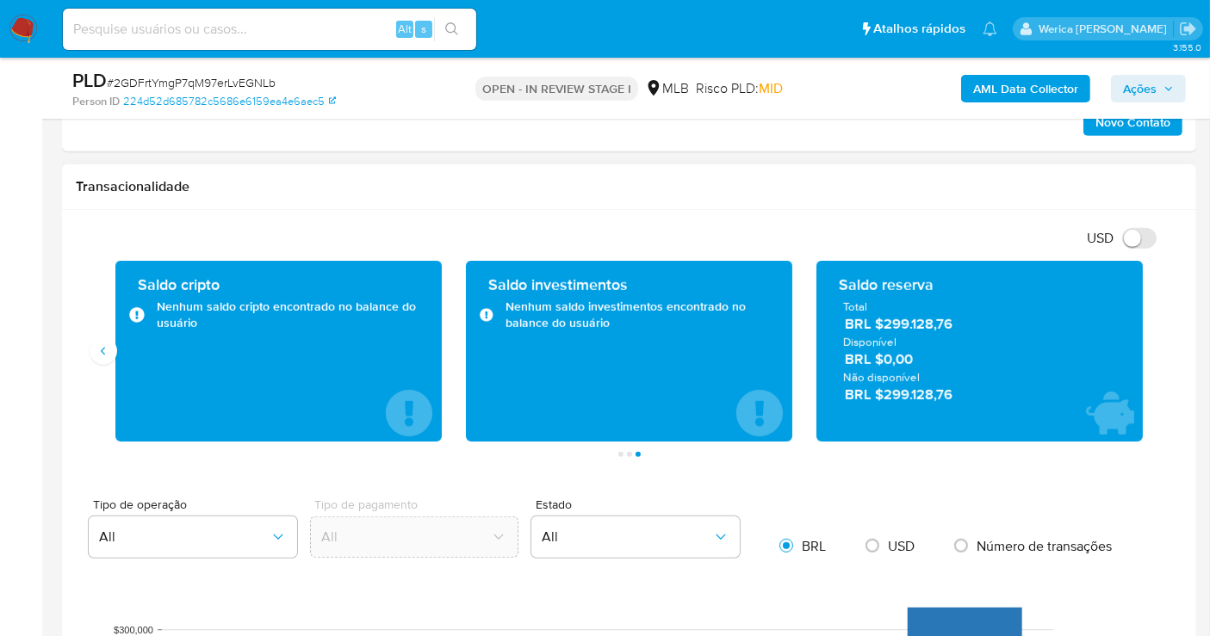
click at [959, 319] on span "BRL $299.128,76" at bounding box center [980, 325] width 271 height 20
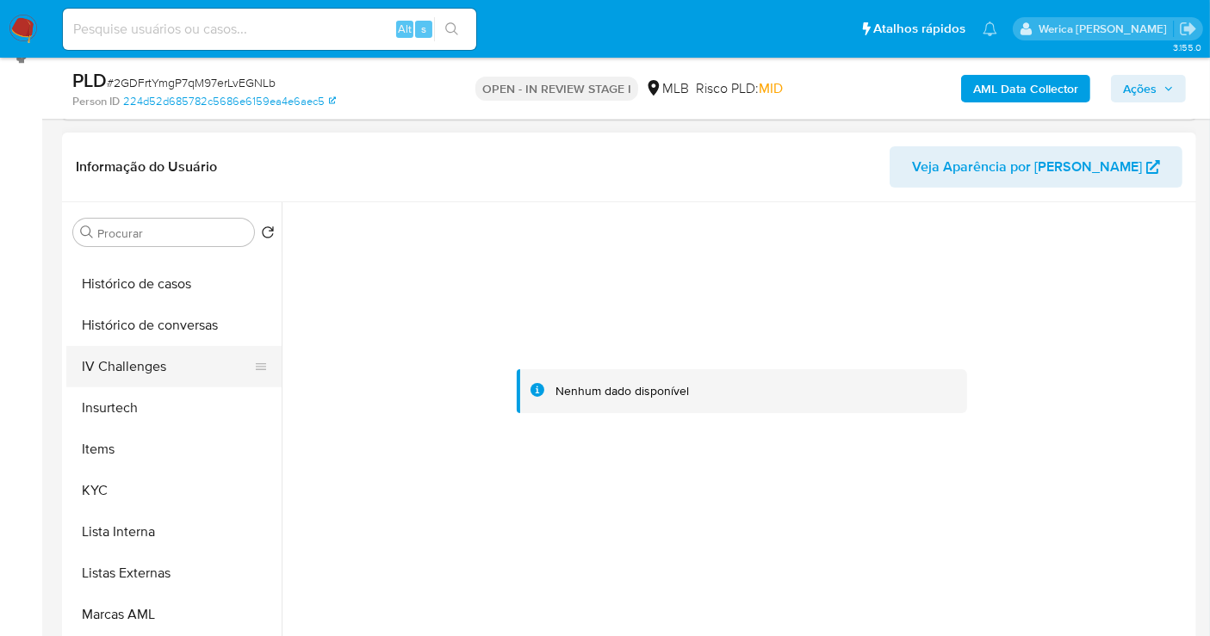
scroll to position [672, 0]
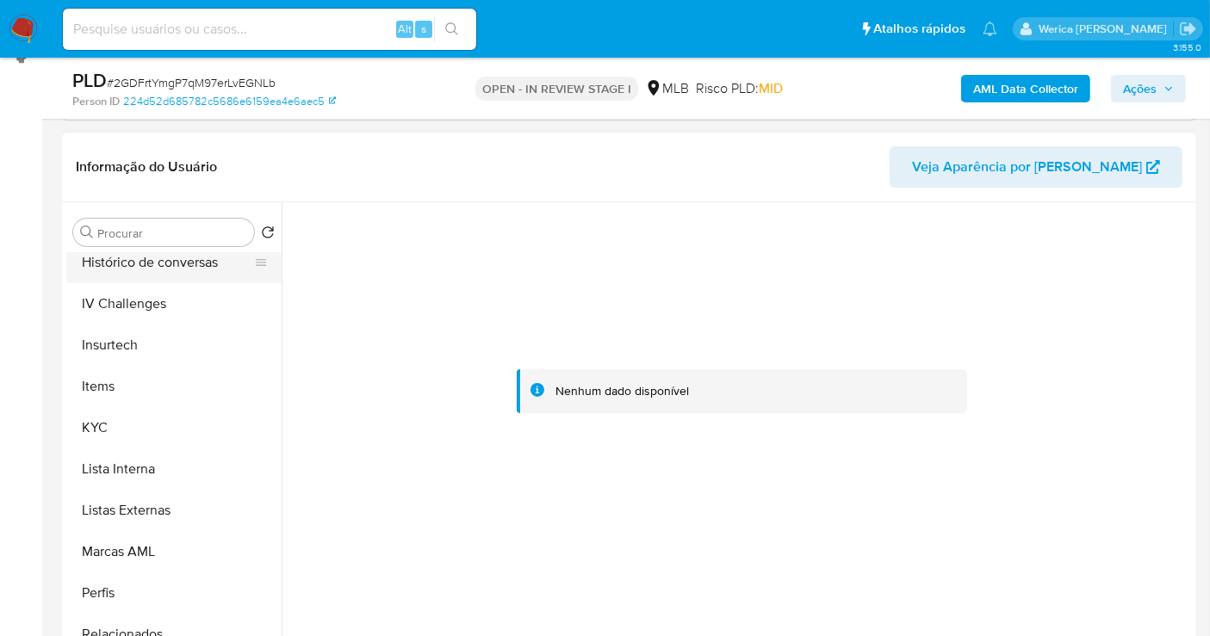
click at [137, 264] on button "Histórico de conversas" at bounding box center [166, 262] width 201 height 41
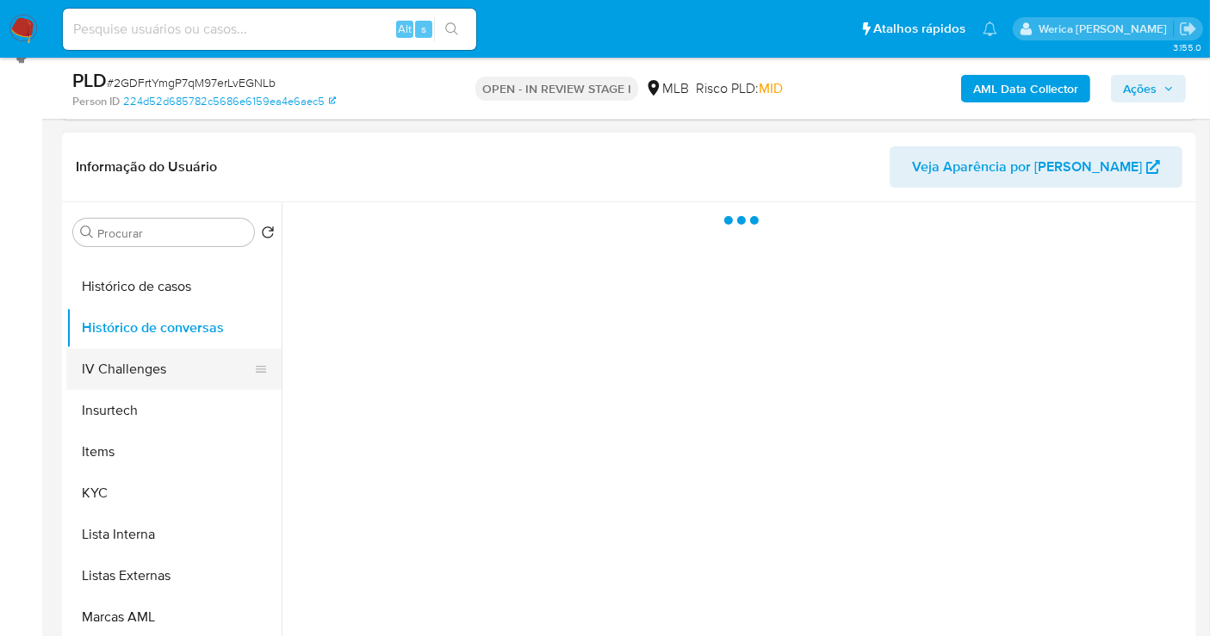
scroll to position [577, 0]
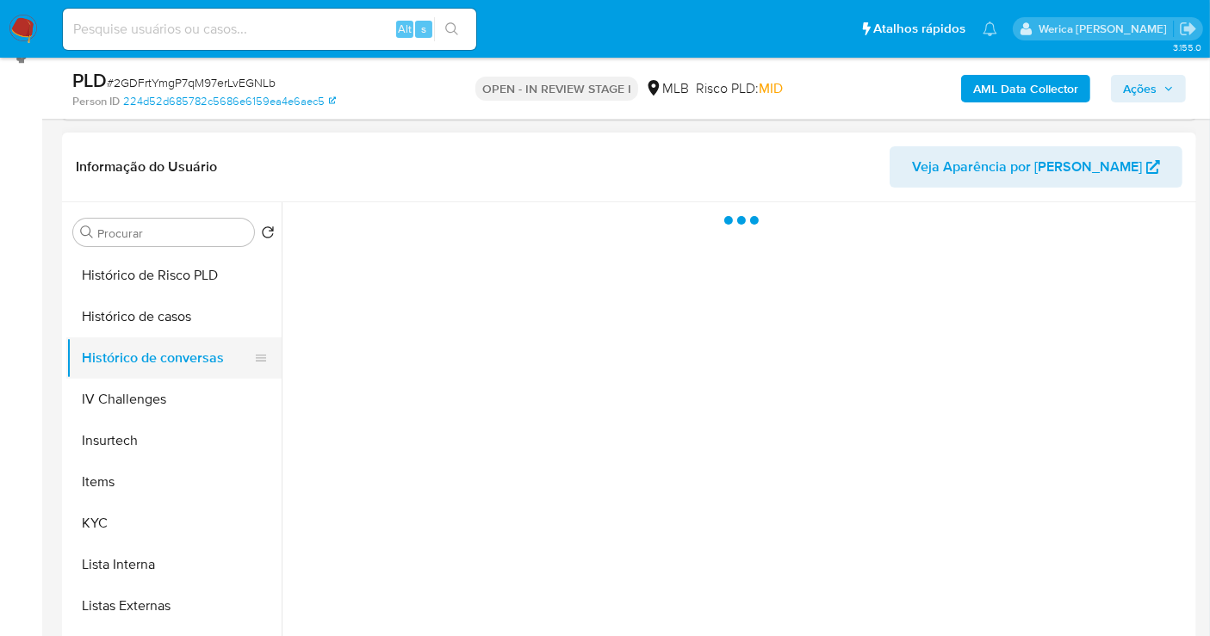
click at [151, 338] on button "Histórico de conversas" at bounding box center [166, 358] width 201 height 41
click at [208, 330] on button "Histórico de casos" at bounding box center [166, 316] width 201 height 41
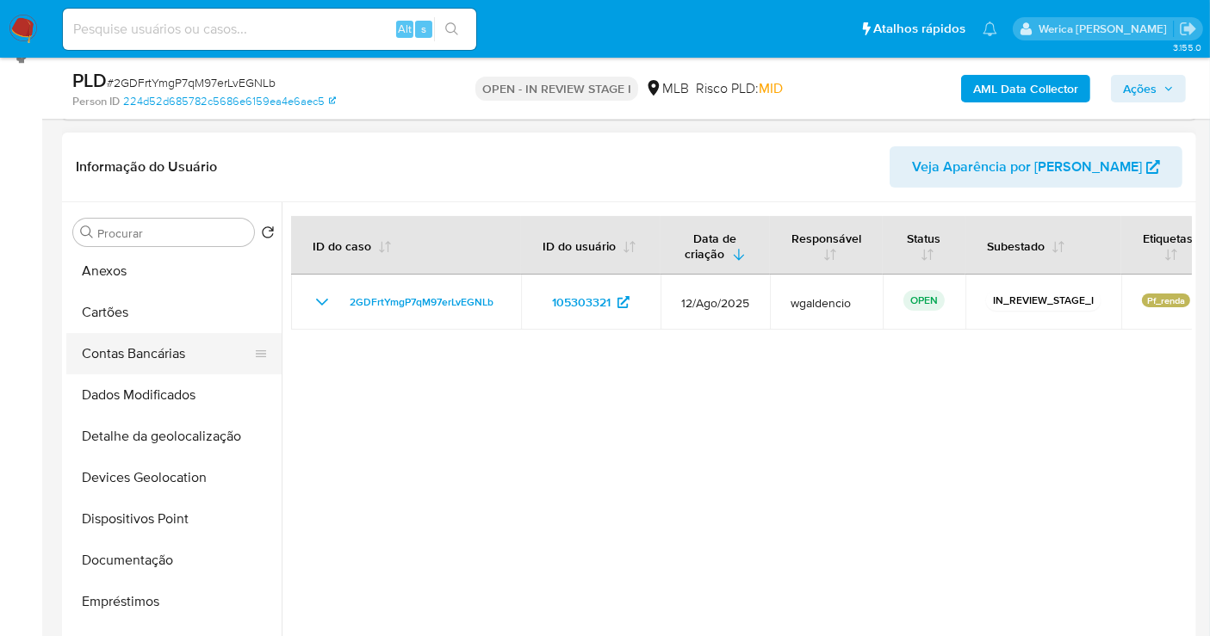
scroll to position [0, 0]
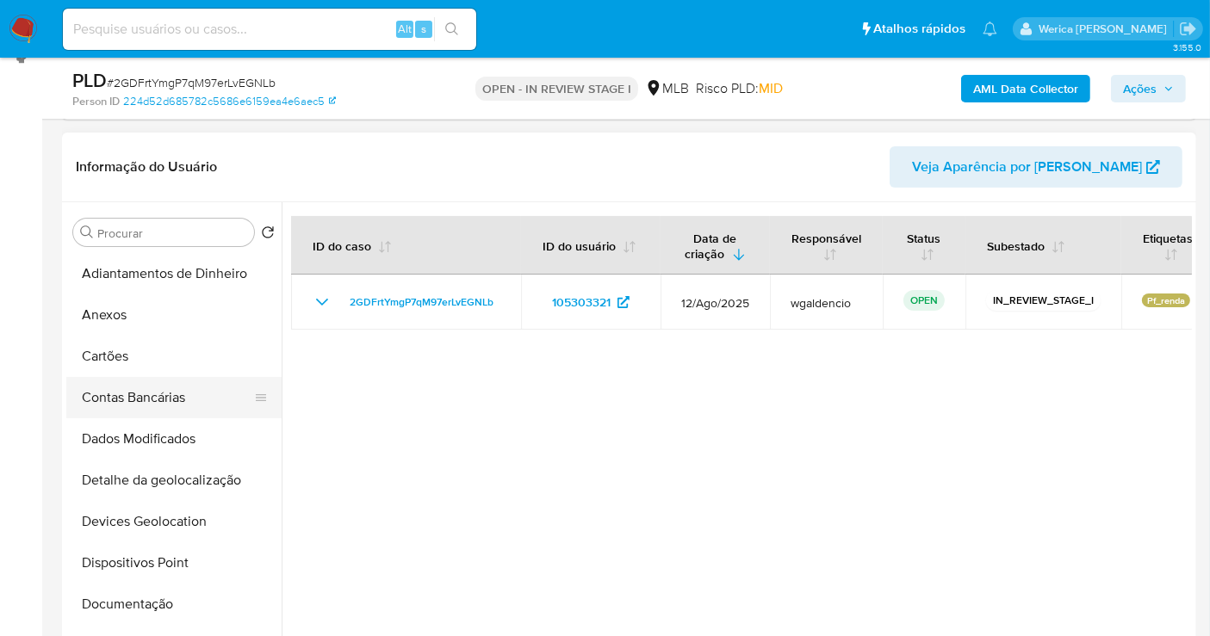
click at [173, 317] on button "Anexos" at bounding box center [173, 314] width 215 height 41
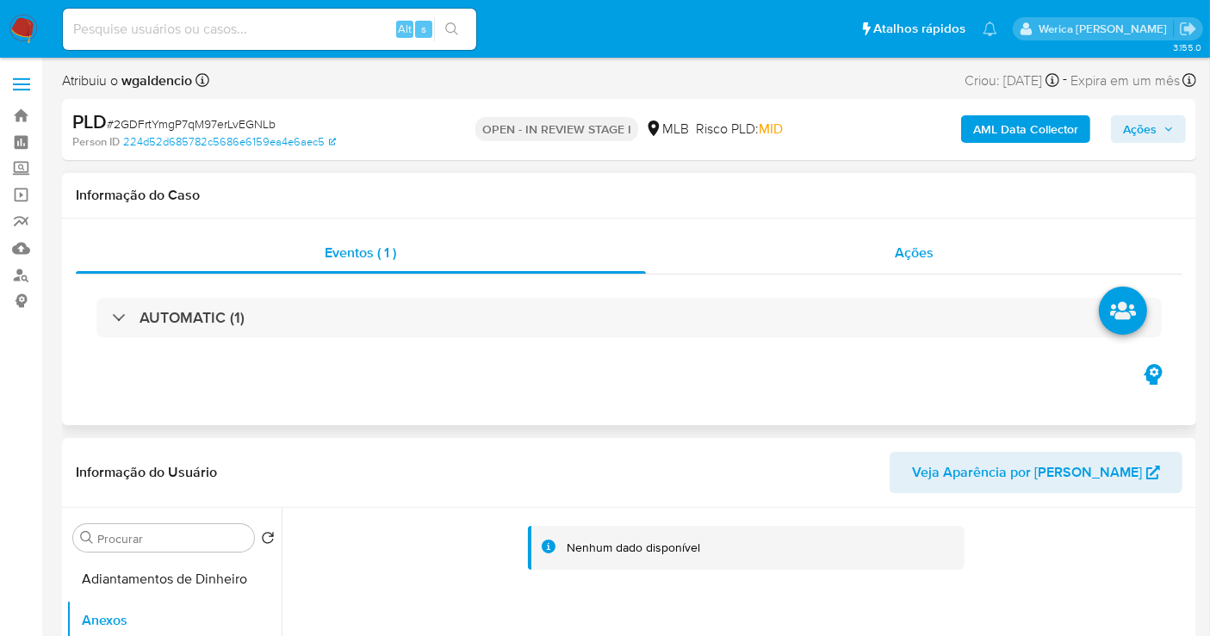
click at [877, 258] on div "Ações" at bounding box center [914, 252] width 537 height 41
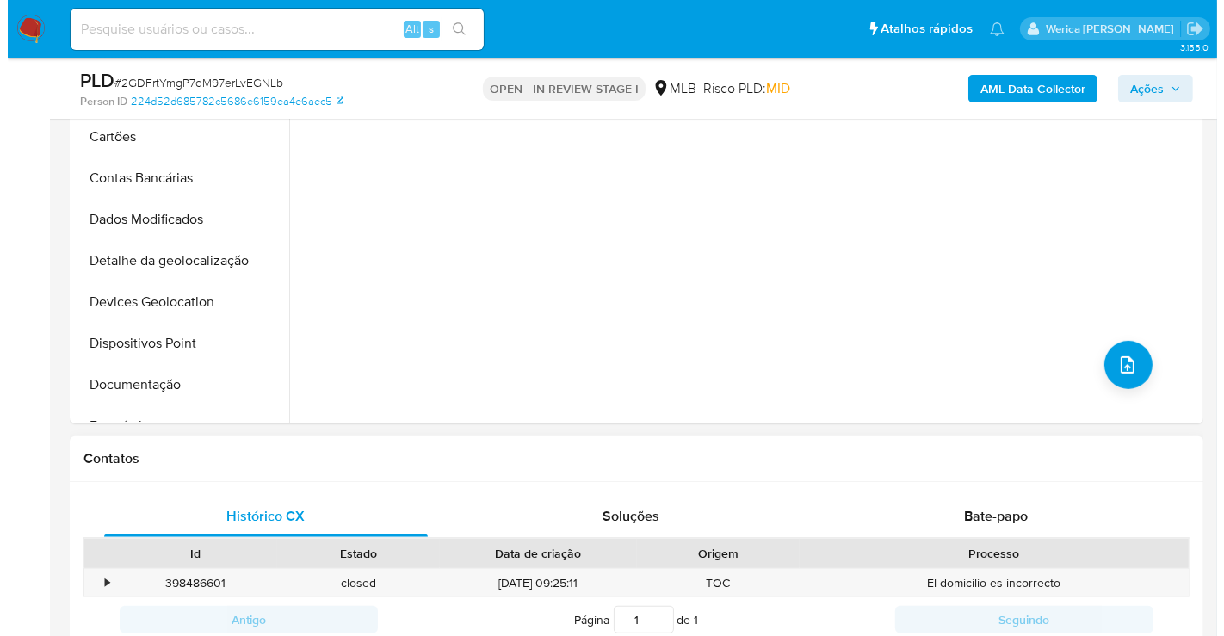
scroll to position [765, 0]
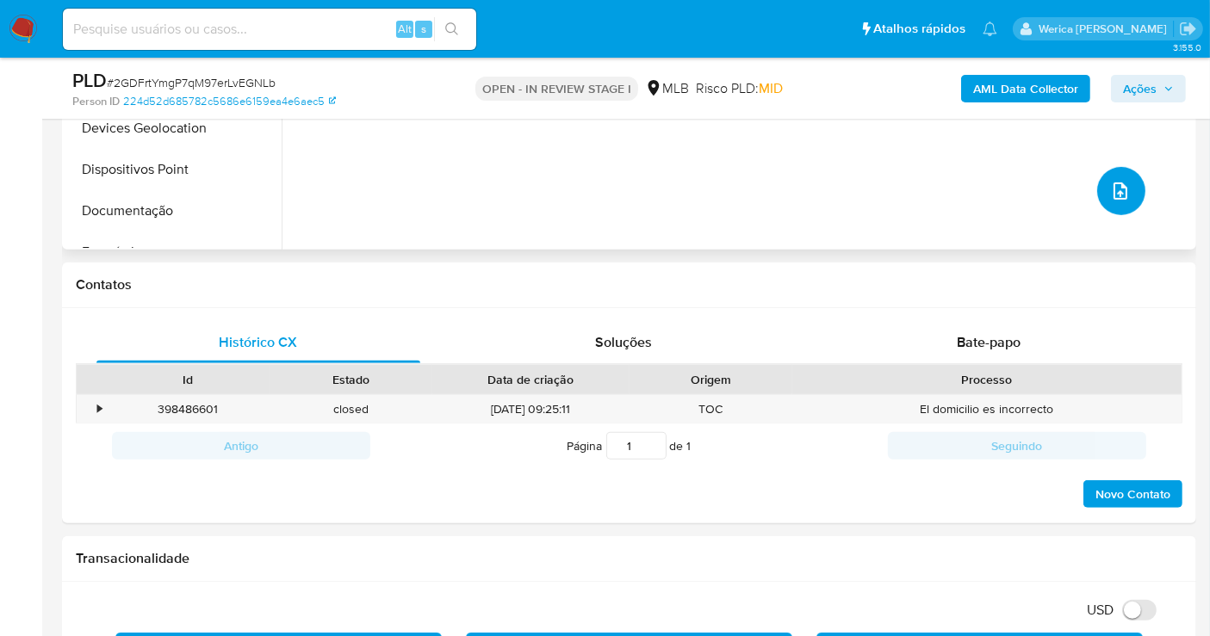
click at [1132, 188] on button "upload-file" at bounding box center [1121, 191] width 48 height 48
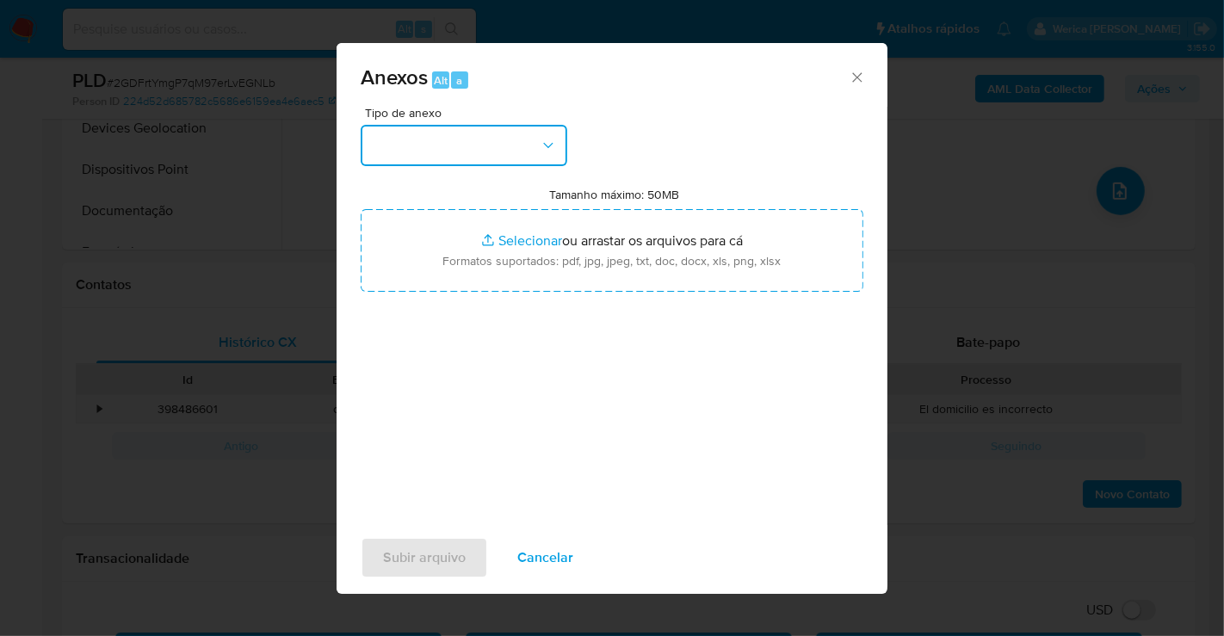
click at [529, 161] on button "button" at bounding box center [464, 145] width 207 height 41
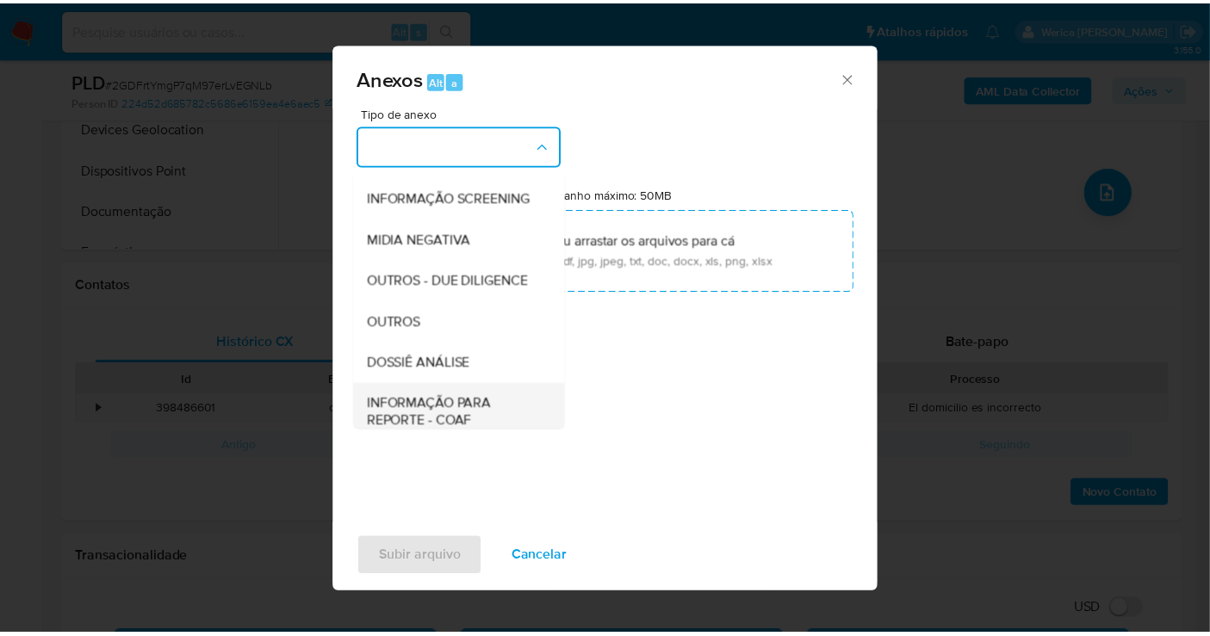
scroll to position [265, 0]
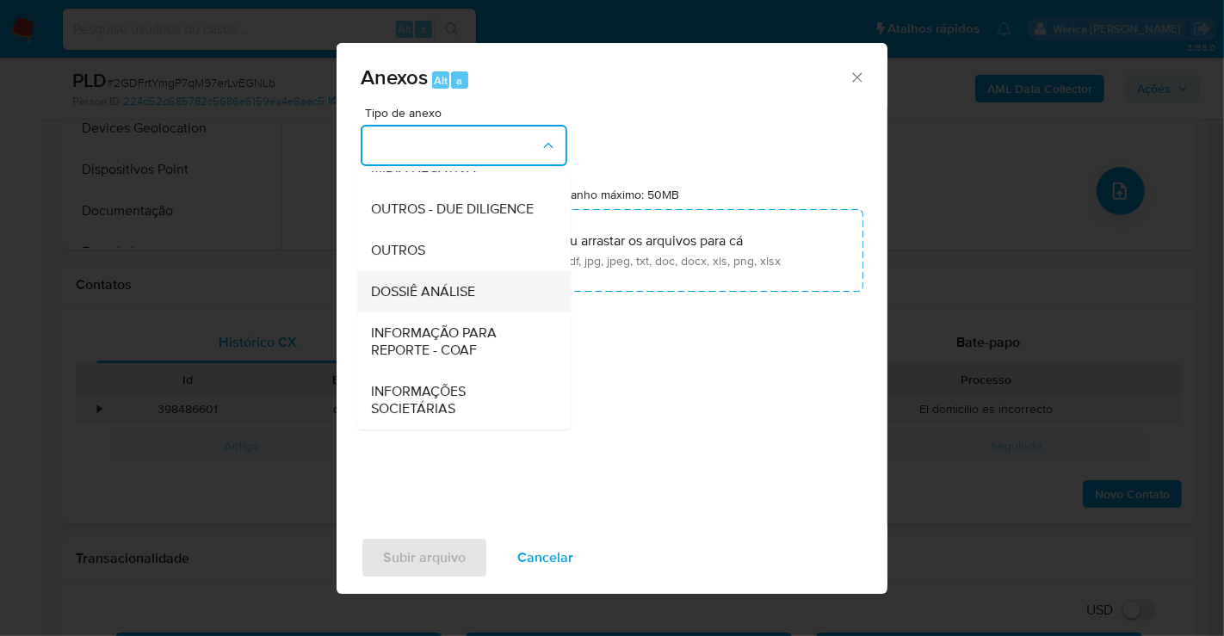
click at [455, 297] on span "DOSSIÊ ANÁLISE" at bounding box center [423, 291] width 104 height 17
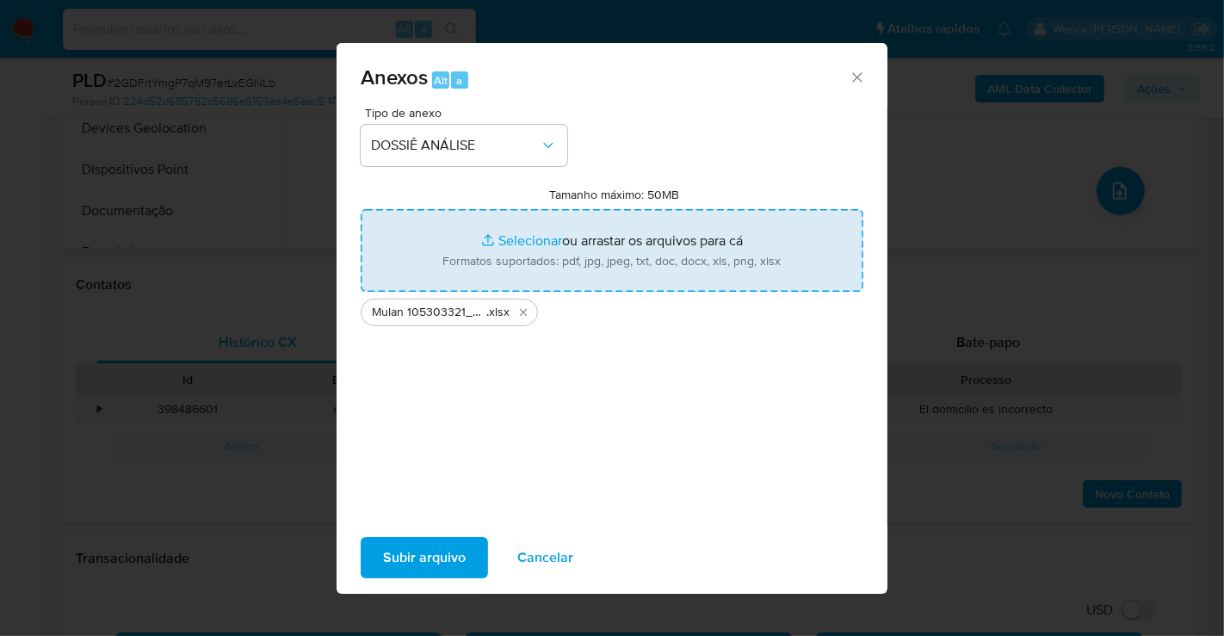
type input "C:\fakepath\Declinio - 2GDFrtYmgP7qM97erLvEGNLb - CPF 01166739155 - IGOR LEMOS …"
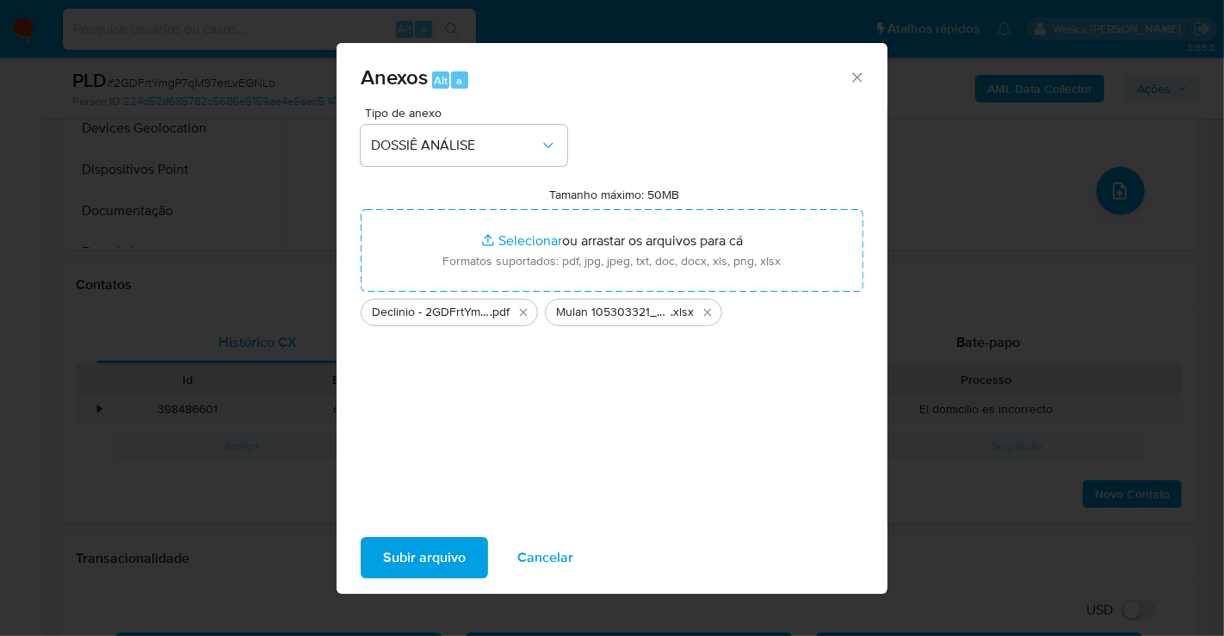
click at [400, 542] on span "Subir arquivo" at bounding box center [424, 558] width 83 height 38
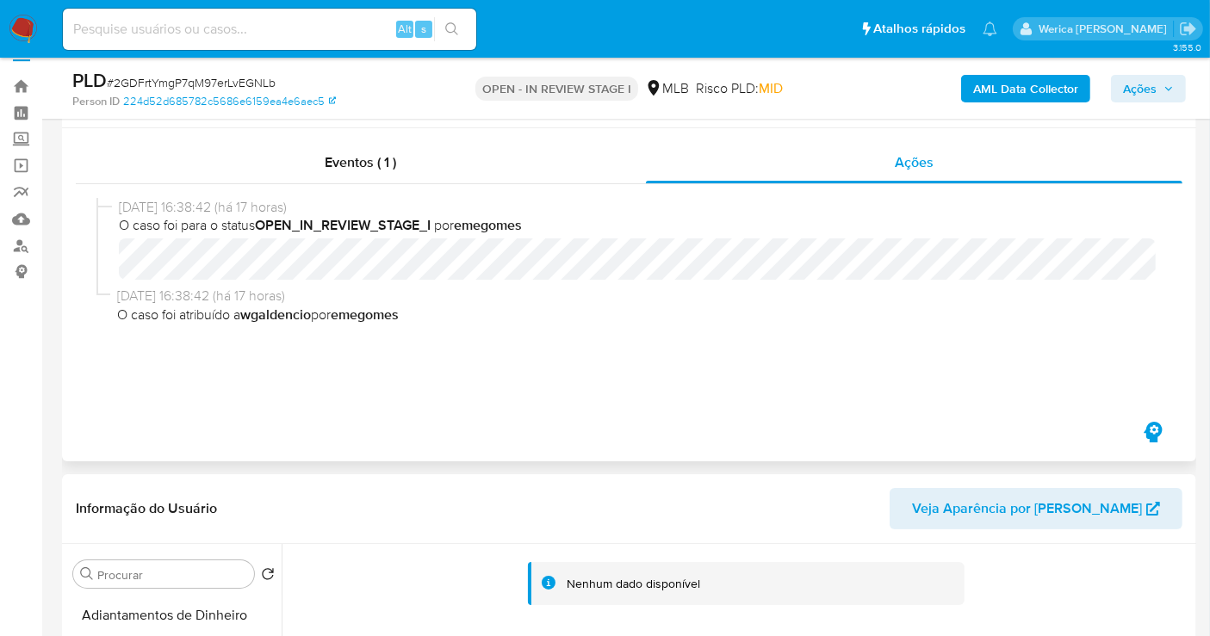
scroll to position [0, 0]
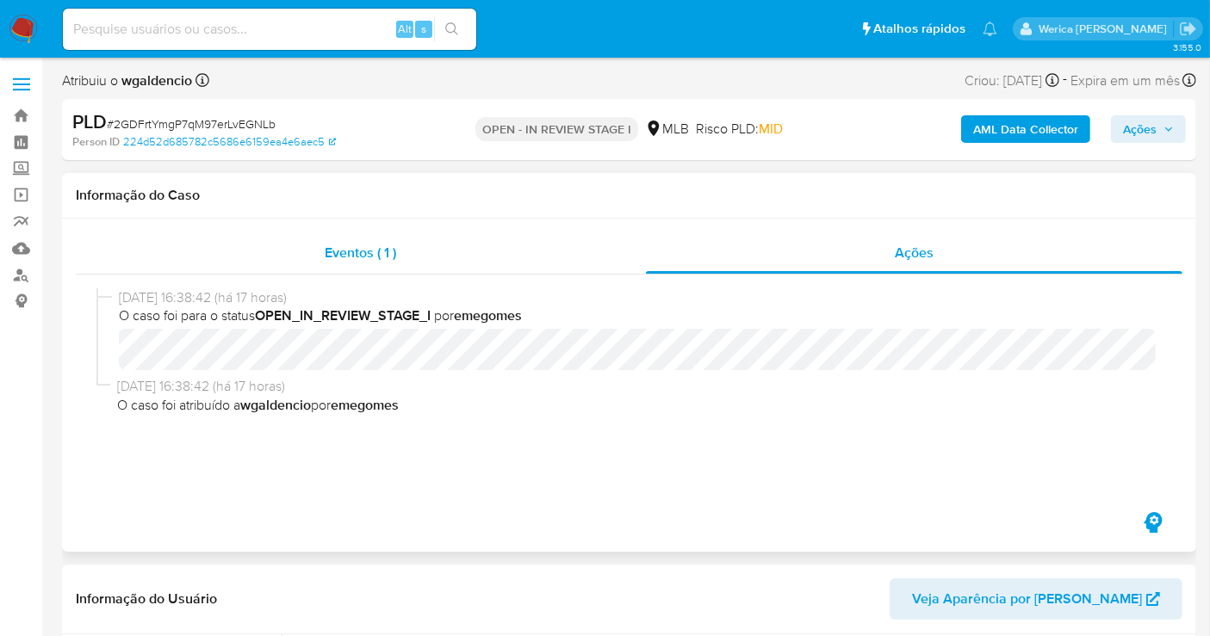
click at [568, 253] on div "Eventos ( 1 )" at bounding box center [361, 252] width 570 height 41
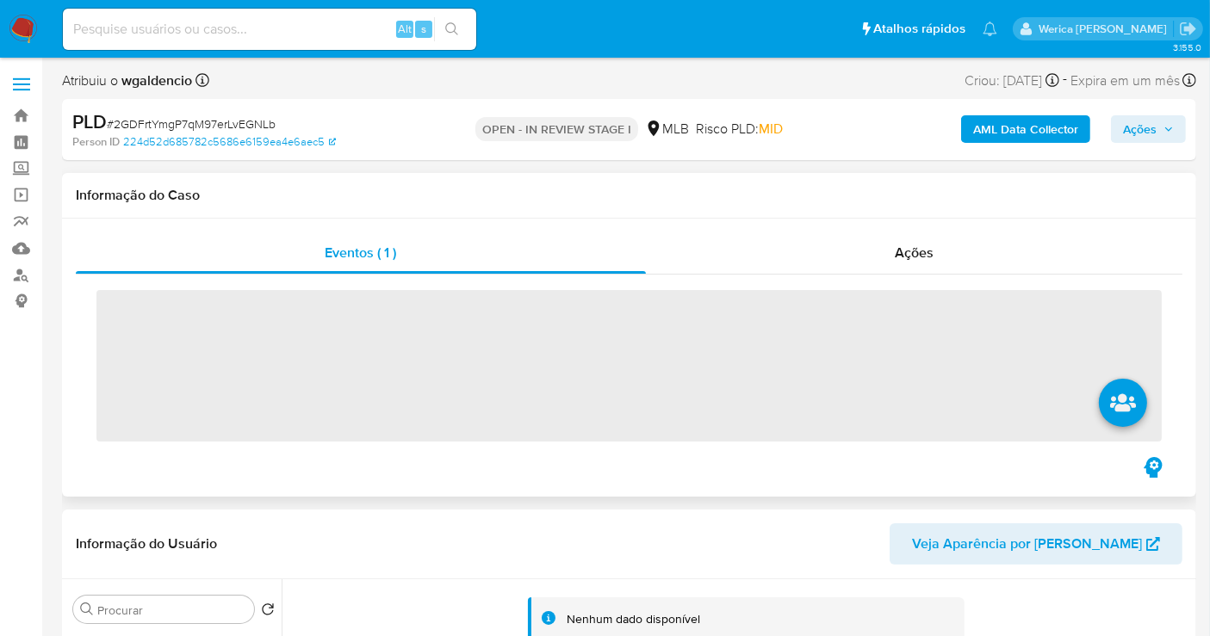
click at [912, 227] on div "Eventos ( 1 ) Ações ‌" at bounding box center [629, 358] width 1134 height 278
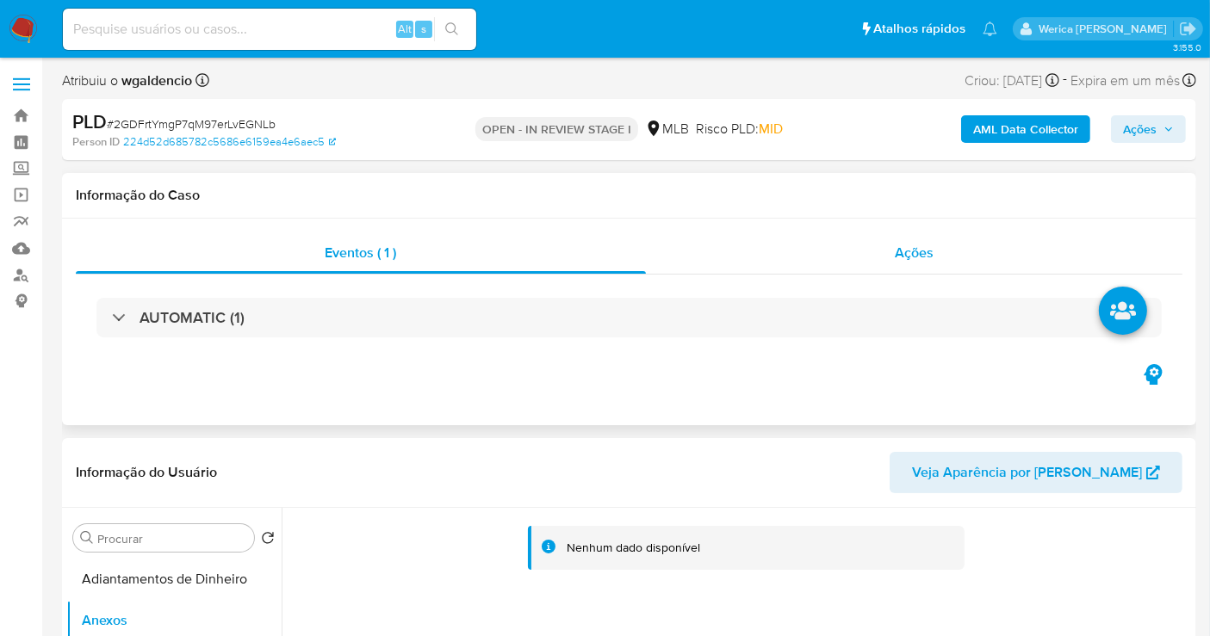
click at [920, 250] on span "Ações" at bounding box center [914, 253] width 39 height 20
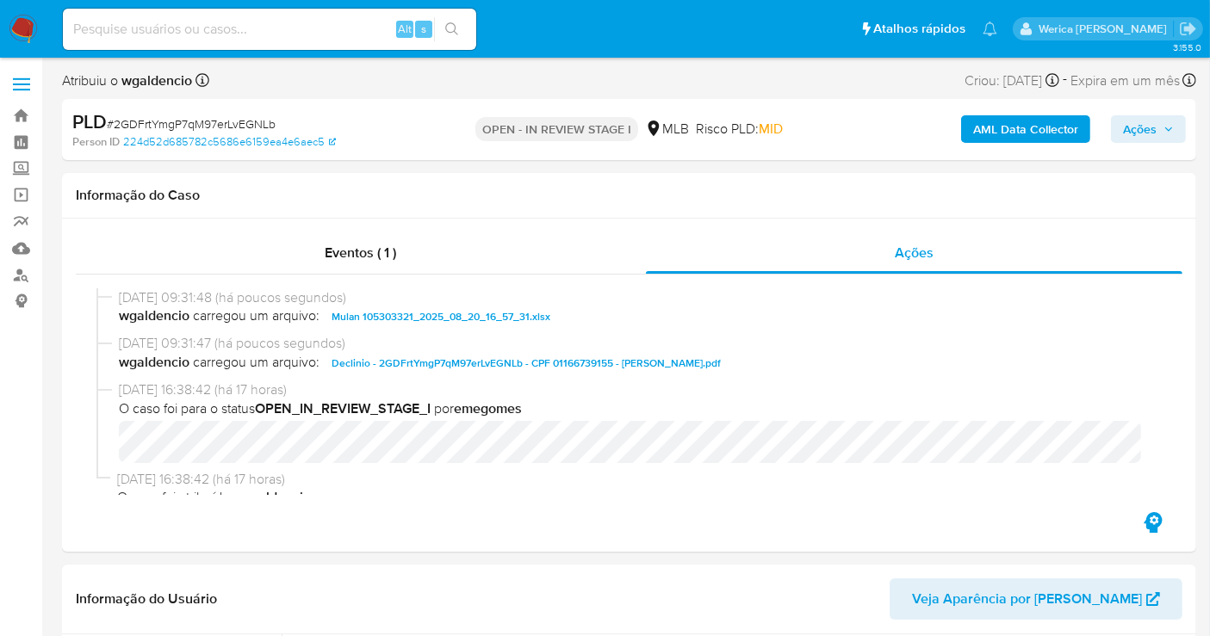
click at [1141, 121] on span "Ações" at bounding box center [1140, 129] width 34 height 28
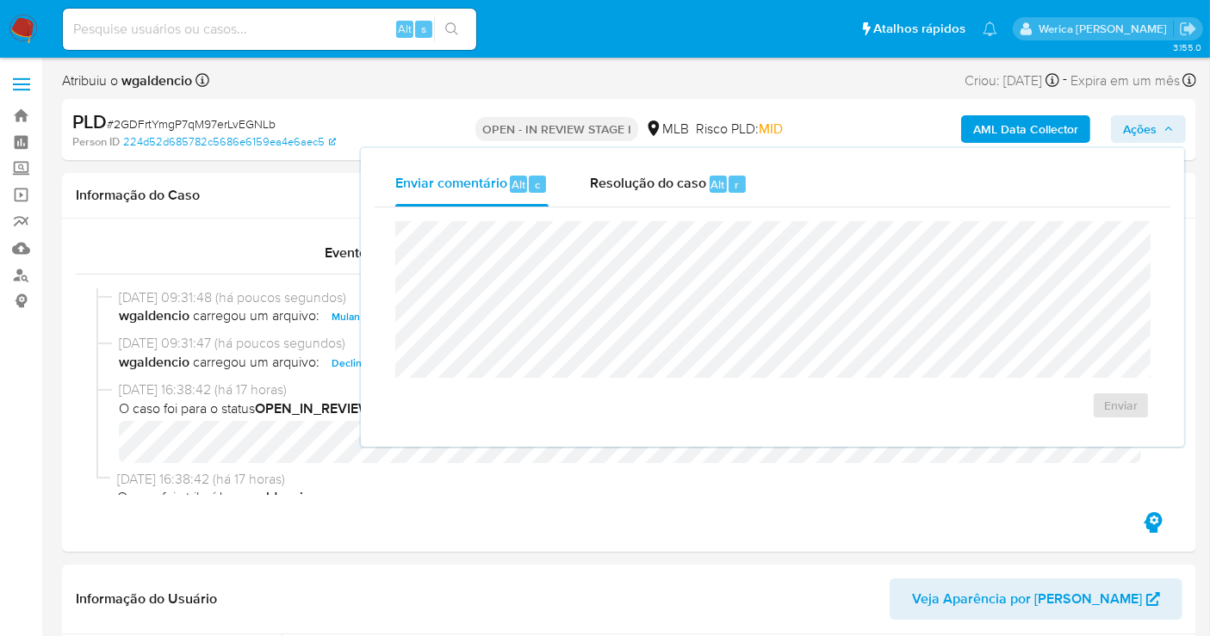
click at [768, 179] on div "Enviar comentário Alt c Resolução do caso Alt r" at bounding box center [773, 184] width 796 height 45
click at [738, 183] on div "r" at bounding box center [736, 184] width 17 height 17
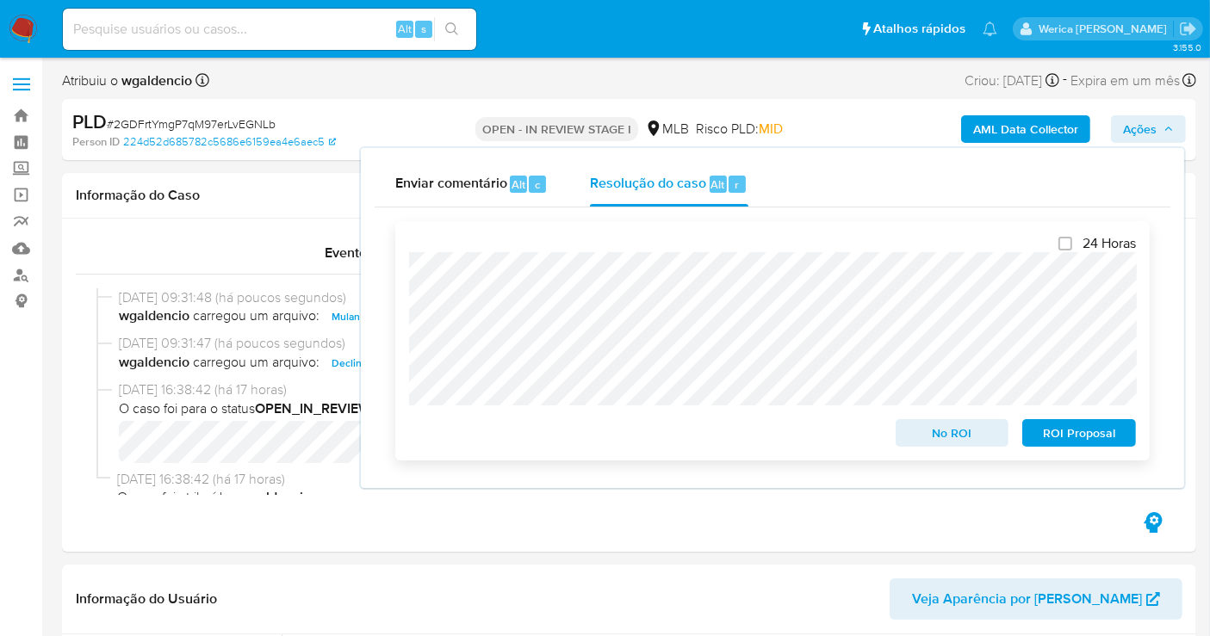
click at [949, 434] on span "No ROI" at bounding box center [953, 433] width 90 height 24
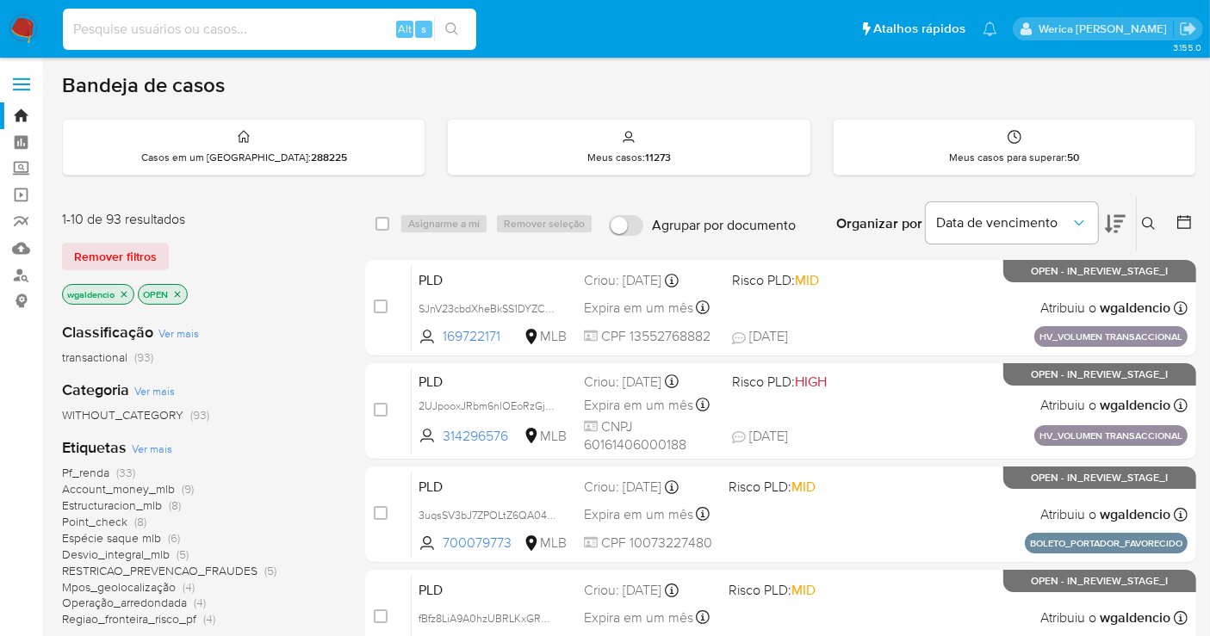
click at [228, 35] on input at bounding box center [269, 29] width 413 height 22
paste input "gaR95KvK7UhYrzg8PheOWt68"
click at [471, 26] on input "gaR95KvK7UhYrzg8PheOWt68" at bounding box center [269, 29] width 413 height 22
type input "gaR95KvK7UhYrzg8PheOWt68"
click at [451, 24] on icon "search-icon" at bounding box center [452, 29] width 14 height 14
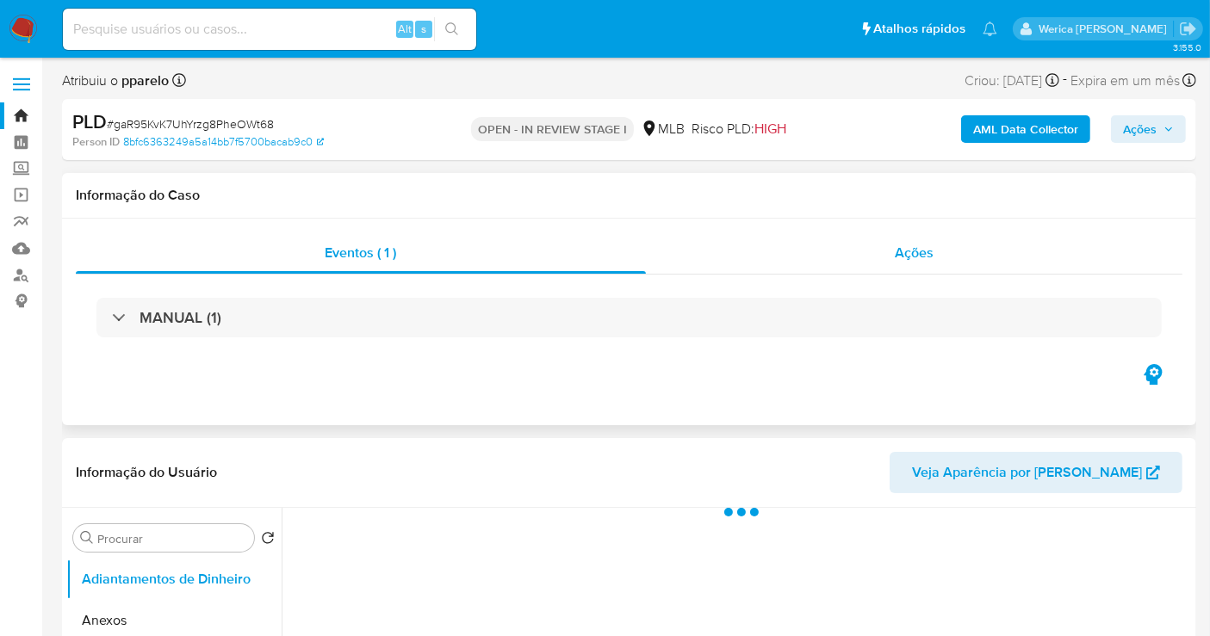
click at [963, 247] on div "Ações" at bounding box center [914, 252] width 537 height 41
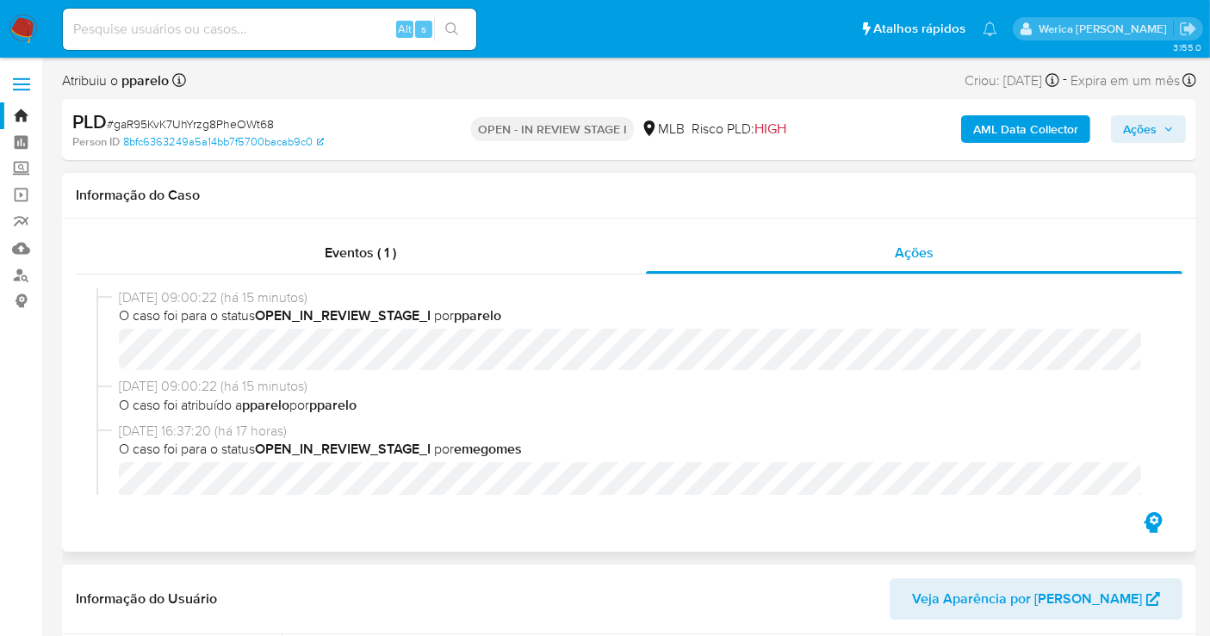
select select "10"
click at [1141, 133] on span "Ações" at bounding box center [1140, 129] width 34 height 28
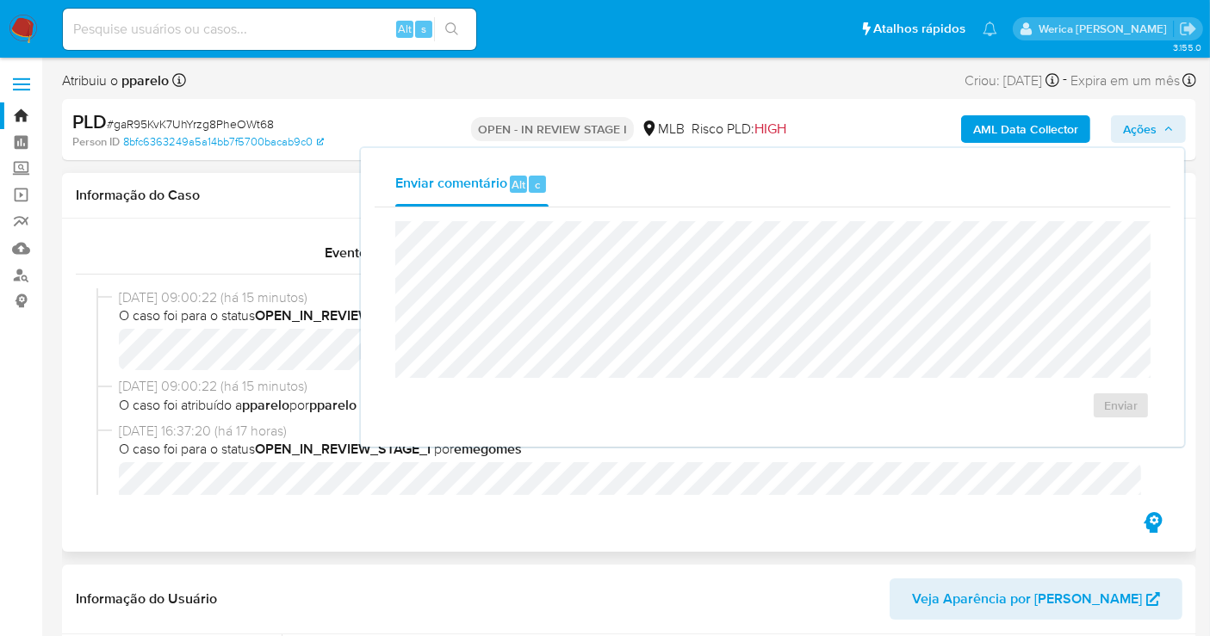
click at [294, 423] on span "20/08/2025 16:37:20 (há 17 horas)" at bounding box center [637, 431] width 1036 height 19
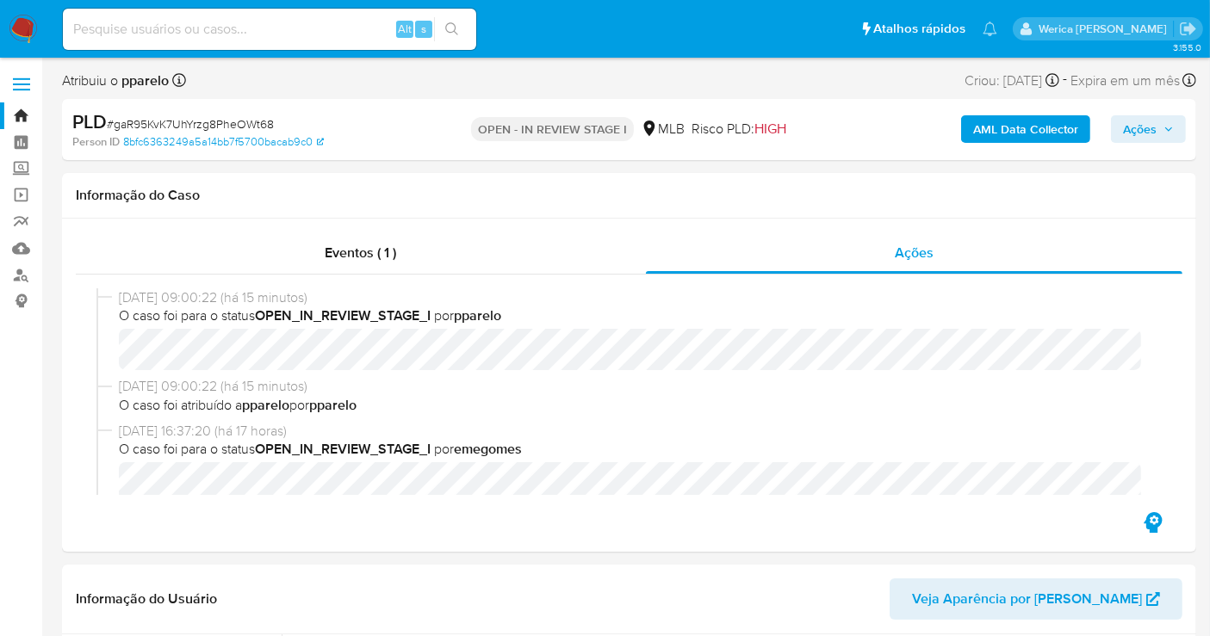
click at [1143, 127] on span "Ações" at bounding box center [1140, 129] width 34 height 28
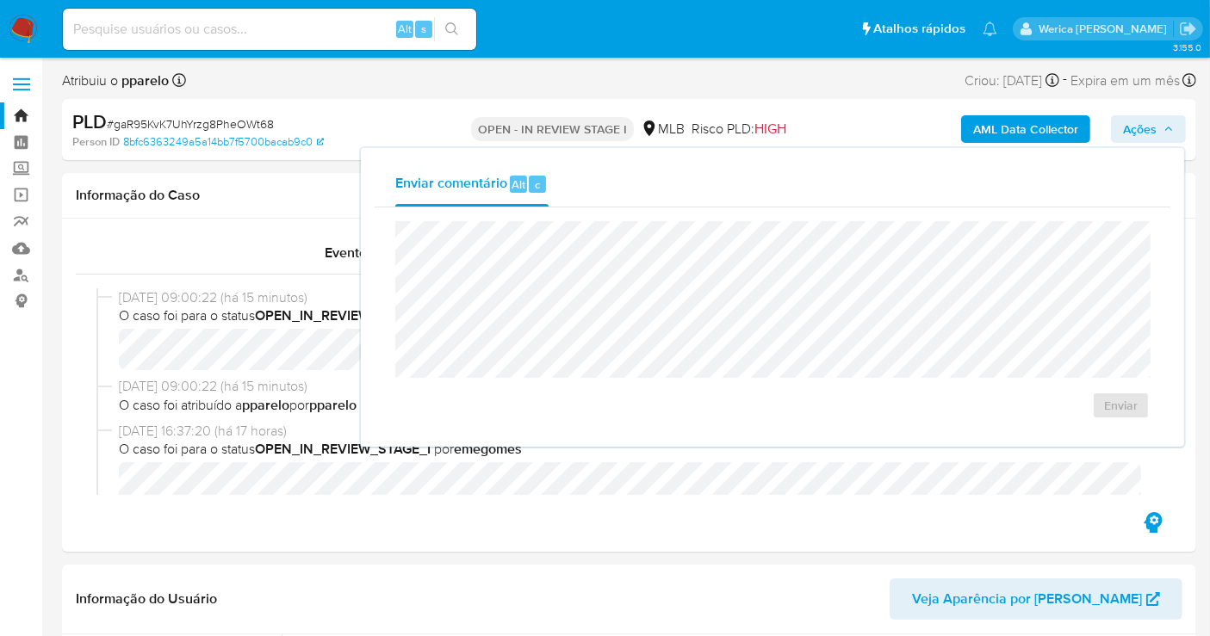
click at [463, 440] on div "Enviar comentário Alt c Enviar" at bounding box center [772, 297] width 823 height 299
click at [959, 532] on div "Eventos ( 1 ) Ações 21/08/2025 09:00:22 (há 15 minutos) O caso foi para o statu…" at bounding box center [629, 385] width 1134 height 333
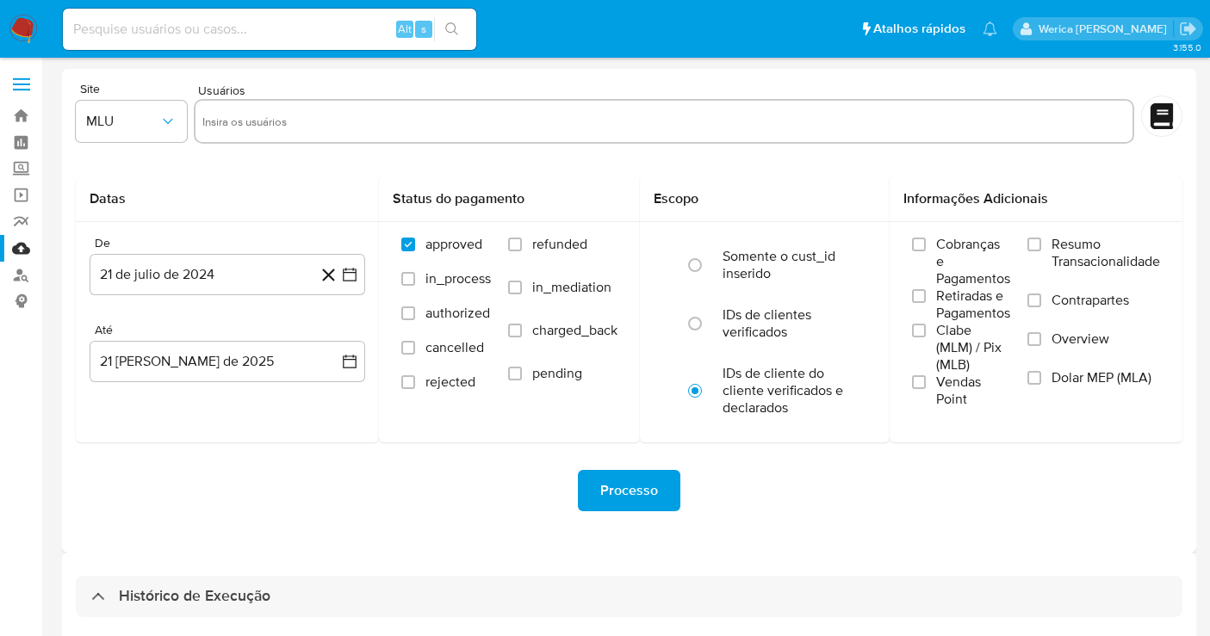
select select "10"
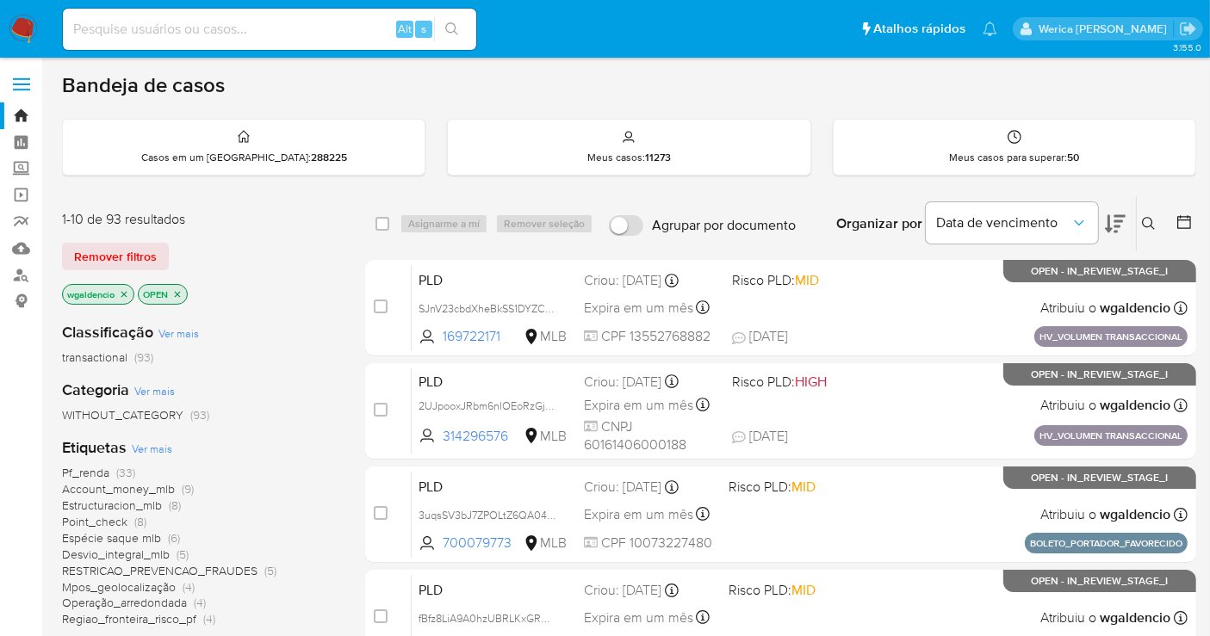
click at [1102, 96] on div "Bandeja de casos" at bounding box center [629, 85] width 1134 height 26
click at [1154, 217] on icon at bounding box center [1149, 224] width 14 height 14
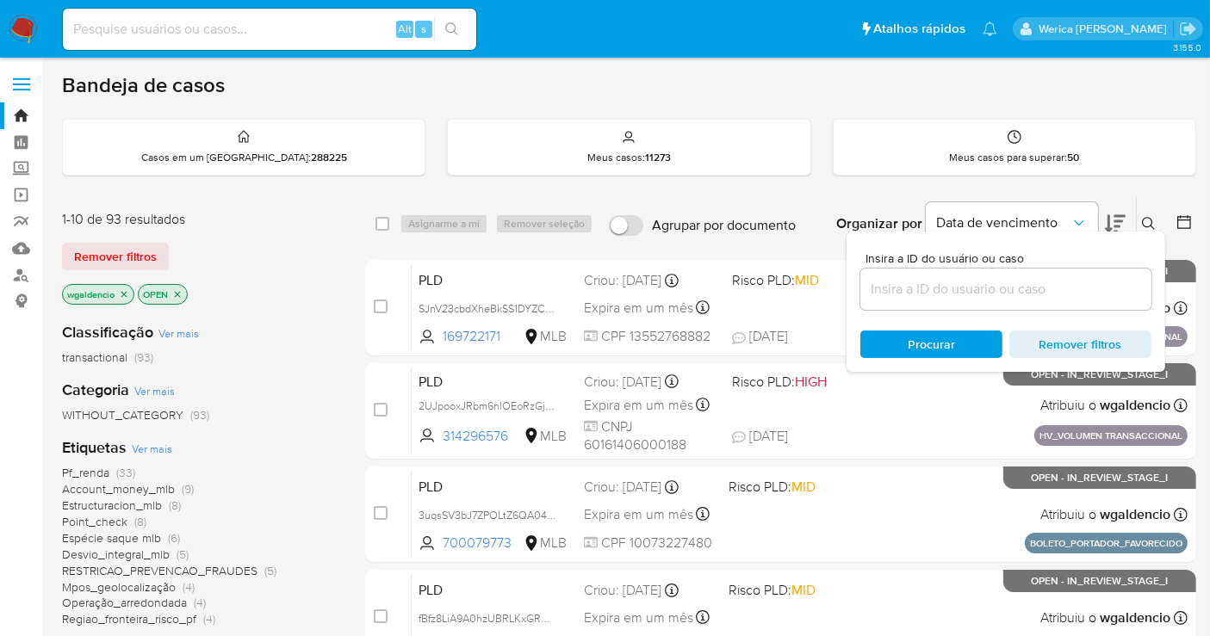
click at [1001, 288] on input at bounding box center [1005, 289] width 291 height 22
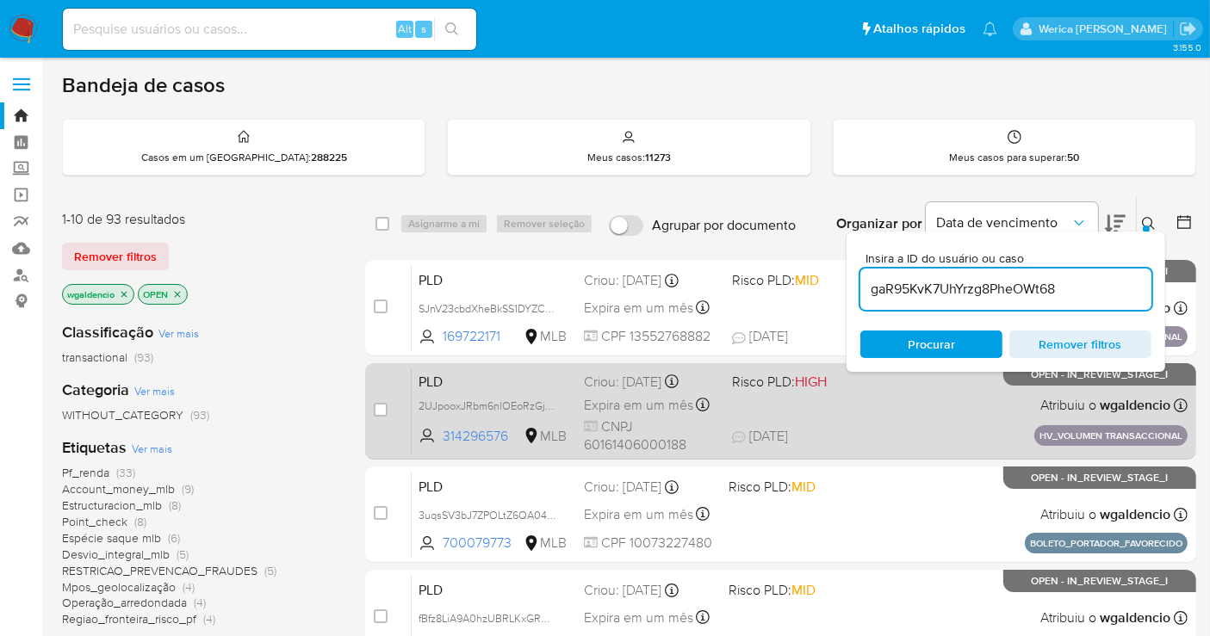
type input "gaR95KvK7UhYrzg8PheOWt68"
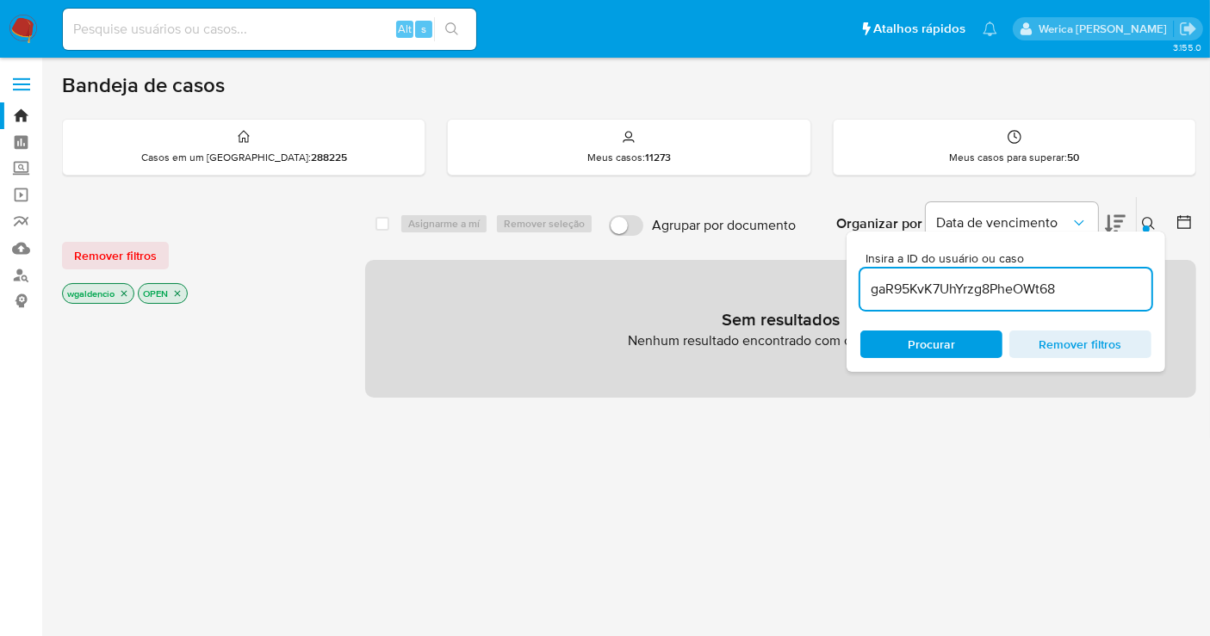
click at [1149, 232] on div "Insira a ID do usuário ou caso gaR95KvK7UhYrzg8PheOWt68 Procurar Remover filtros" at bounding box center [1005, 302] width 319 height 140
drag, startPoint x: 145, startPoint y: 259, endPoint x: 182, endPoint y: 251, distance: 38.0
click at [145, 259] on span "Remover filtros" at bounding box center [115, 256] width 83 height 24
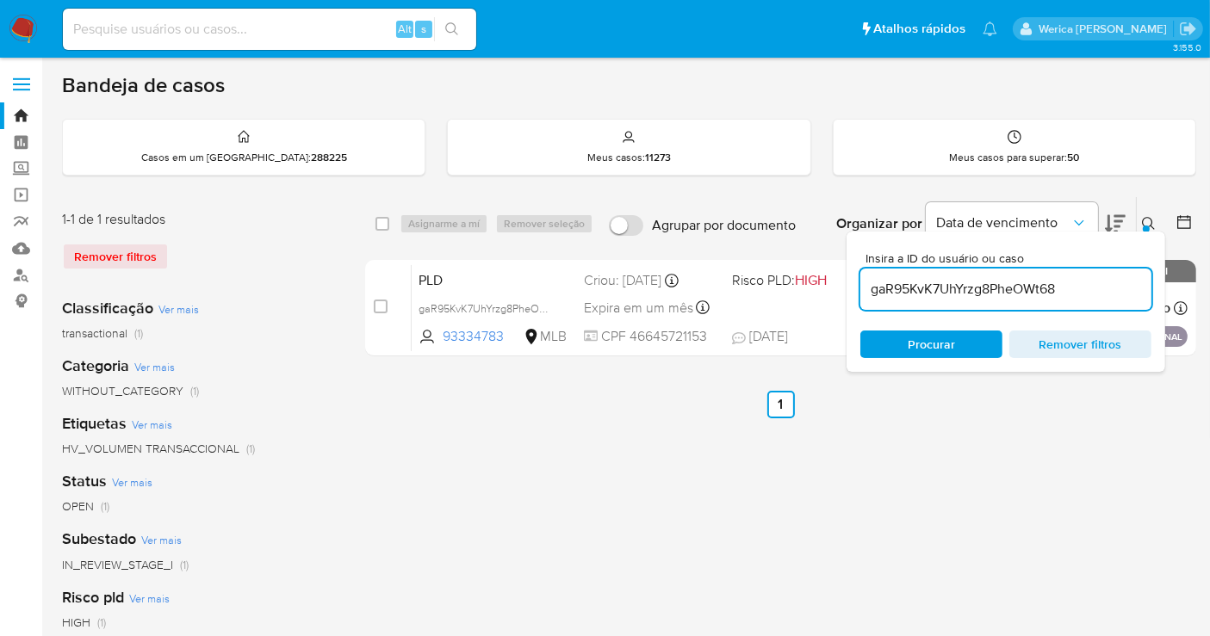
click at [1161, 220] on button at bounding box center [1151, 224] width 28 height 21
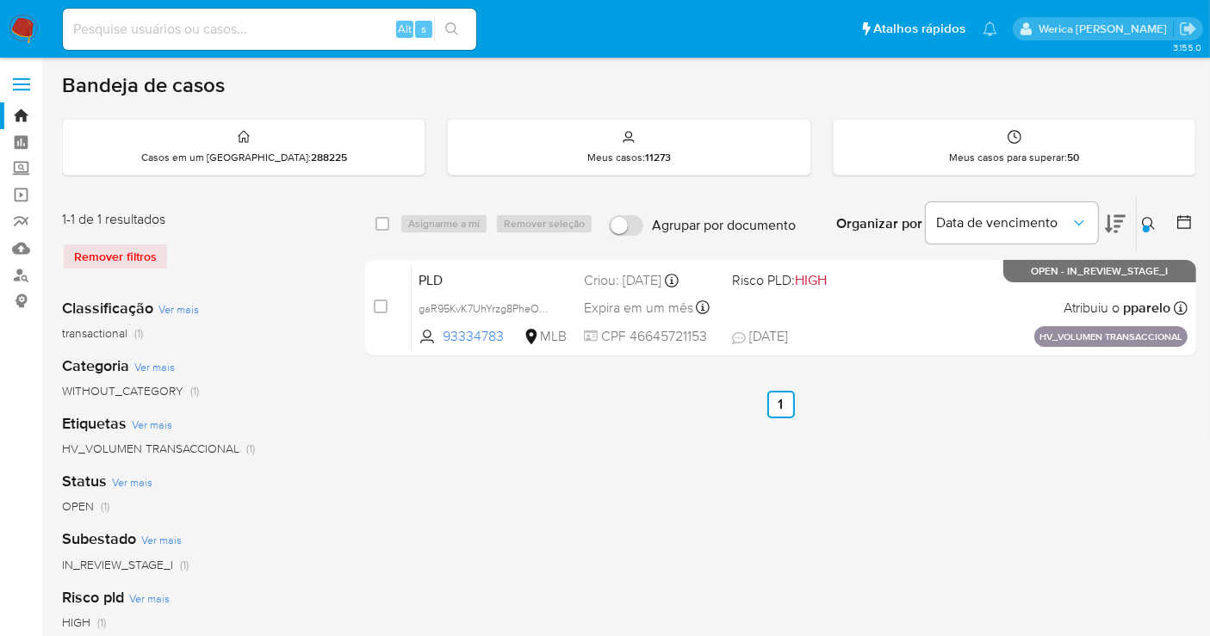
click at [371, 224] on div "select-all-cases-checkbox Asignarme a mí Remover seleção Agrupar por documento …" at bounding box center [780, 223] width 831 height 53
click at [385, 227] on input "checkbox" at bounding box center [382, 224] width 14 height 14
checkbox input "true"
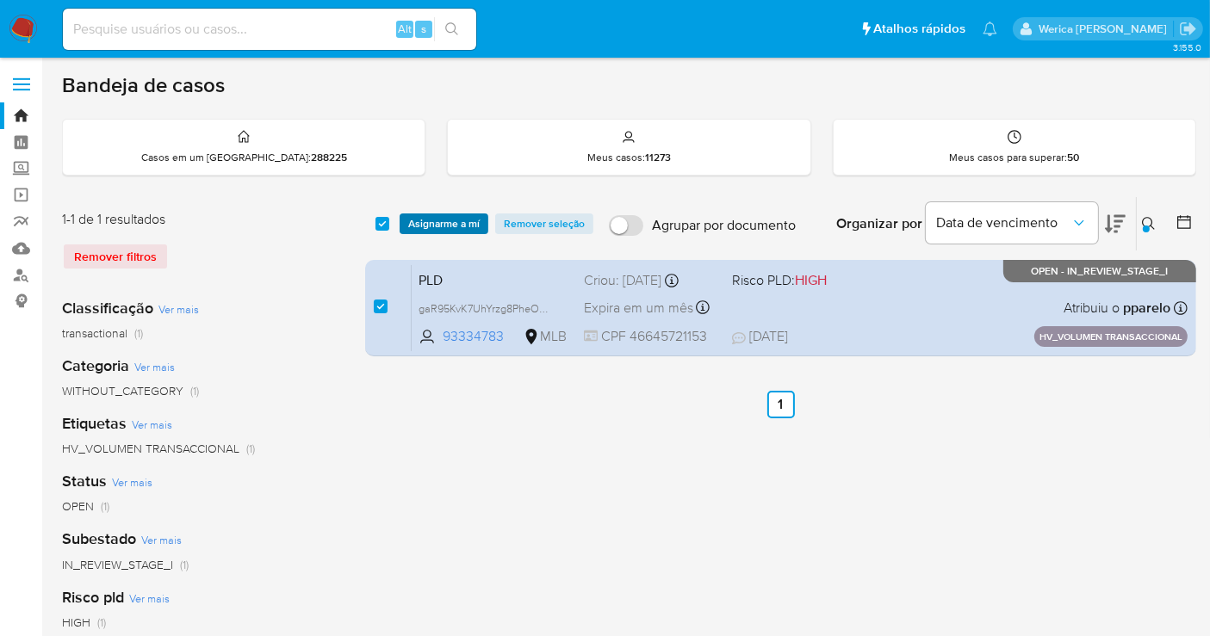
click at [415, 224] on span "Asignarme a mí" at bounding box center [443, 223] width 71 height 17
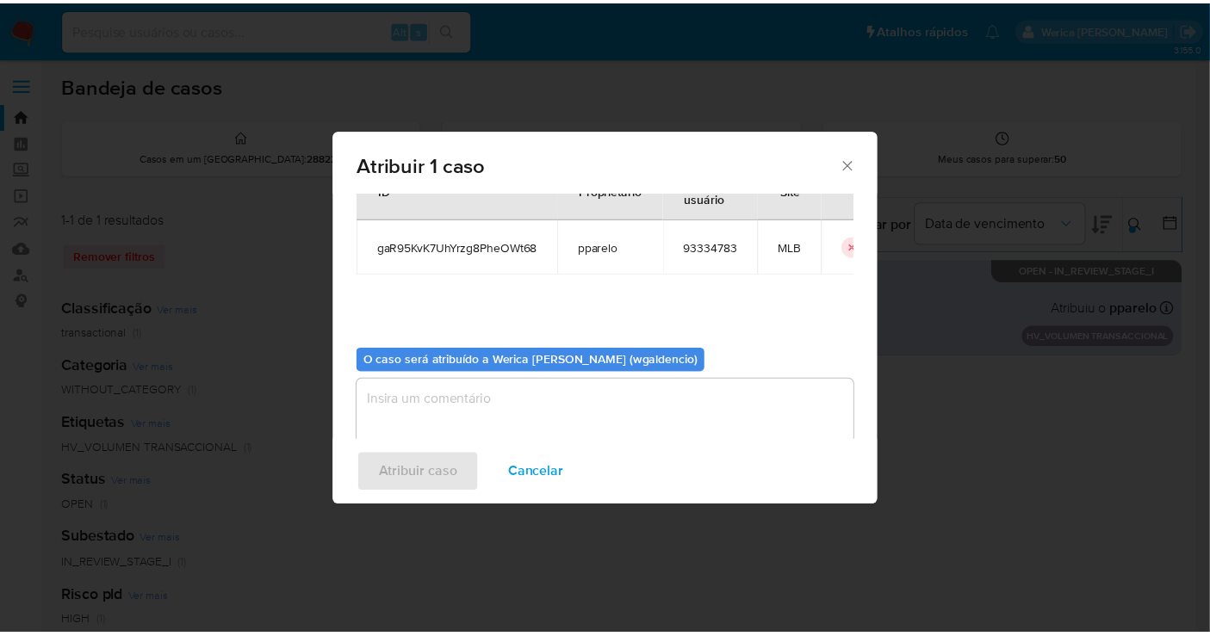
scroll to position [88, 0]
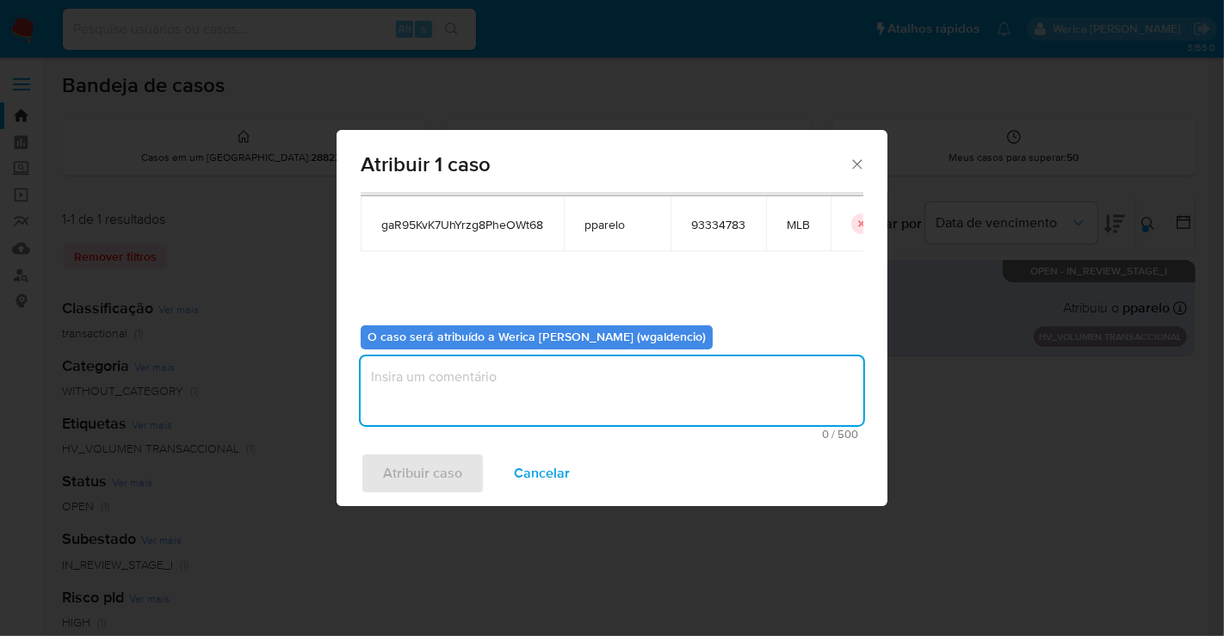
click at [485, 412] on textarea "assign-modal" at bounding box center [612, 390] width 503 height 69
click at [467, 467] on button "Atribuir caso" at bounding box center [423, 473] width 124 height 41
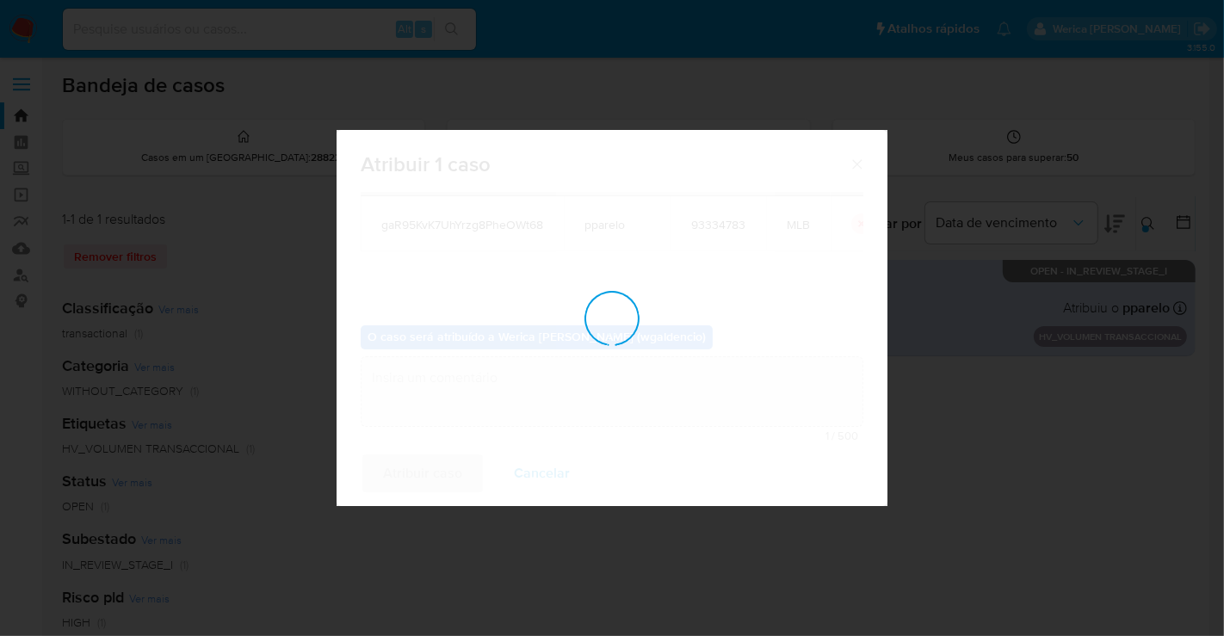
checkbox input "false"
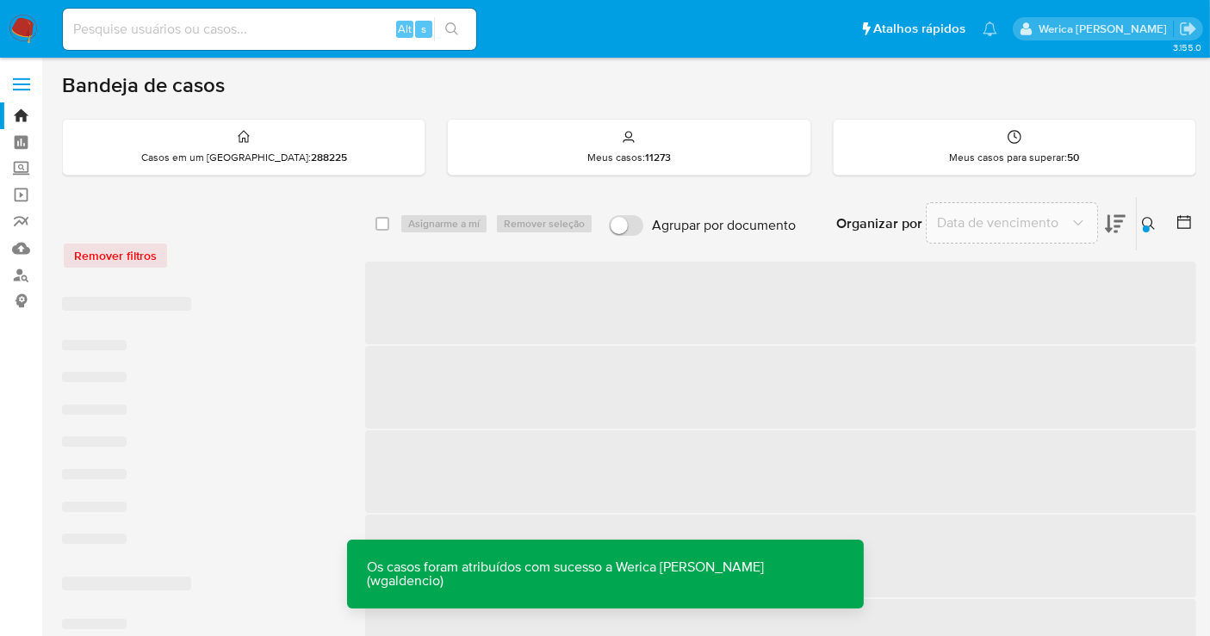
click at [936, 360] on span "‌" at bounding box center [780, 387] width 831 height 83
click at [1035, 323] on span "‌" at bounding box center [780, 303] width 831 height 83
click at [1029, 309] on span "‌" at bounding box center [780, 303] width 831 height 83
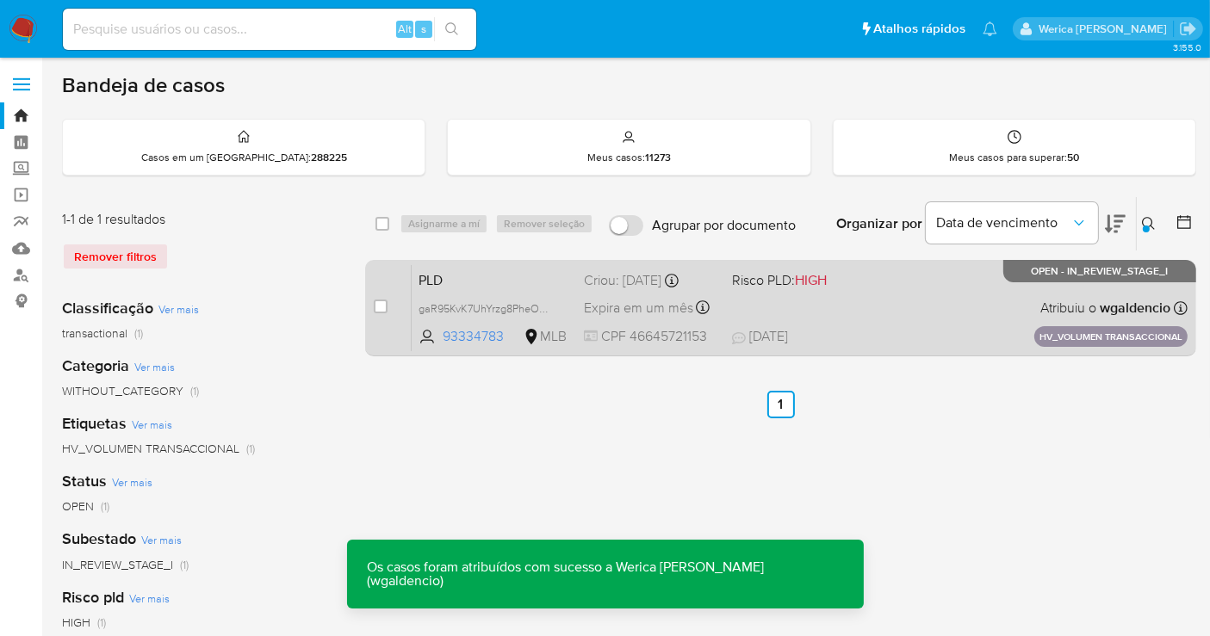
click at [971, 321] on div "PLD gaR95KvK7UhYrzg8PheOWt68 93334783 MLB Risco PLD: HIGH Criou: 14/08/2025 Cri…" at bounding box center [800, 307] width 776 height 87
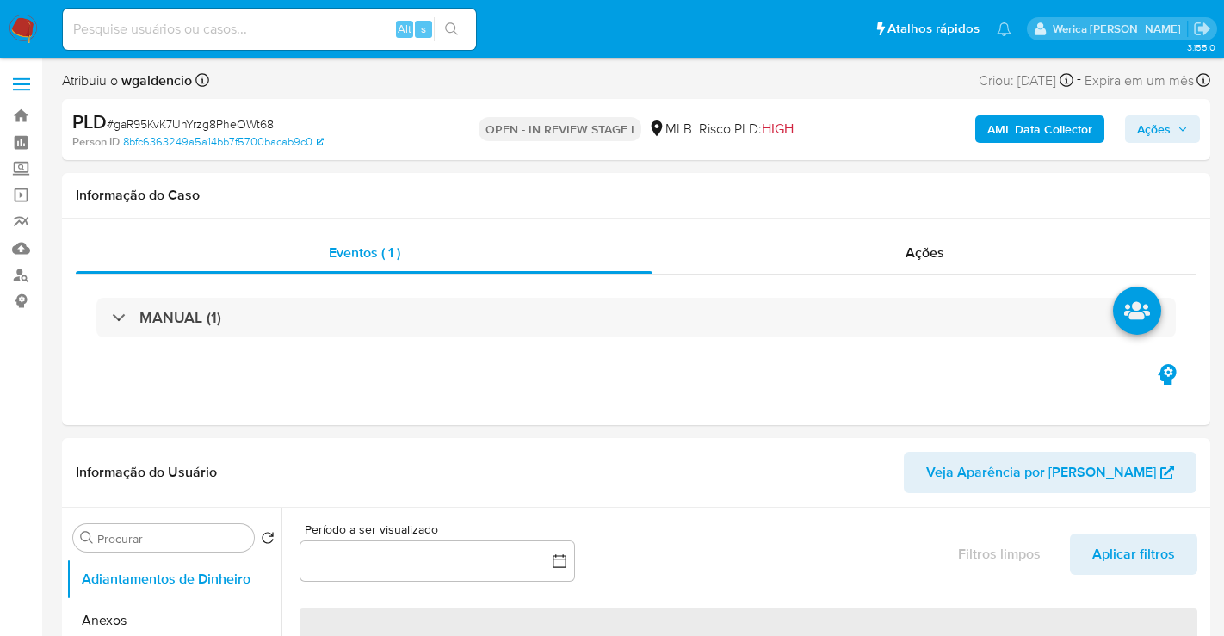
select select "10"
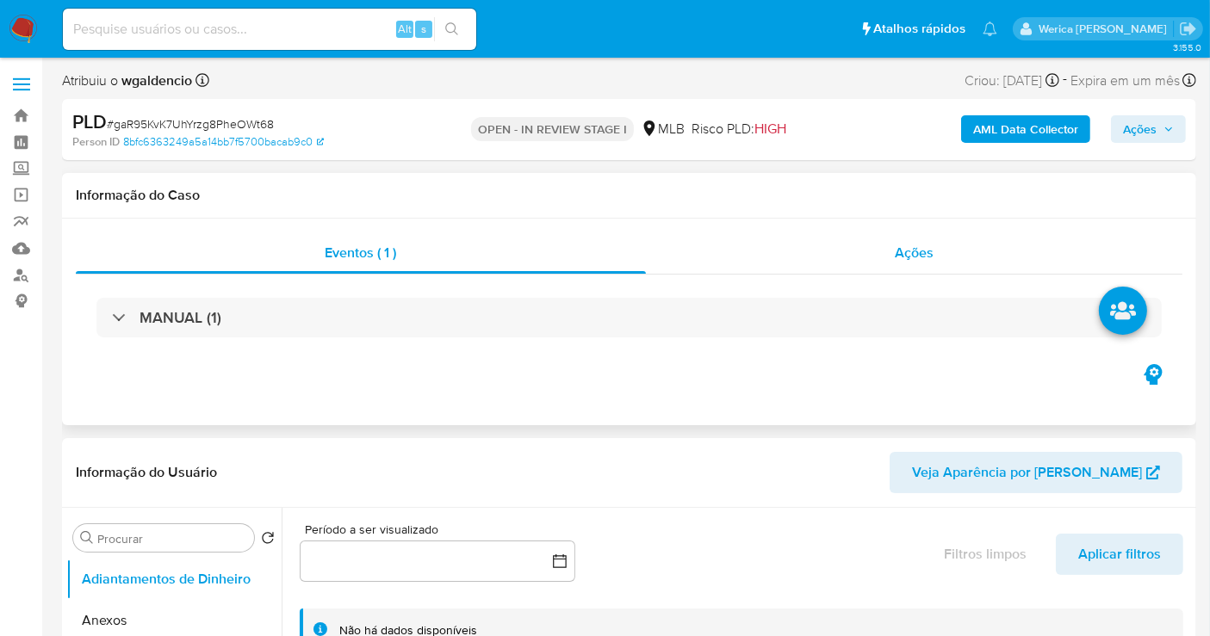
click at [937, 245] on div "Ações" at bounding box center [914, 252] width 537 height 41
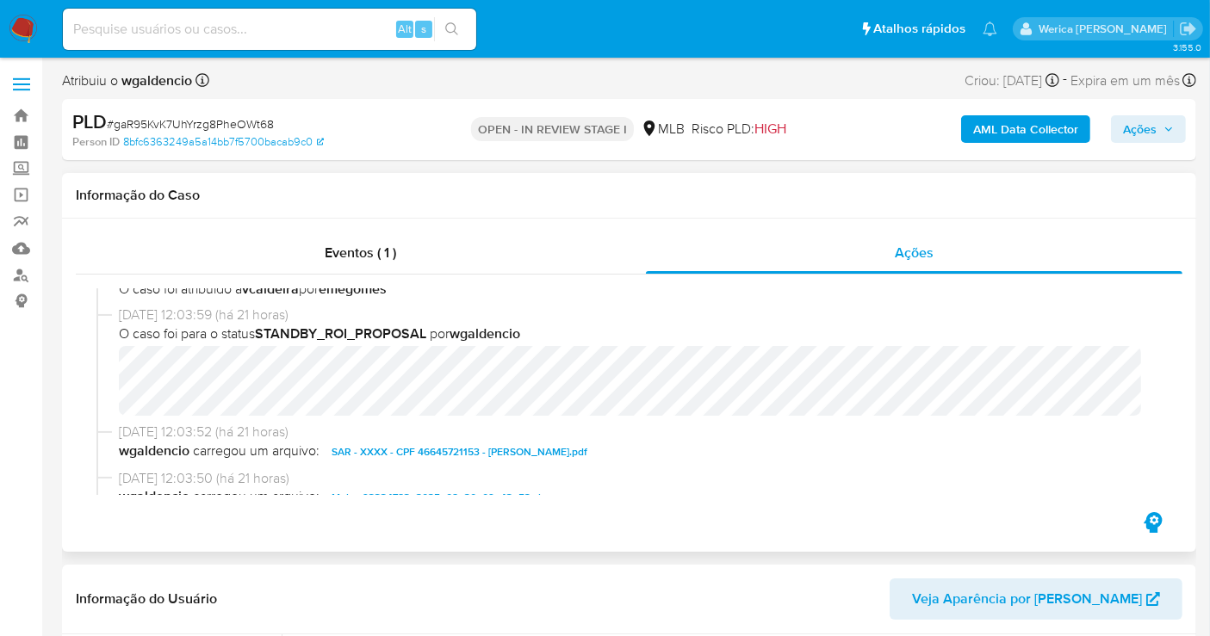
scroll to position [287, 0]
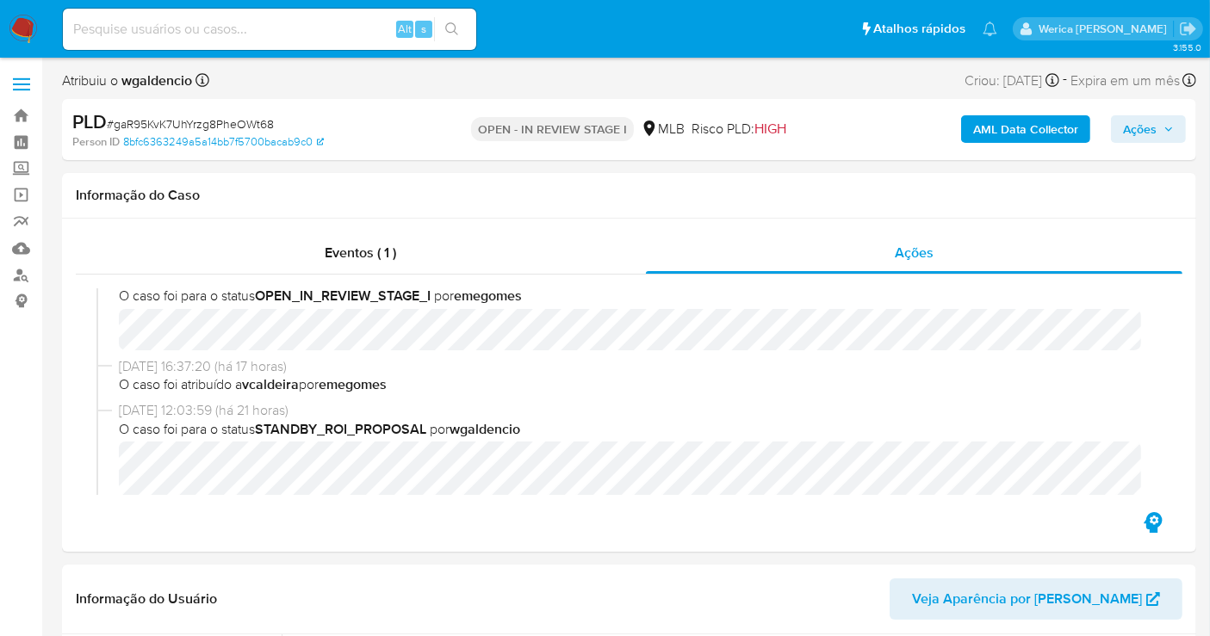
click at [1135, 124] on span "Ações" at bounding box center [1140, 129] width 34 height 28
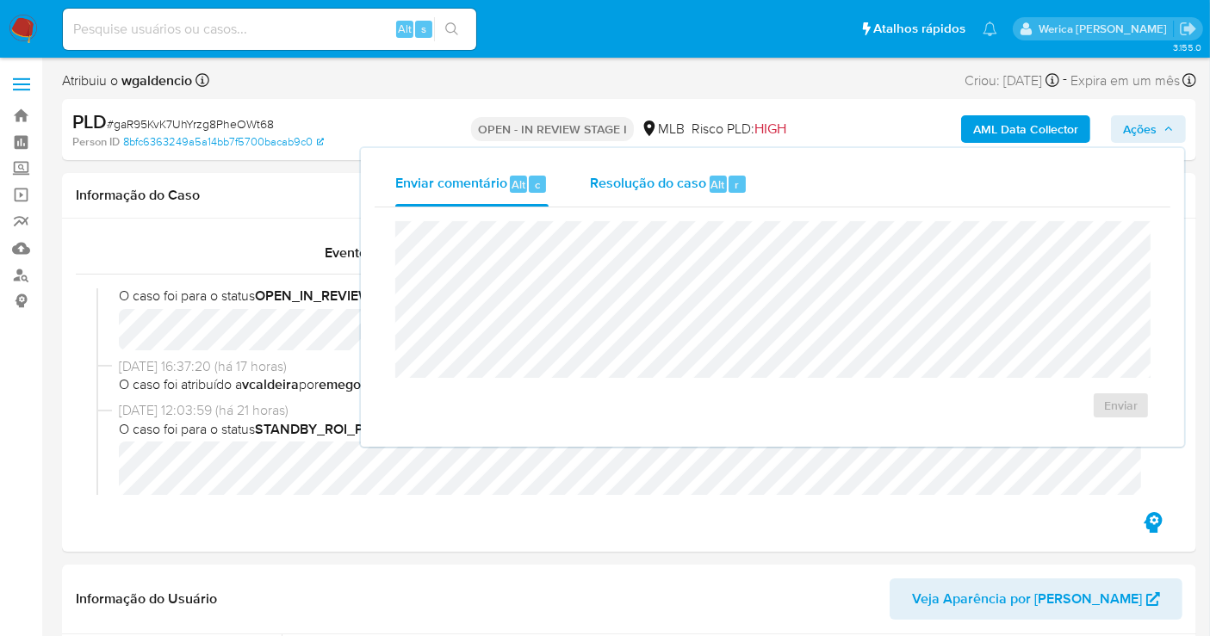
click at [759, 177] on button "Resolução do caso Alt r" at bounding box center [668, 184] width 199 height 45
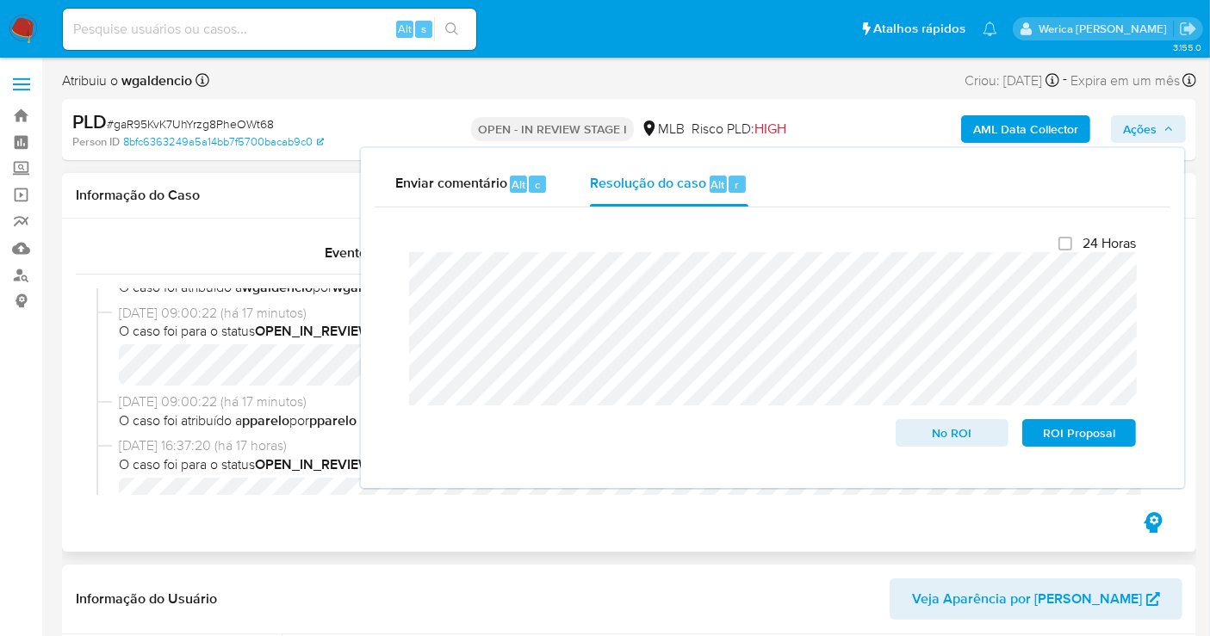
scroll to position [0, 0]
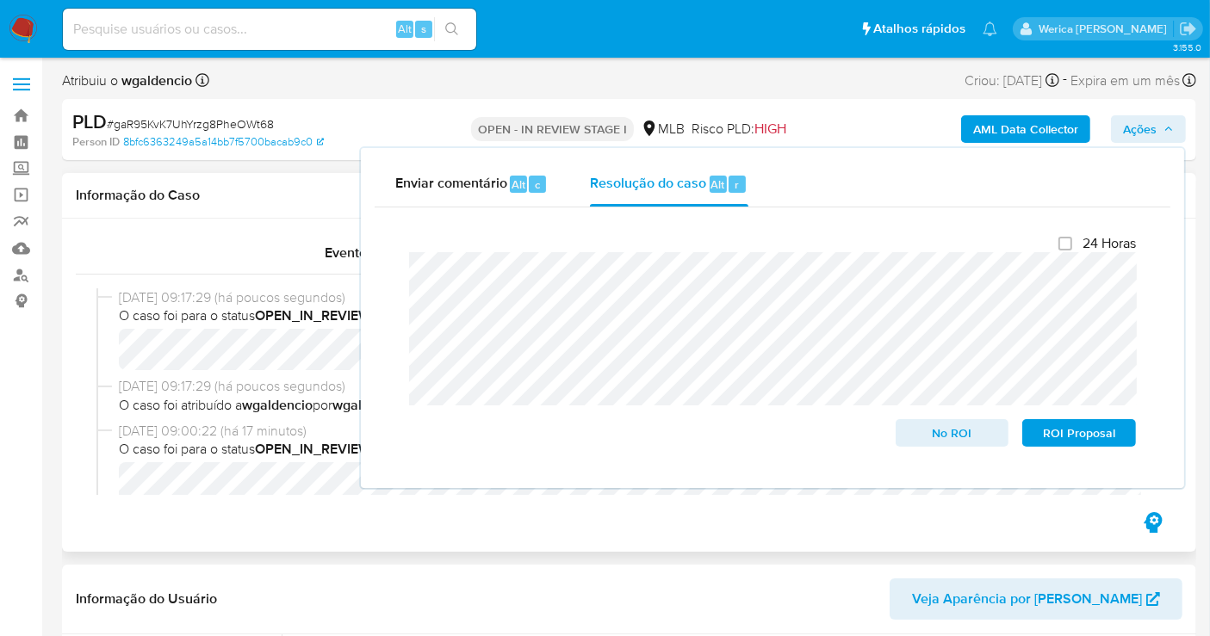
click at [155, 431] on span "21/08/2025 09:00:22 (há 17 minutos)" at bounding box center [637, 431] width 1036 height 19
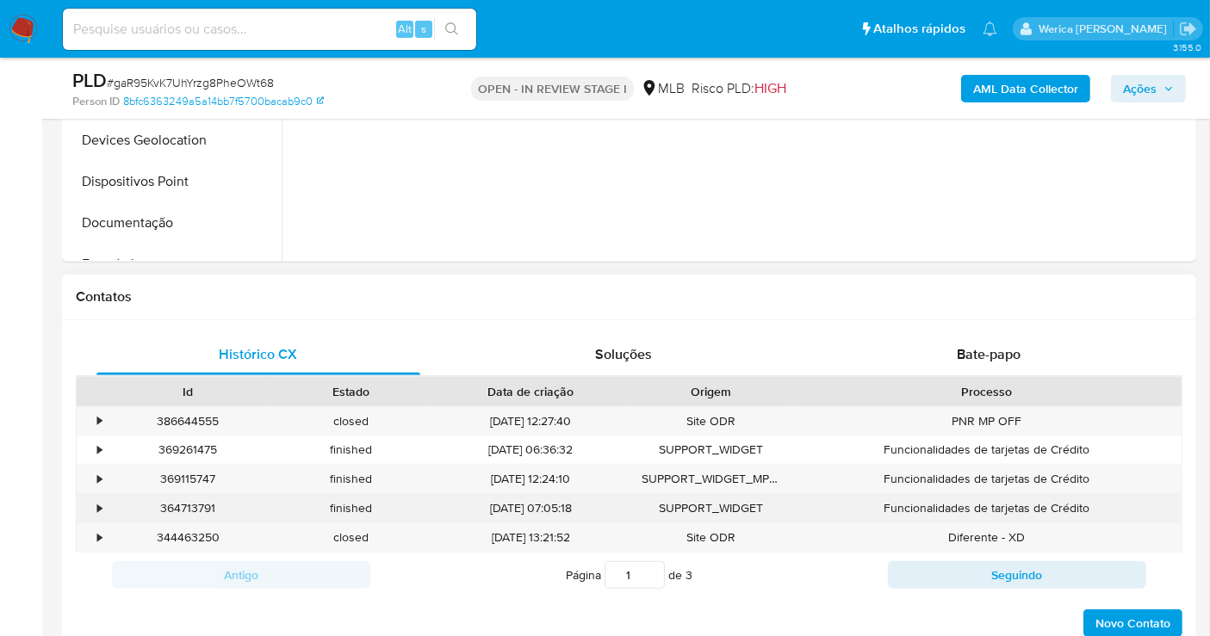
scroll to position [765, 0]
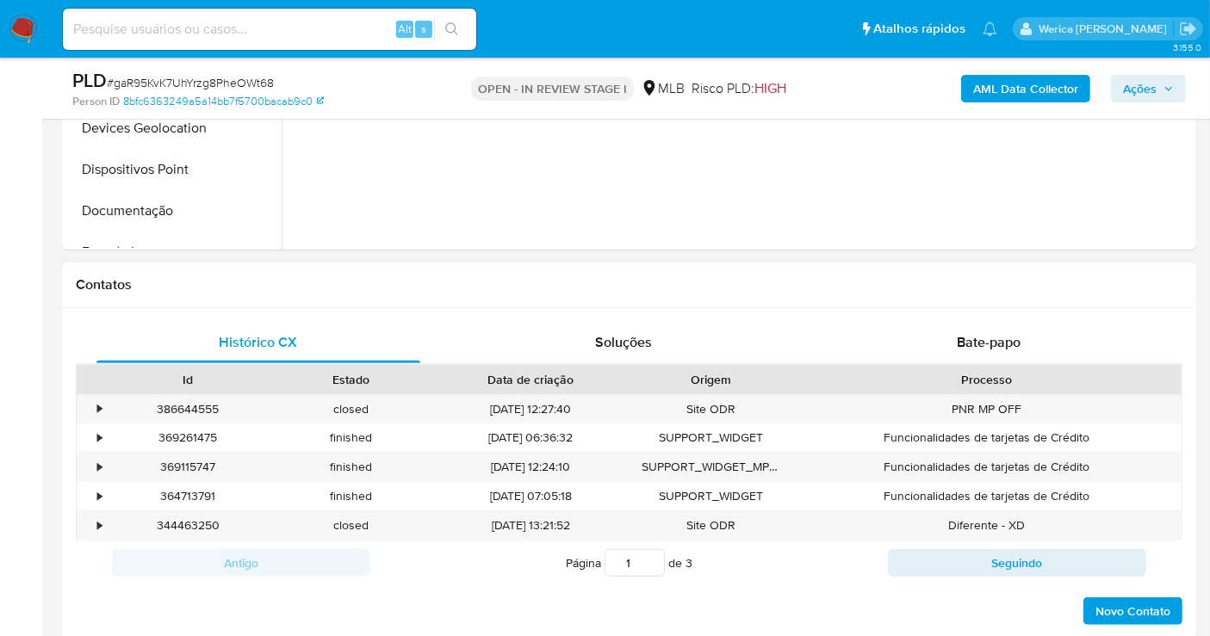
click at [1020, 316] on div "Histórico CX Soluções Bate-papo Id Estado Data de criação Origem Processo • 386…" at bounding box center [629, 474] width 1134 height 332
click at [1018, 345] on span "Bate-papo" at bounding box center [989, 342] width 64 height 20
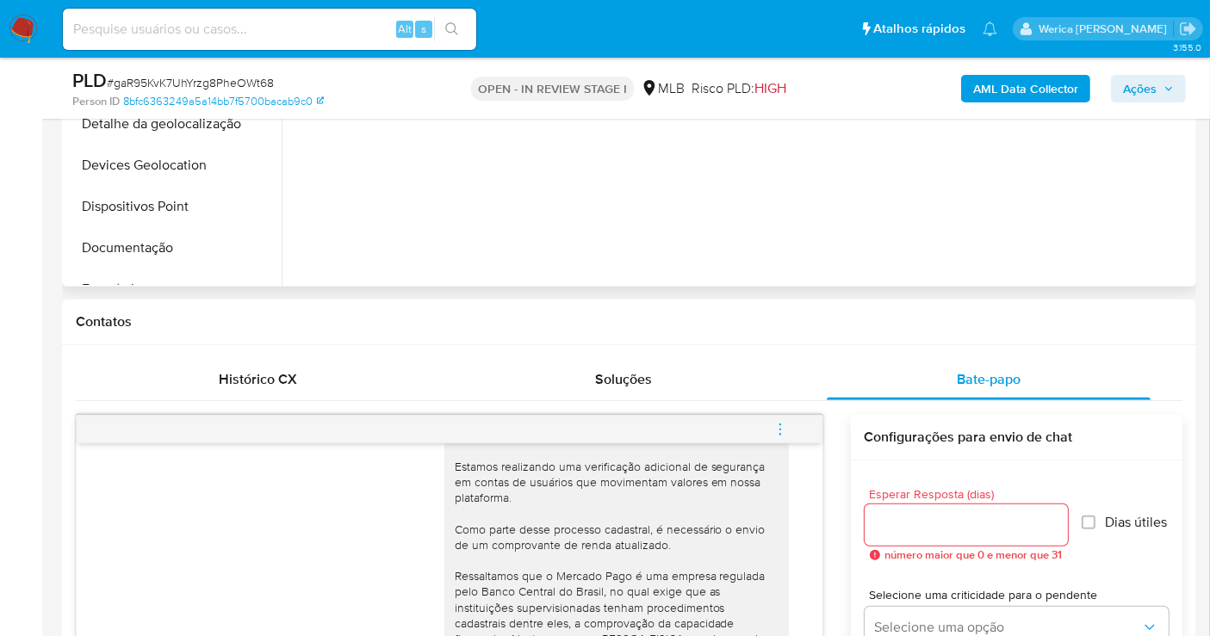
scroll to position [573, 0]
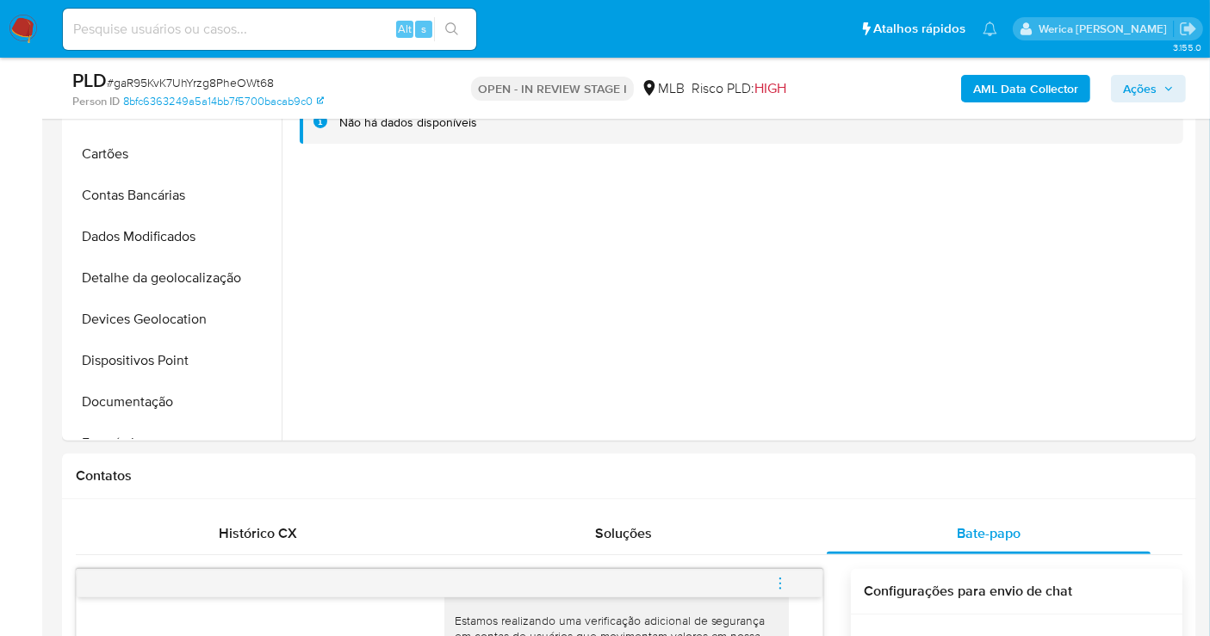
click at [1143, 93] on span "Ações" at bounding box center [1140, 89] width 34 height 28
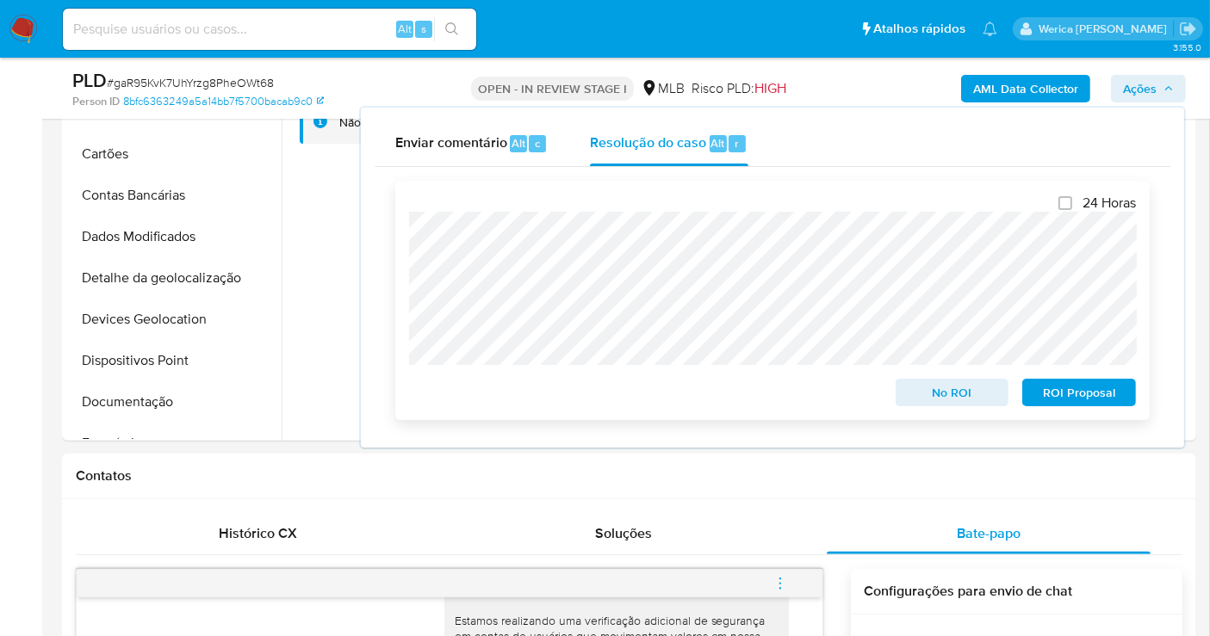
click at [1092, 397] on span "ROI Proposal" at bounding box center [1079, 393] width 90 height 24
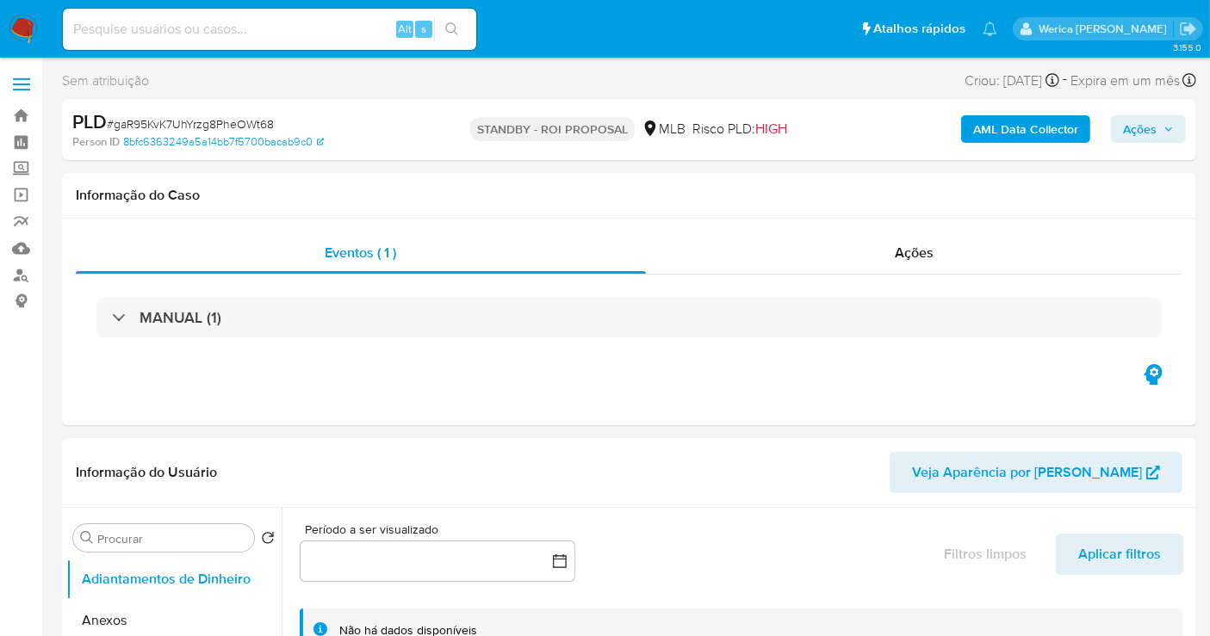
select select "10"
click at [1106, 191] on h1 "Informação do Caso" at bounding box center [629, 195] width 1106 height 17
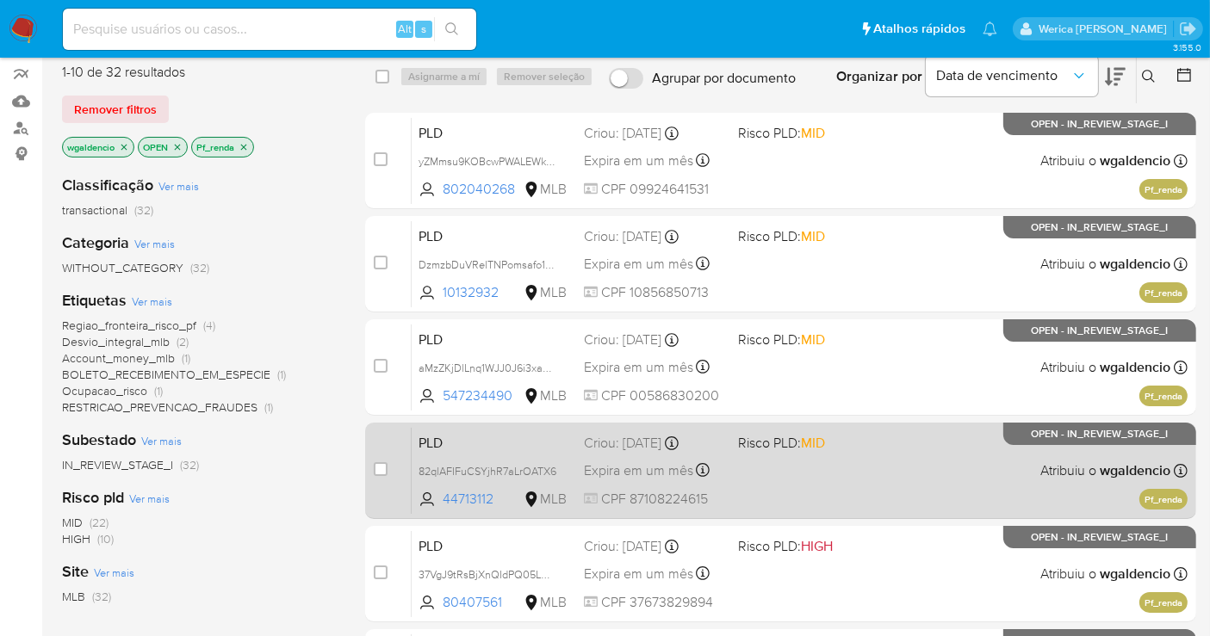
scroll to position [52, 0]
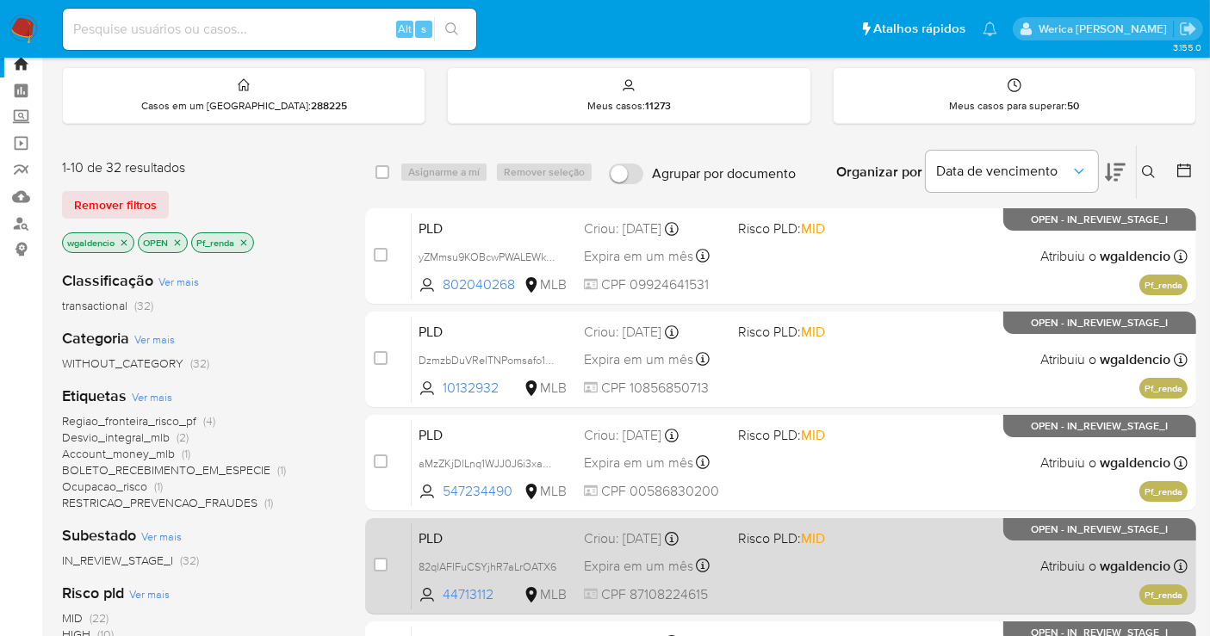
click at [912, 591] on div "PLD 82qlAFIFuCSYjhR7aLrOATX6 44713112 MLB Risco PLD: MID Criou: 12/08/2025 Crio…" at bounding box center [800, 566] width 776 height 87
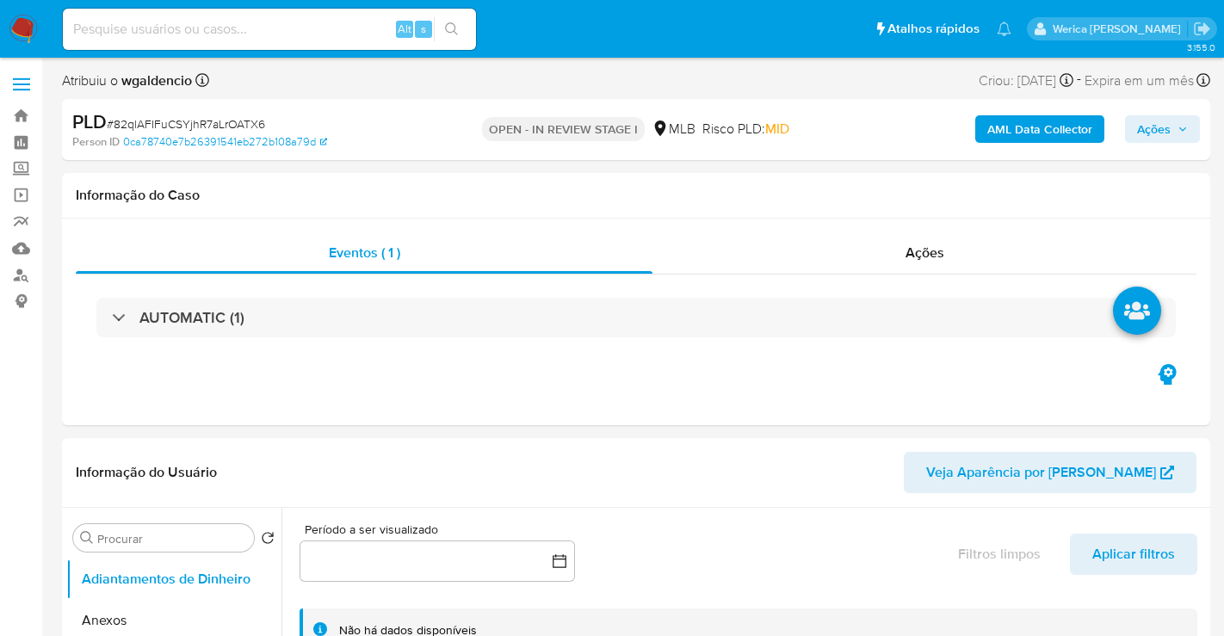
select select "10"
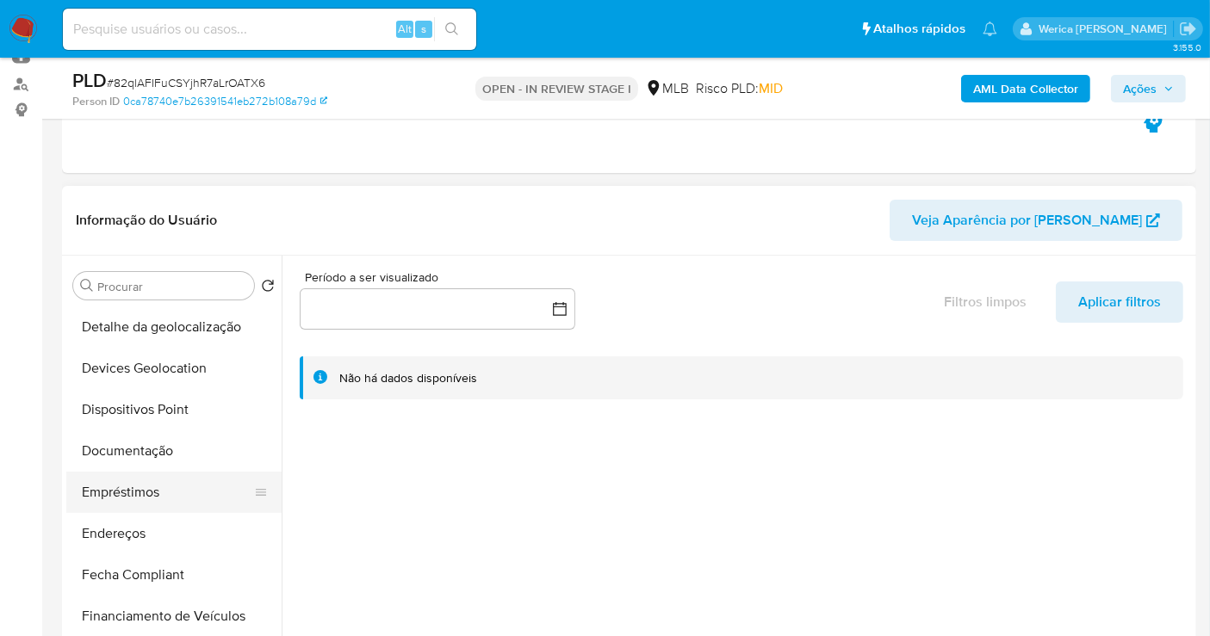
scroll to position [287, 0]
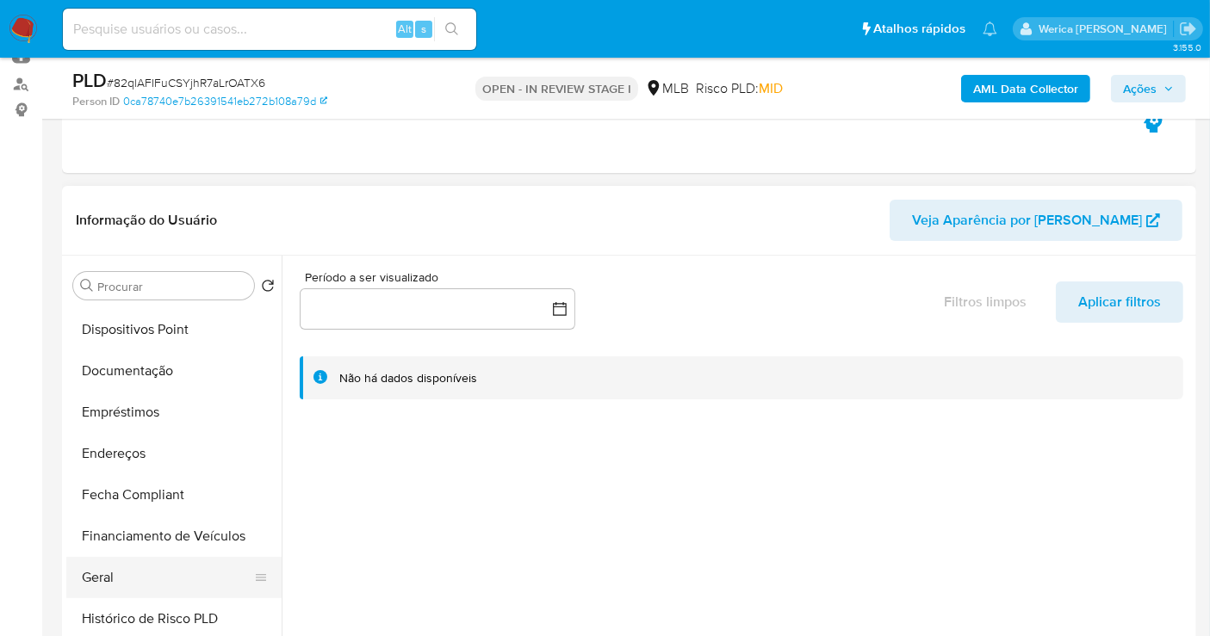
click at [103, 593] on button "Geral" at bounding box center [166, 577] width 201 height 41
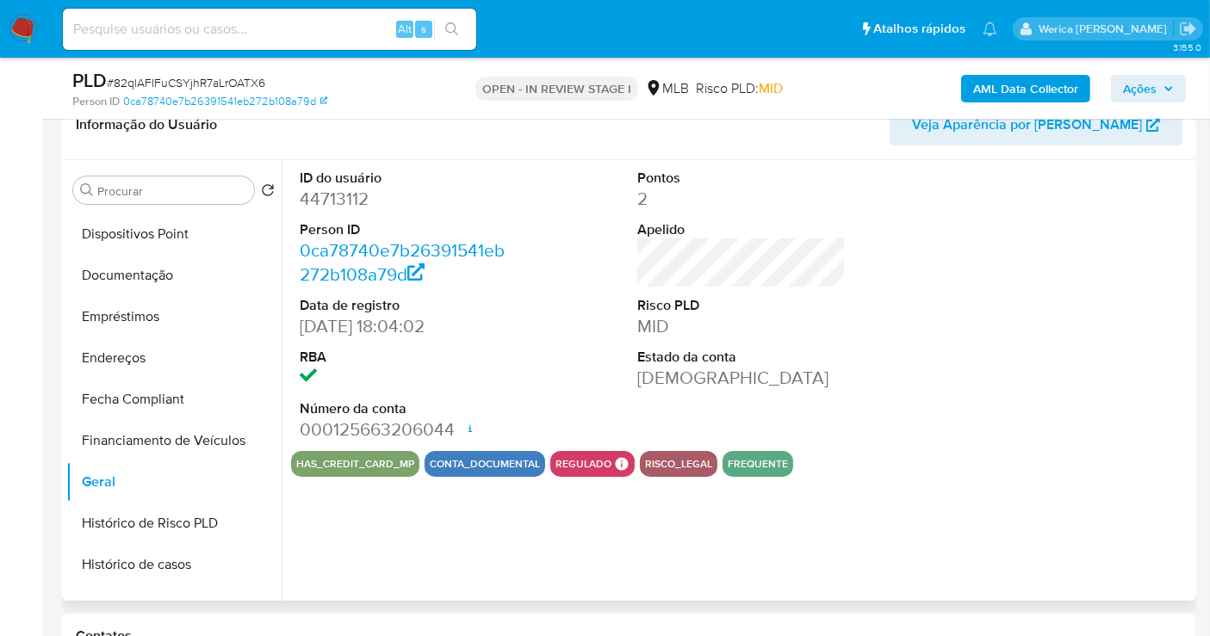
click at [343, 208] on dd "44713112" at bounding box center [404, 199] width 208 height 24
click at [340, 193] on dd "44713112" at bounding box center [404, 199] width 208 height 24
copy dd "44713112"
